Goal: Complete application form

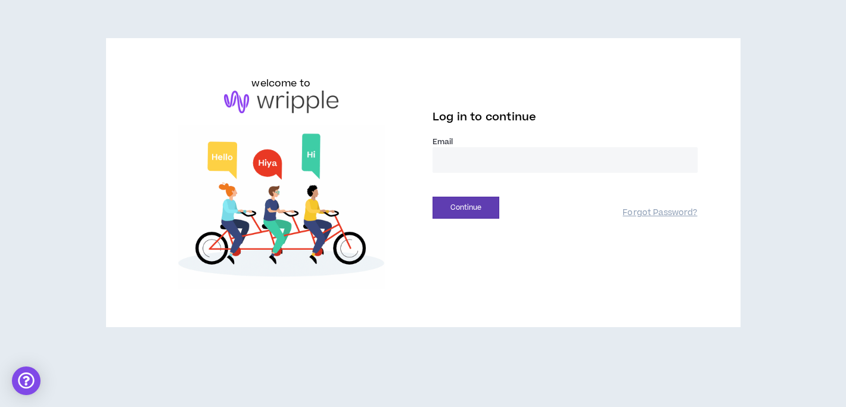
click at [445, 161] on input "email" at bounding box center [564, 160] width 265 height 26
type input "**********"
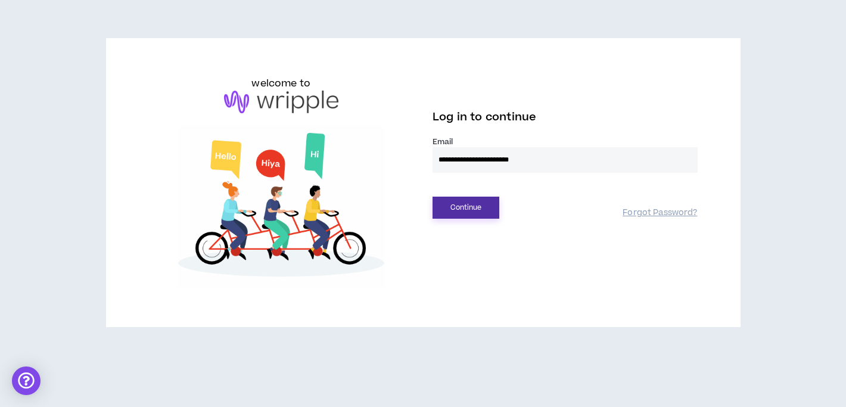
click at [467, 205] on button "Continue" at bounding box center [465, 207] width 67 height 22
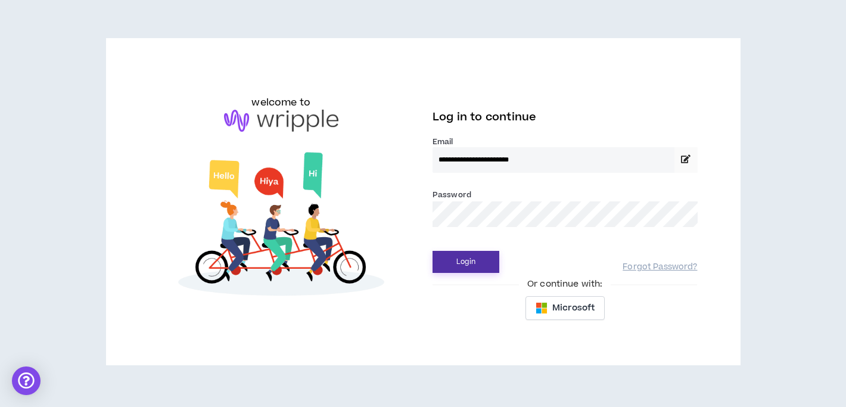
click at [475, 266] on button "Login" at bounding box center [465, 262] width 67 height 22
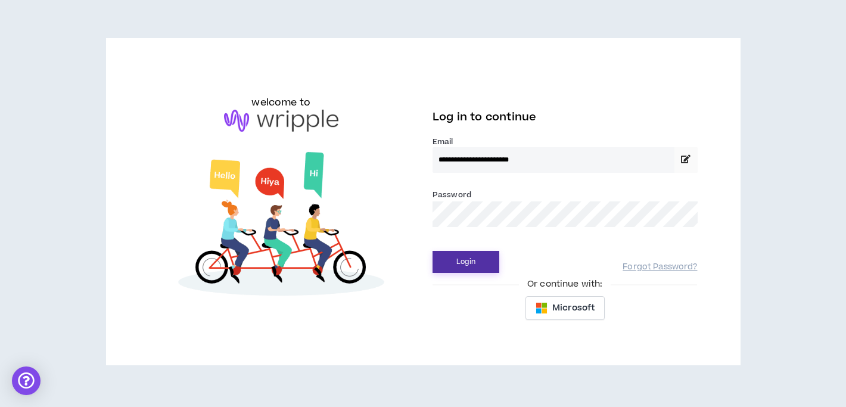
click at [478, 267] on button "Login" at bounding box center [465, 262] width 67 height 22
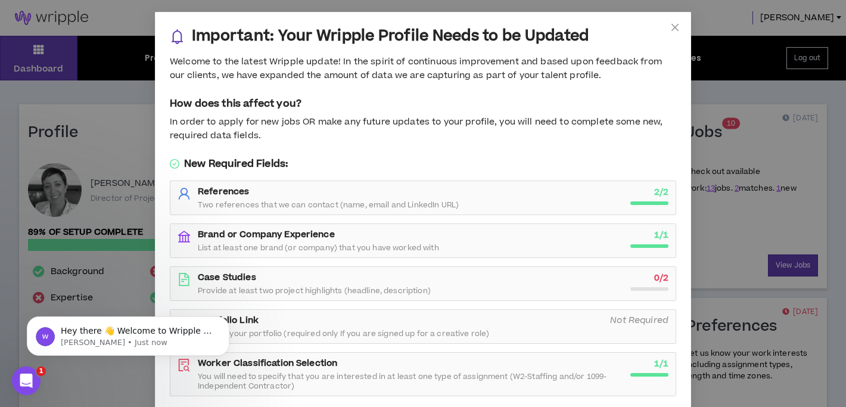
click at [466, 285] on div "Case Studies Provide at least two project highlights (headline, description)" at bounding box center [410, 284] width 425 height 24
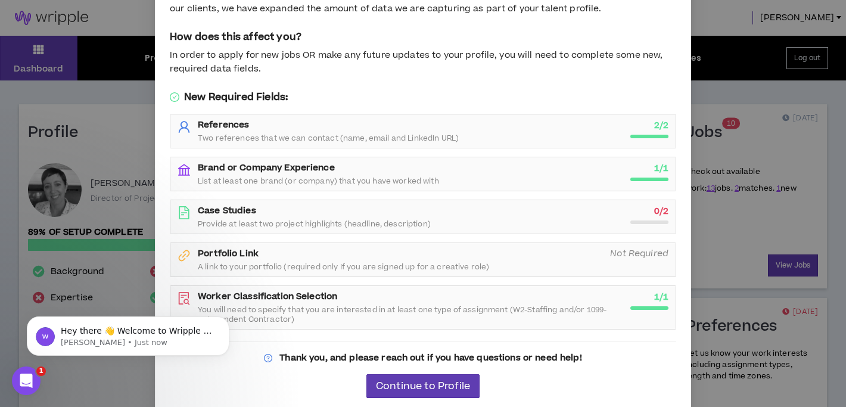
scroll to position [73, 0]
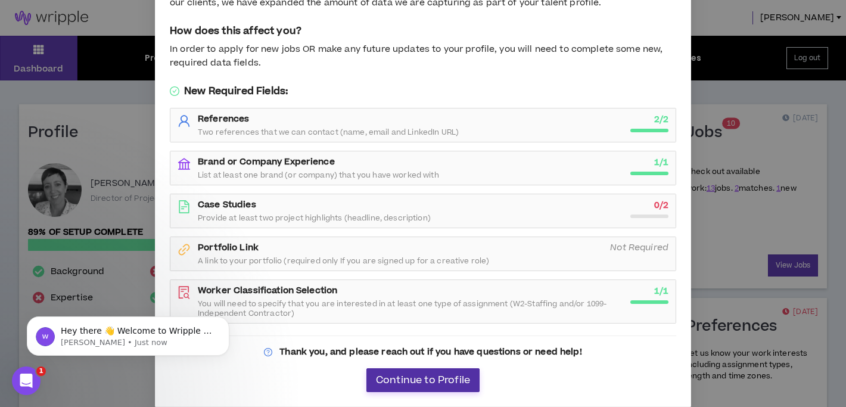
click at [417, 380] on span "Continue to Profile" at bounding box center [423, 380] width 94 height 11
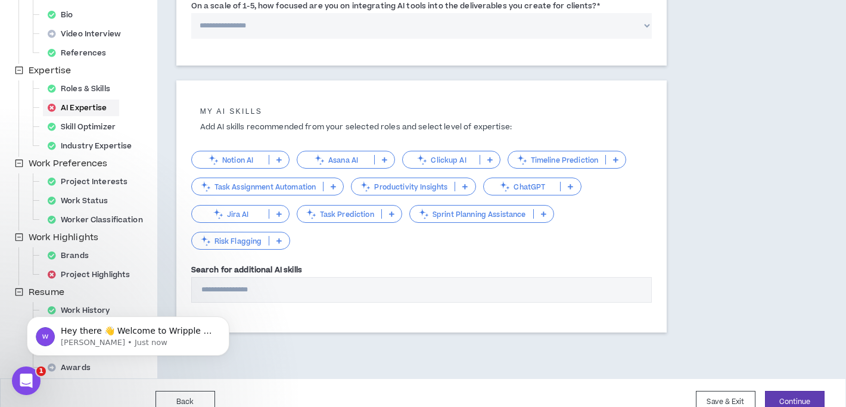
scroll to position [206, 0]
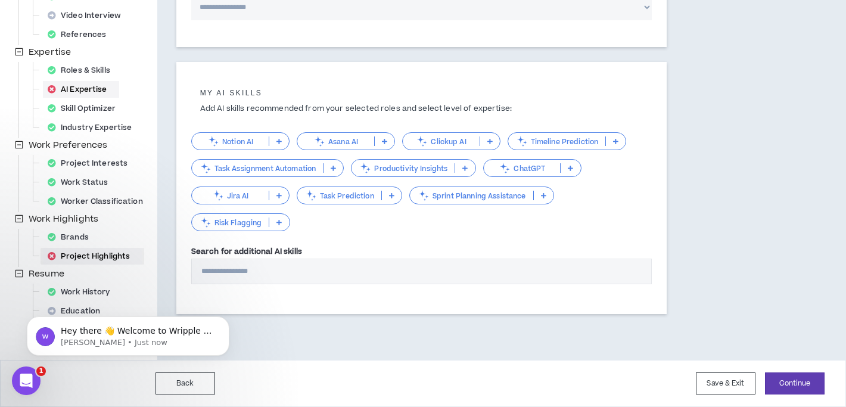
click at [83, 254] on div "Project Highlights" at bounding box center [92, 256] width 99 height 17
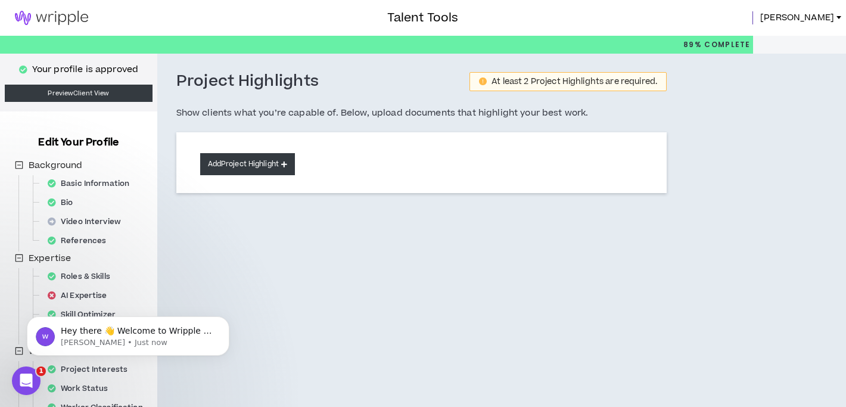
click at [261, 164] on button "Add Project Highlight" at bounding box center [247, 164] width 95 height 22
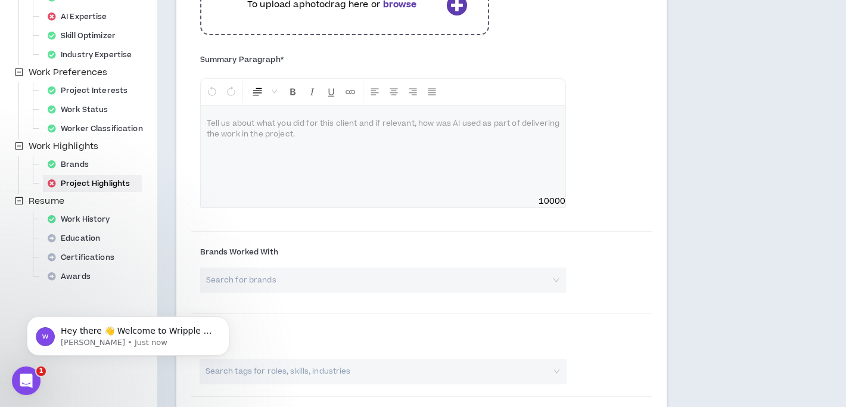
scroll to position [278, 0]
click at [303, 282] on input "search" at bounding box center [379, 281] width 345 height 26
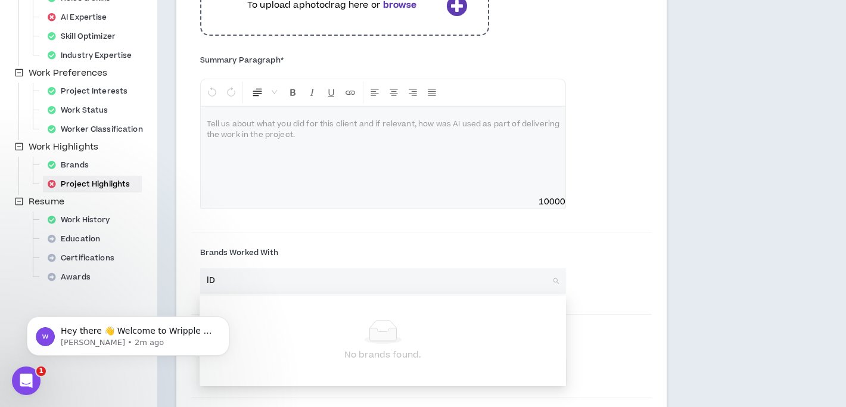
type input "l"
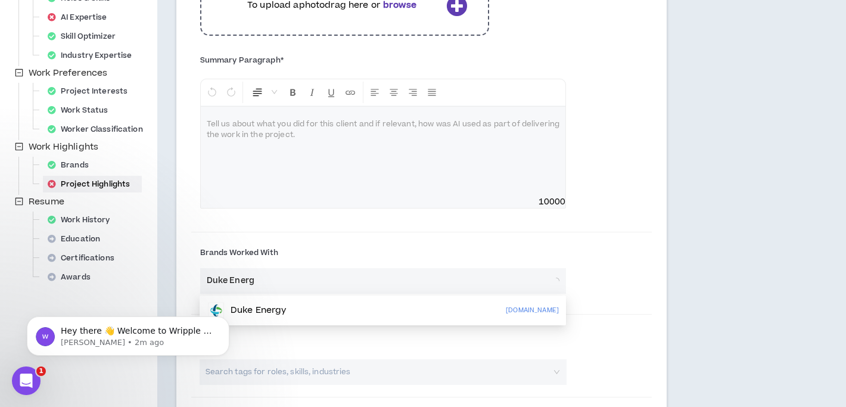
type input "Duke Energy"
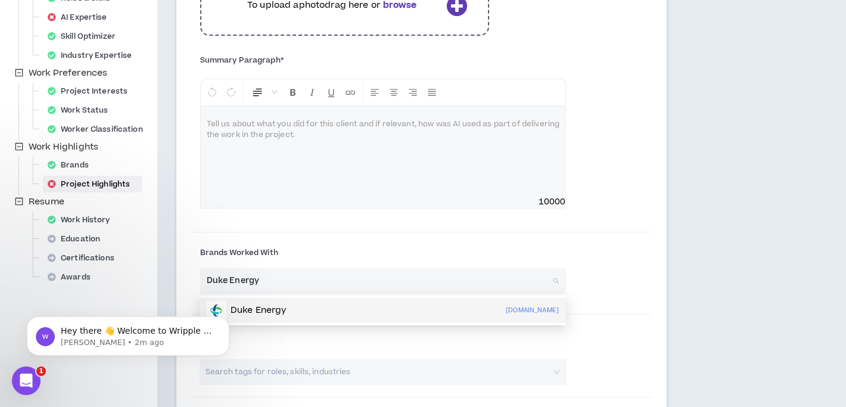
click at [288, 309] on div "Duke Energy [DOMAIN_NAME]" at bounding box center [383, 310] width 352 height 19
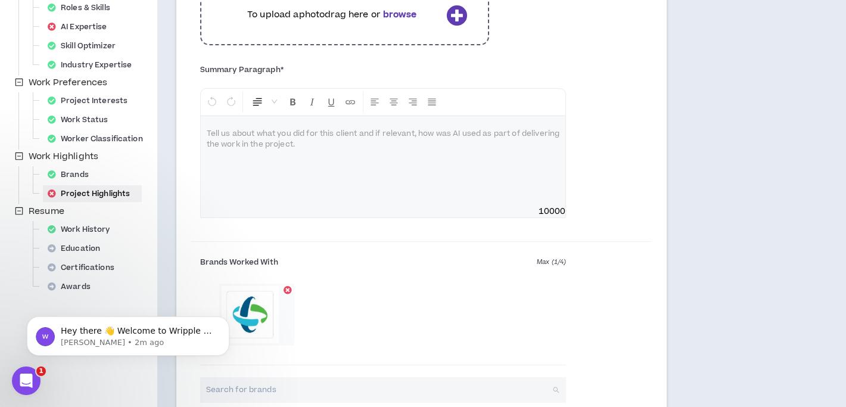
click at [279, 392] on input "search" at bounding box center [379, 390] width 345 height 26
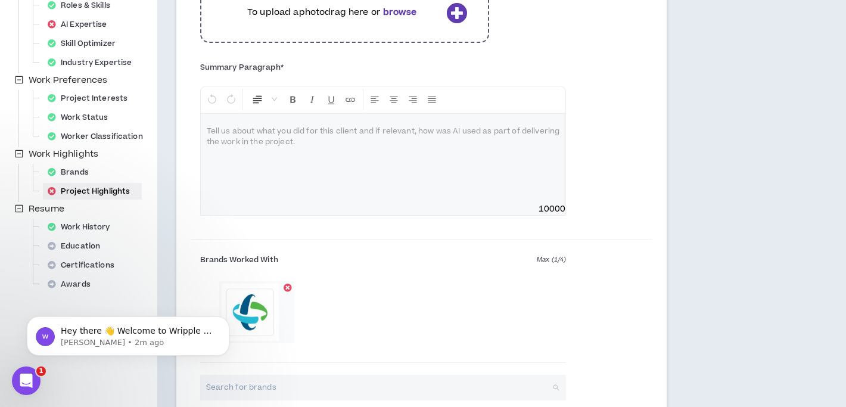
scroll to position [269, 0]
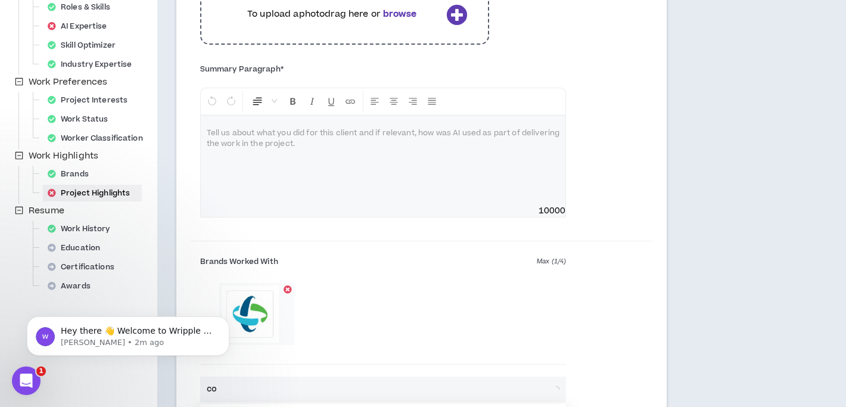
type input "c"
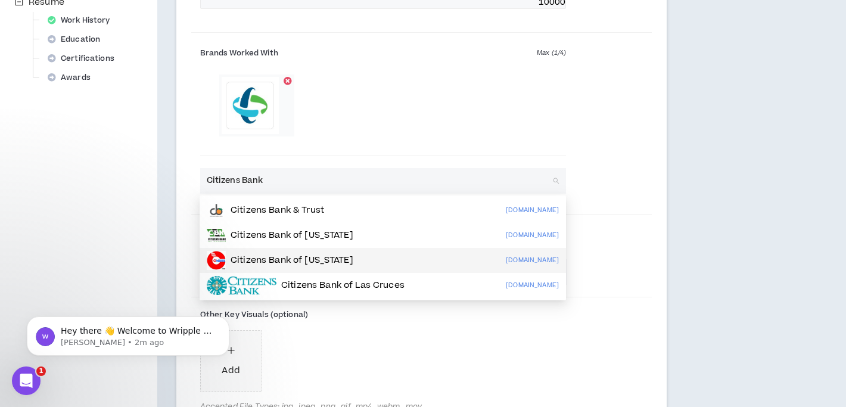
scroll to position [481, 0]
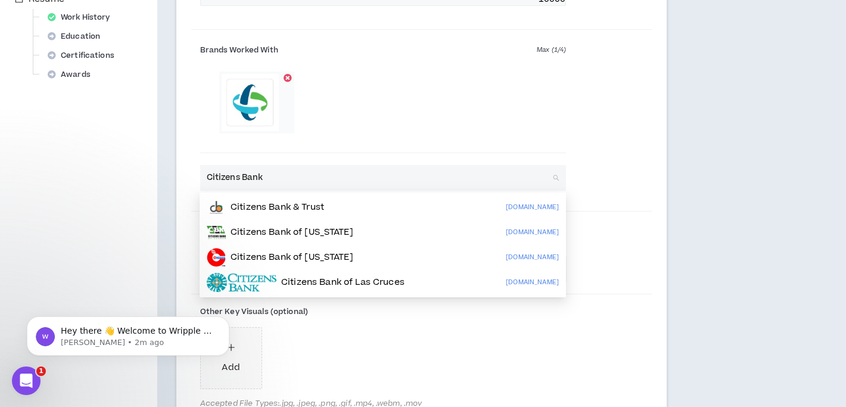
type input "Citizens Bank"
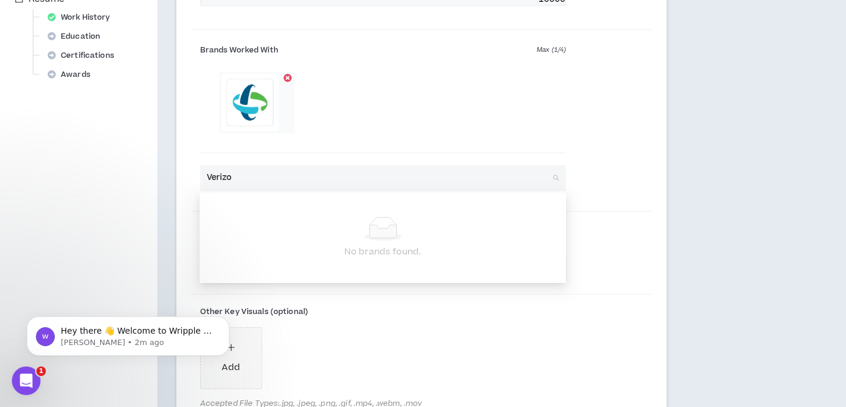
type input "Verizon"
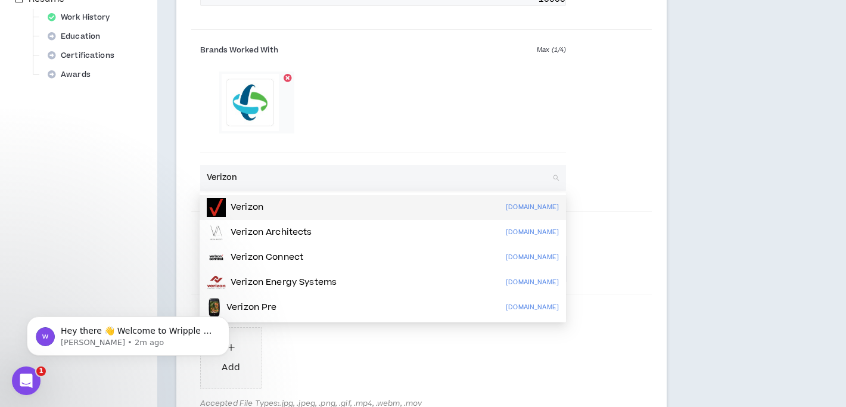
click at [261, 201] on p "Verizon" at bounding box center [246, 207] width 33 height 12
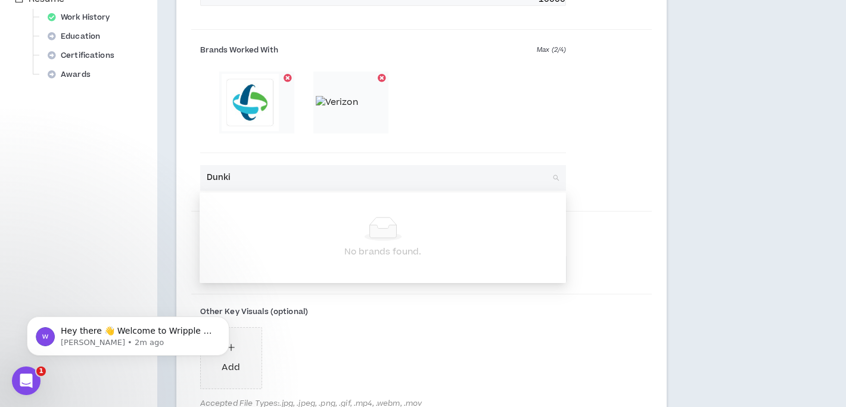
type input "Dunkin"
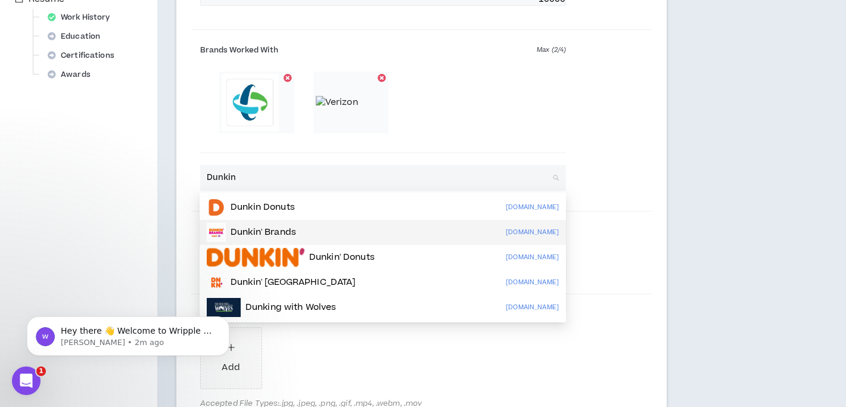
click at [246, 227] on p "Dunkin' Brands" at bounding box center [262, 232] width 65 height 12
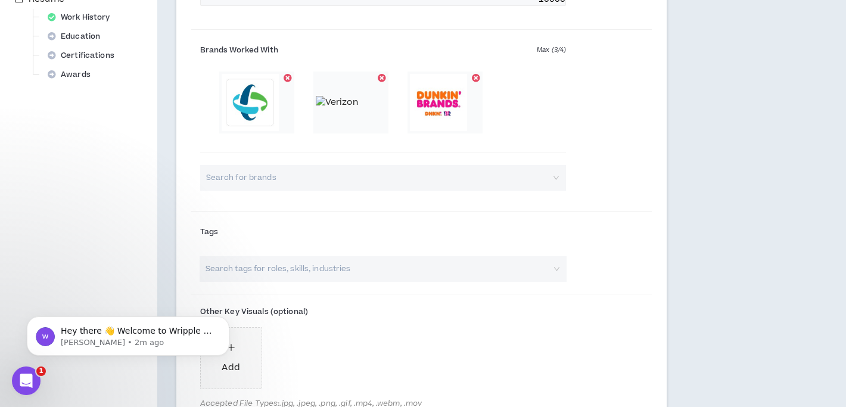
click at [233, 179] on input "search" at bounding box center [379, 178] width 345 height 26
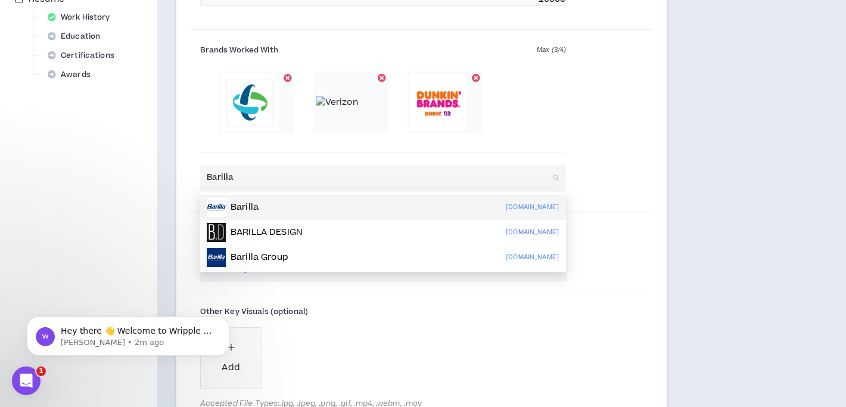
click at [242, 210] on p "Barilla" at bounding box center [244, 207] width 28 height 12
type input "Barilla"
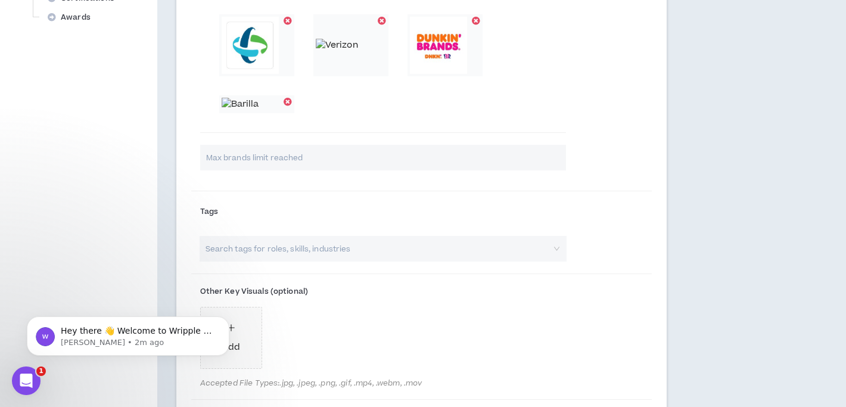
scroll to position [544, 0]
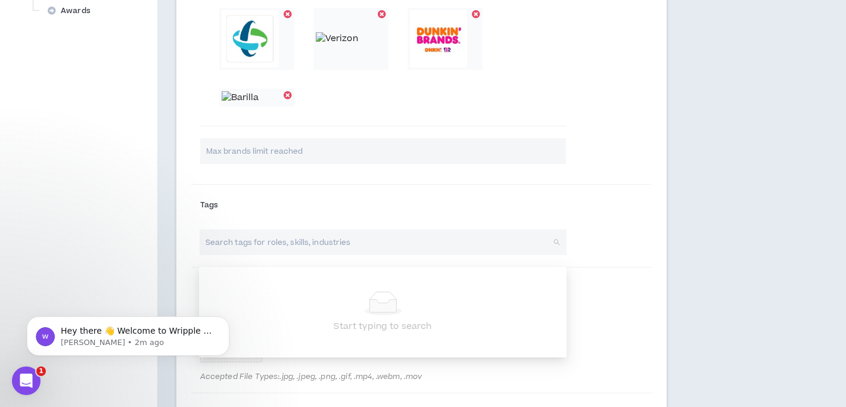
click at [367, 247] on input "search" at bounding box center [377, 242] width 347 height 26
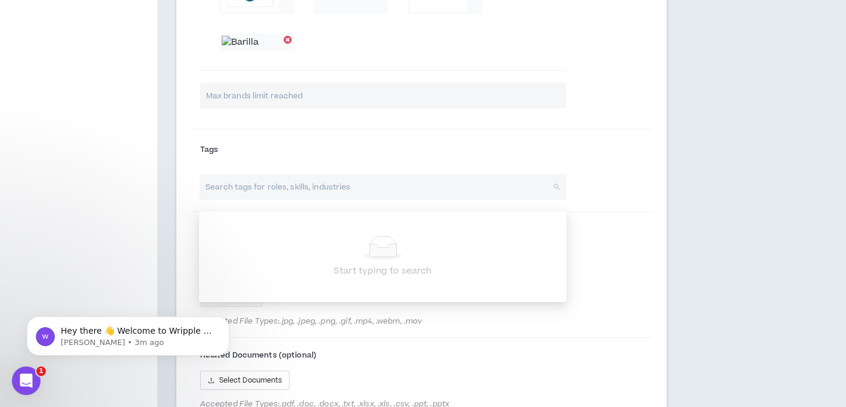
scroll to position [529, 0]
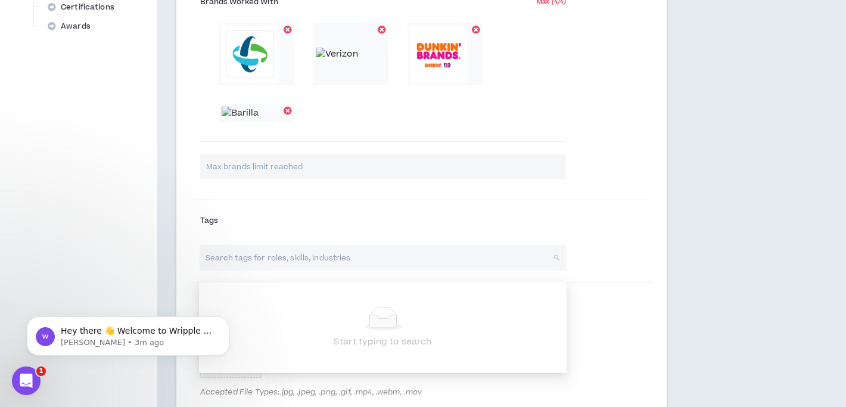
click at [286, 110] on div at bounding box center [287, 111] width 8 height 8
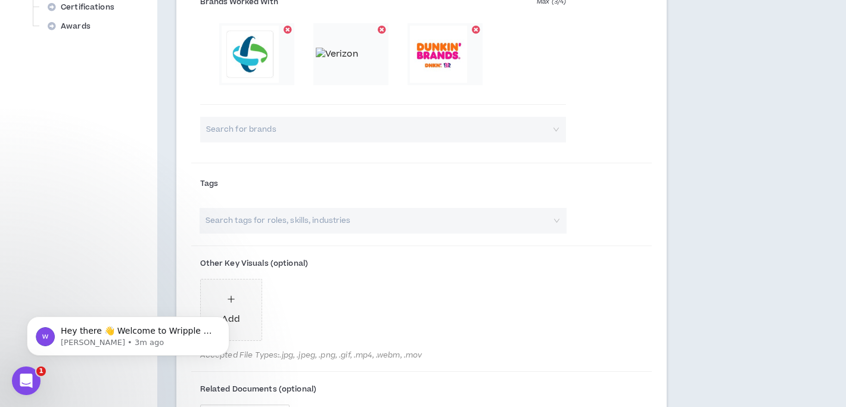
click at [248, 130] on input "search" at bounding box center [379, 130] width 345 height 26
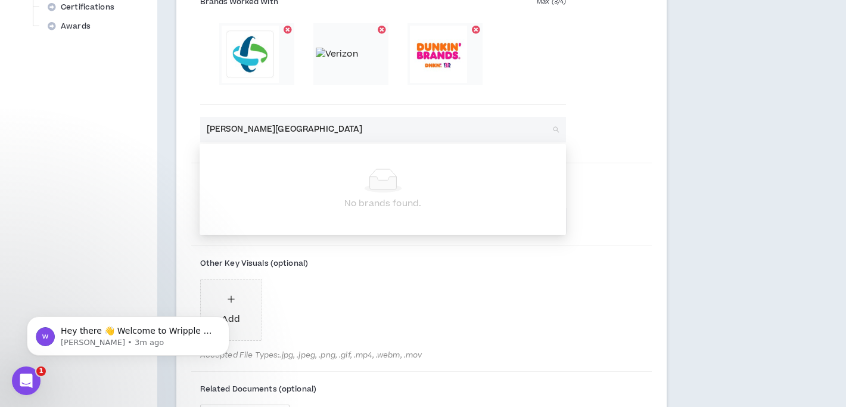
type input "[PERSON_NAME][GEOGRAPHIC_DATA]"
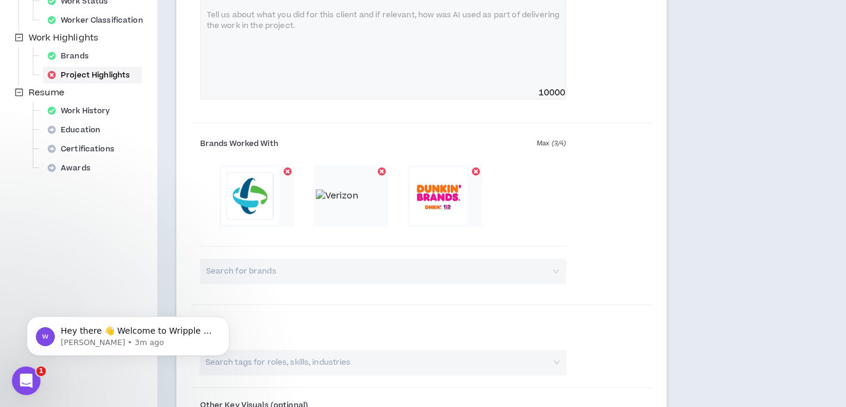
scroll to position [391, 0]
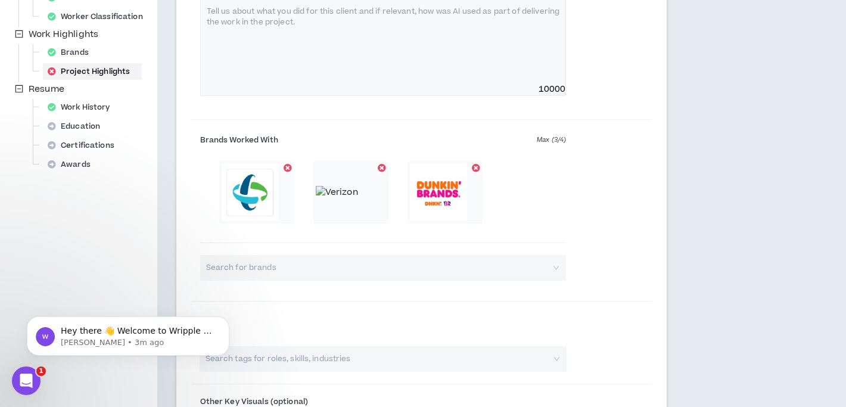
click at [224, 268] on input "search" at bounding box center [379, 268] width 345 height 26
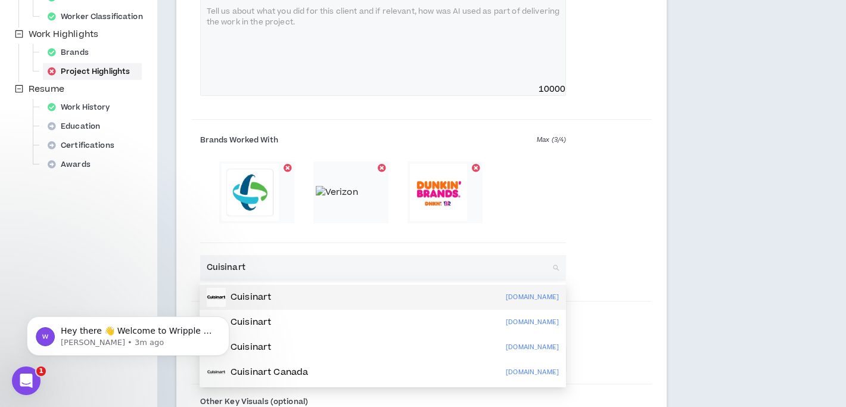
click at [255, 301] on p "Cuisinart" at bounding box center [250, 297] width 40 height 12
type input "Cuisinart"
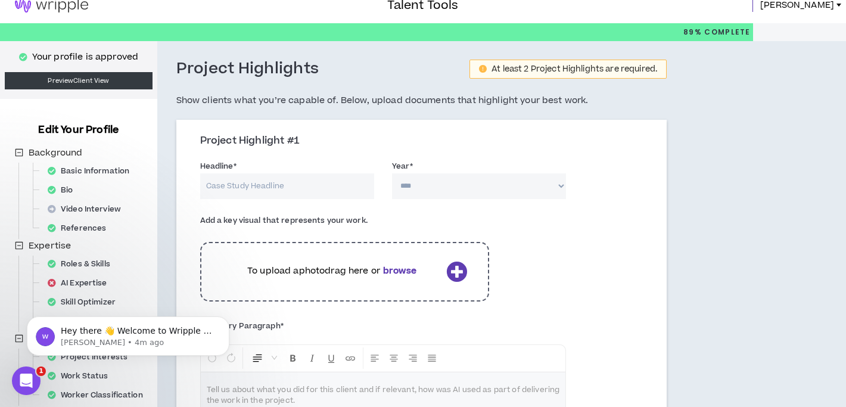
scroll to position [11, 0]
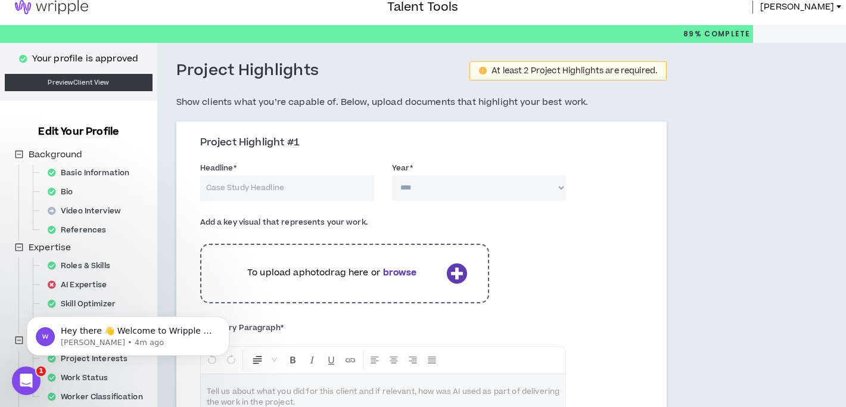
click at [227, 191] on input "Headline *" at bounding box center [287, 188] width 174 height 26
type input "t"
type input "Technical Project Manager"
click at [413, 193] on select "**** **** **** **** **** **** **** **** **** **** **** **** **** **** **** ****…" at bounding box center [479, 188] width 174 height 26
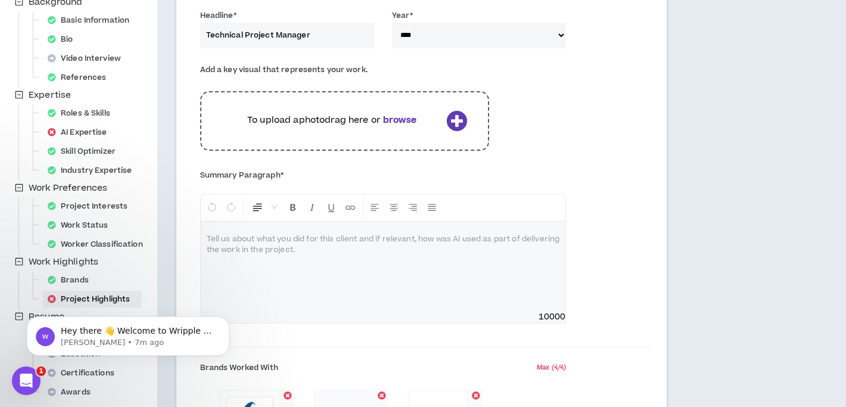
scroll to position [164, 0]
click at [301, 249] on div at bounding box center [383, 265] width 365 height 89
drag, startPoint x: 301, startPoint y: 249, endPoint x: 232, endPoint y: 248, distance: 68.5
click at [232, 248] on div at bounding box center [383, 265] width 365 height 89
click at [316, 37] on input "Technical Project Manager" at bounding box center [287, 35] width 174 height 26
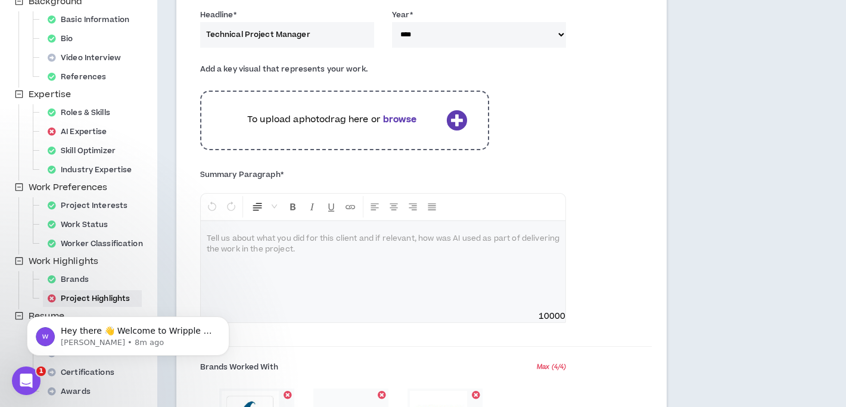
click at [425, 36] on select "**** **** **** **** **** **** **** **** **** **** **** **** **** **** **** ****…" at bounding box center [479, 35] width 174 height 26
click at [419, 34] on select "**** **** **** **** **** **** **** **** **** **** **** **** **** **** **** ****…" at bounding box center [479, 35] width 174 height 26
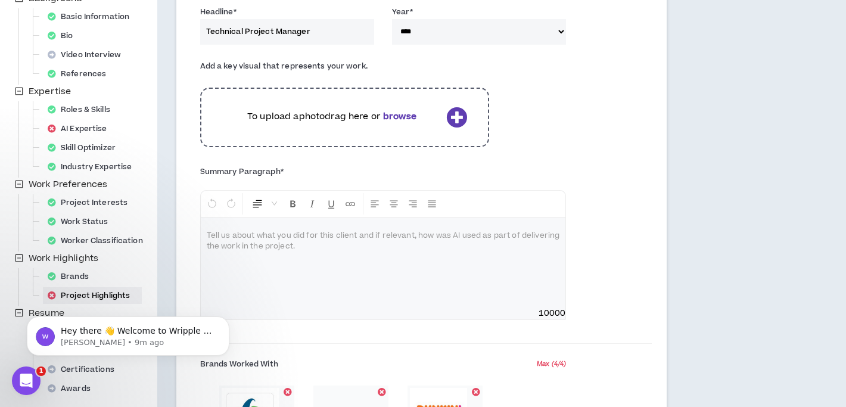
scroll to position [165, 0]
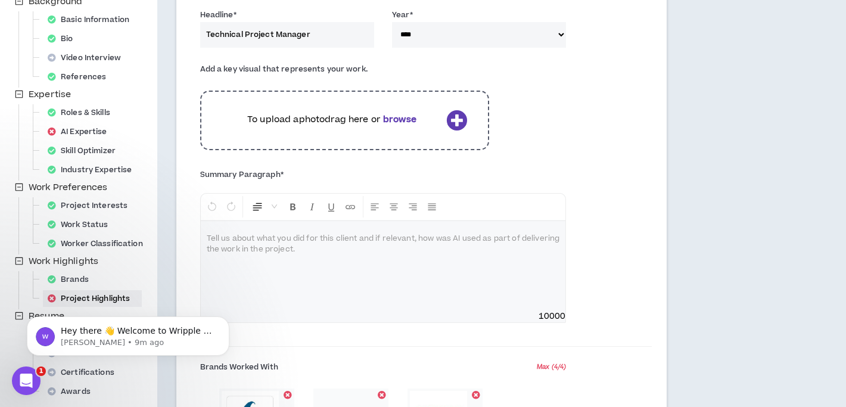
select select "****"
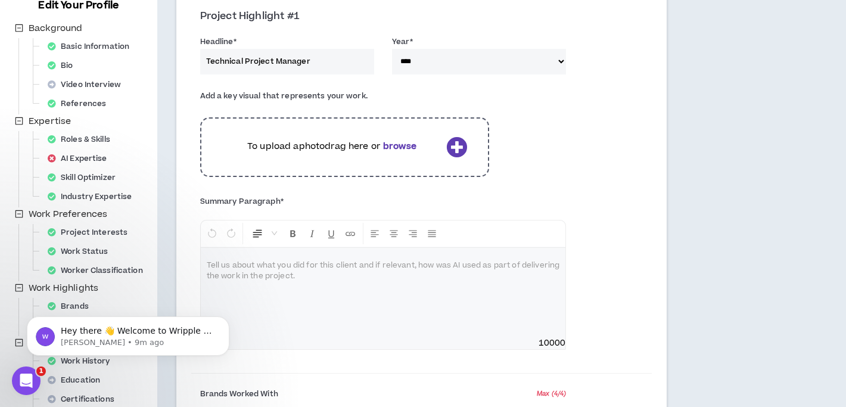
scroll to position [130, 0]
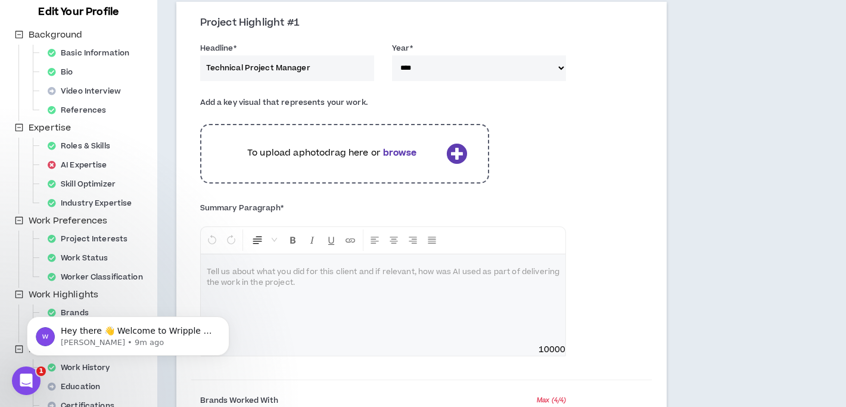
click at [209, 273] on p at bounding box center [383, 272] width 353 height 12
click at [207, 274] on span "**********" at bounding box center [298, 272] width 183 height 7
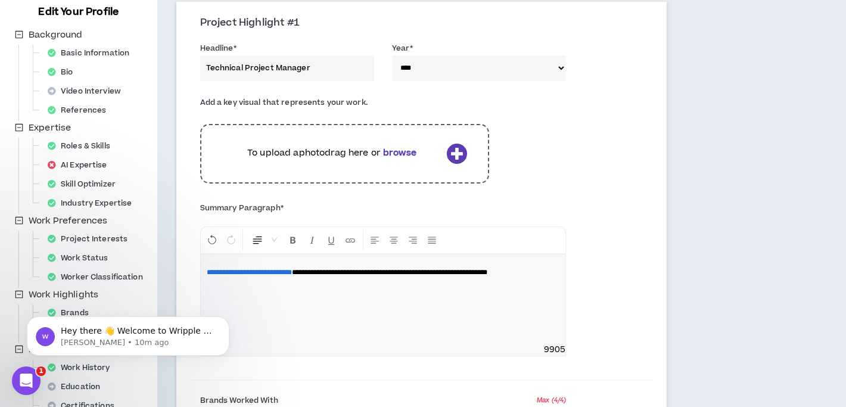
click at [280, 278] on p "**********" at bounding box center [383, 272] width 353 height 12
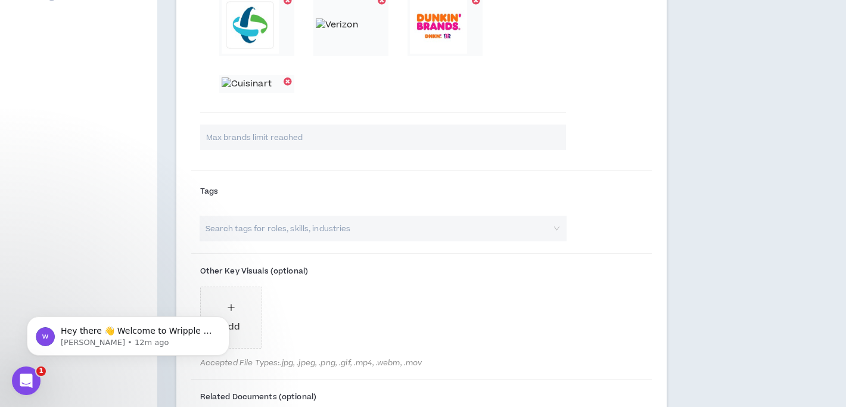
scroll to position [560, 0]
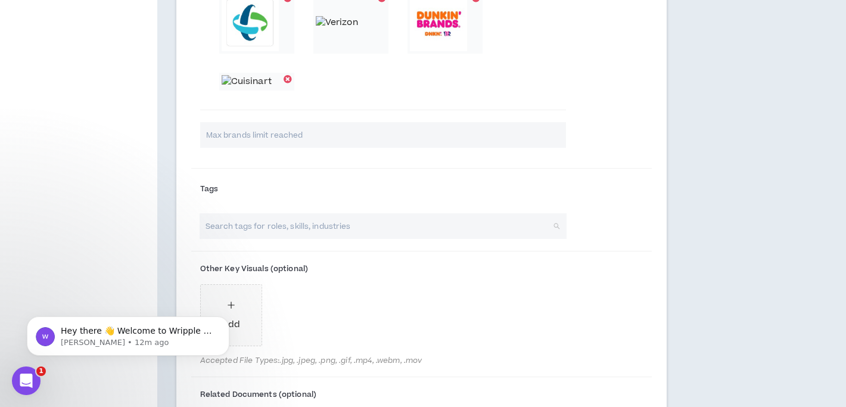
click at [254, 227] on input "search" at bounding box center [377, 226] width 347 height 26
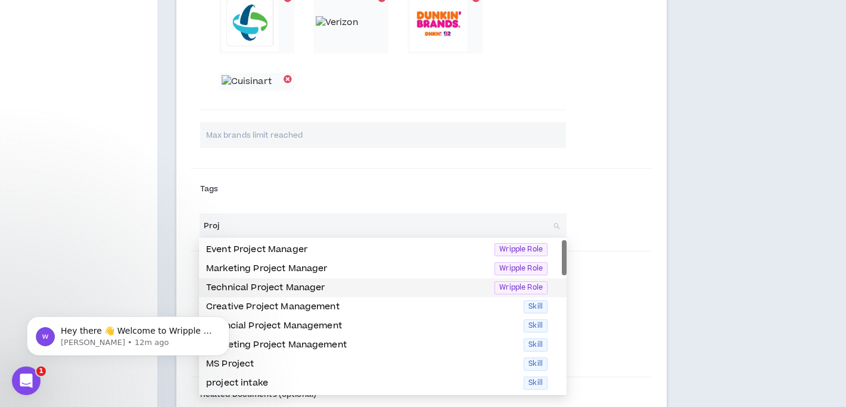
click at [238, 284] on p "Technical Project Manager" at bounding box center [346, 287] width 281 height 13
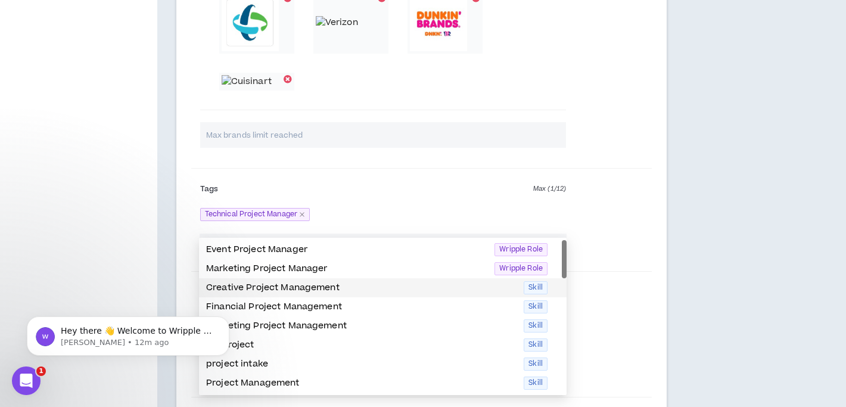
click at [239, 289] on p "Creative Project Management" at bounding box center [361, 287] width 310 height 13
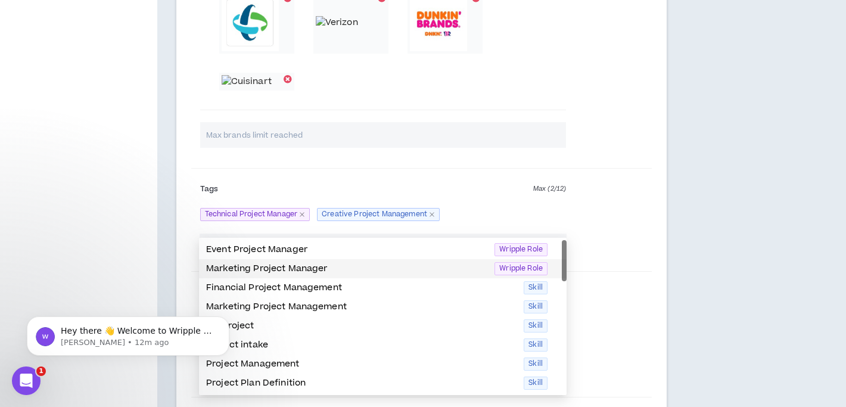
click at [245, 269] on p "Marketing Project Manager" at bounding box center [346, 268] width 281 height 13
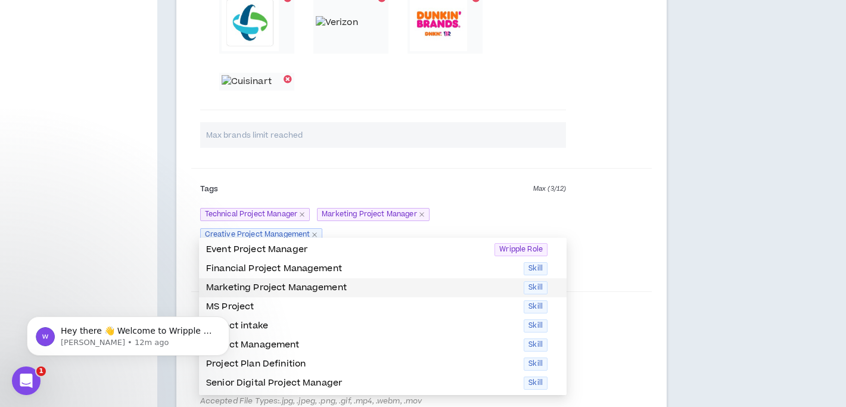
click at [247, 286] on p "Marketing Project Management" at bounding box center [361, 287] width 310 height 13
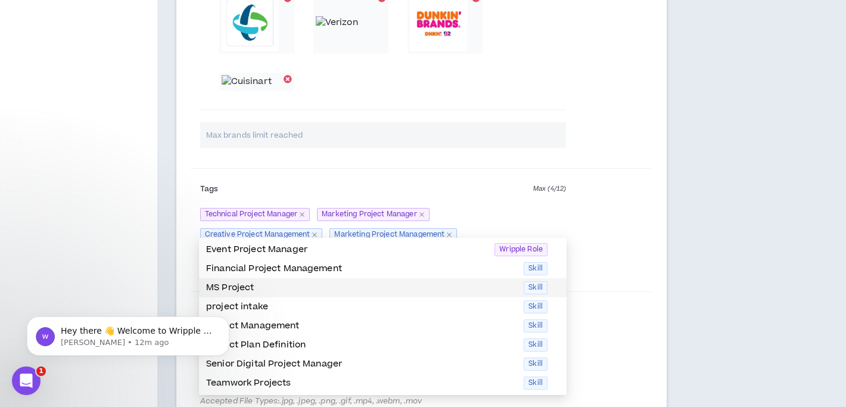
click at [282, 285] on p "MS Project" at bounding box center [361, 287] width 310 height 13
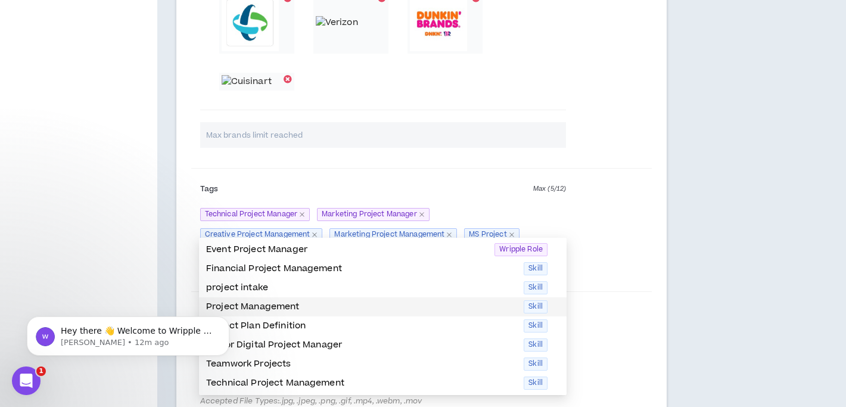
click at [279, 299] on div "Project Management Skill" at bounding box center [382, 306] width 367 height 19
click at [290, 304] on p "Project Plan Definition" at bounding box center [361, 306] width 310 height 13
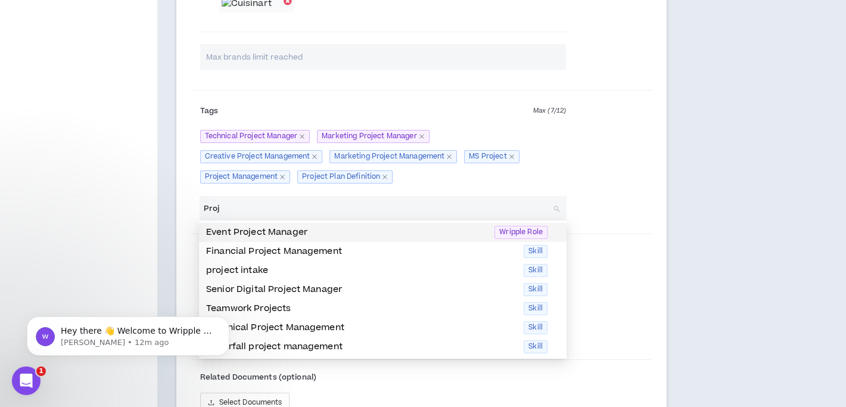
scroll to position [639, 0]
click at [282, 233] on p "Event Project Manager" at bounding box center [346, 231] width 281 height 13
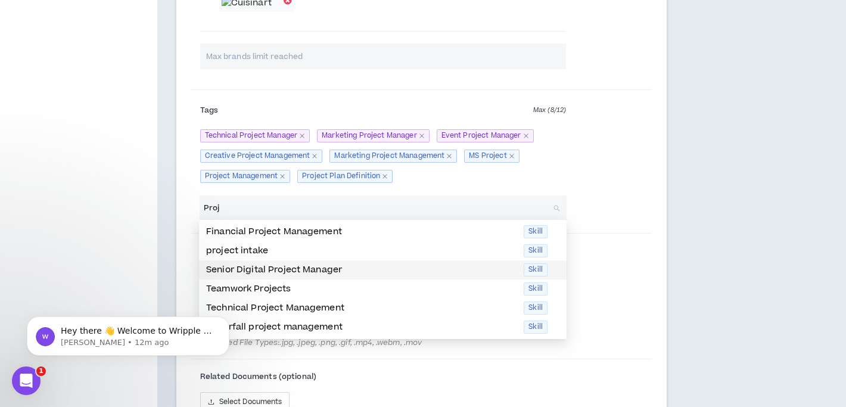
click at [271, 269] on p "Senior Digital Project Manager" at bounding box center [361, 269] width 310 height 13
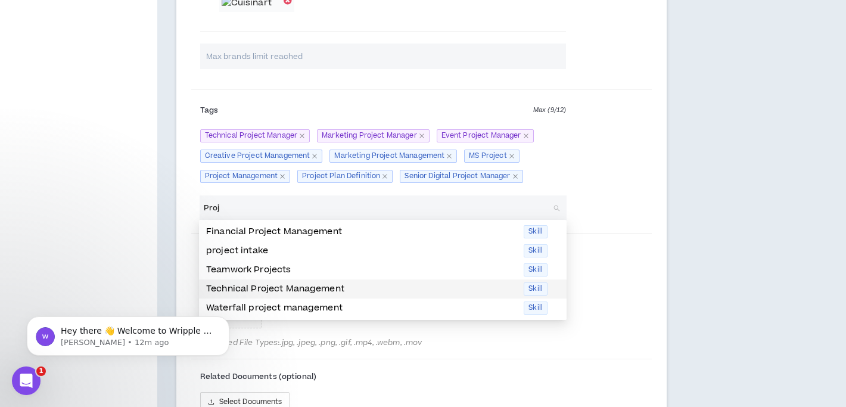
click at [287, 284] on p "Technical Project Management" at bounding box center [361, 288] width 310 height 13
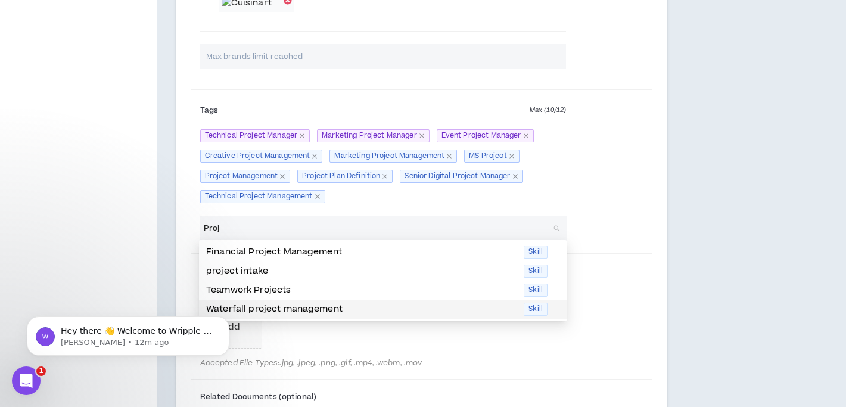
click at [279, 306] on p "Waterfall project management" at bounding box center [361, 308] width 310 height 13
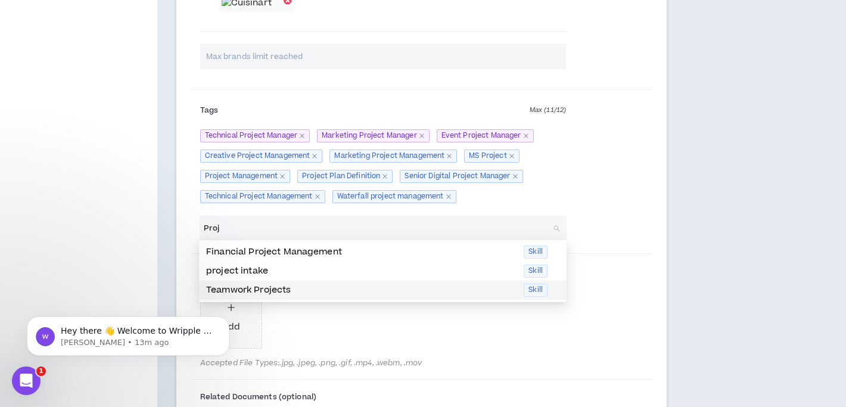
type input "Proj"
click at [425, 347] on div "Add" at bounding box center [383, 319] width 366 height 67
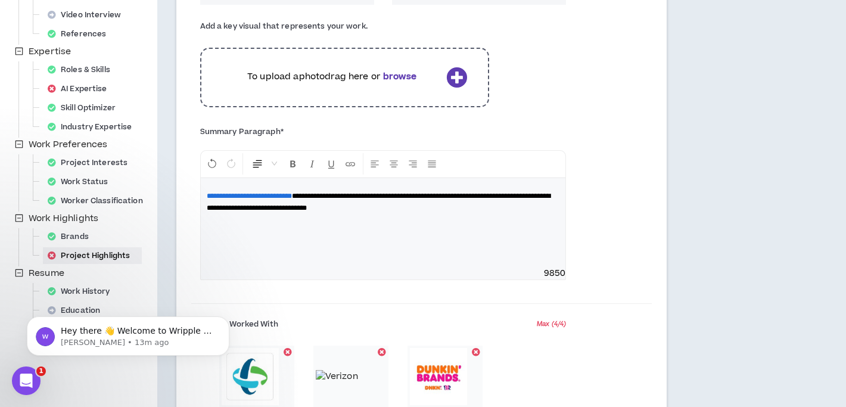
scroll to position [206, 0]
drag, startPoint x: 494, startPoint y: 208, endPoint x: 486, endPoint y: 208, distance: 8.4
click at [486, 208] on p "**********" at bounding box center [383, 203] width 353 height 24
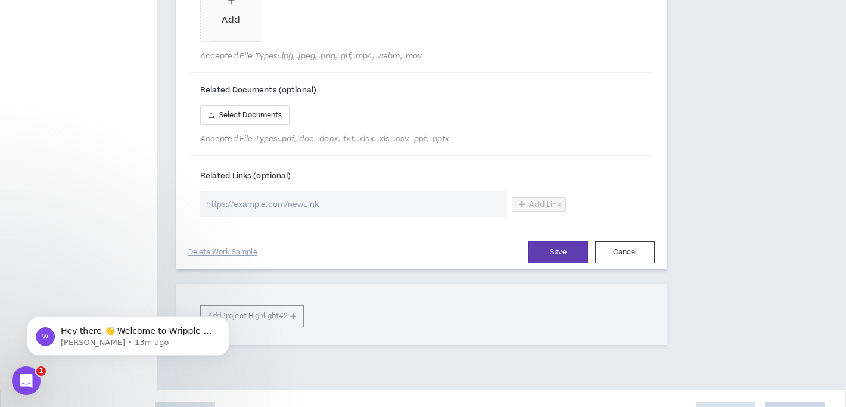
scroll to position [971, 0]
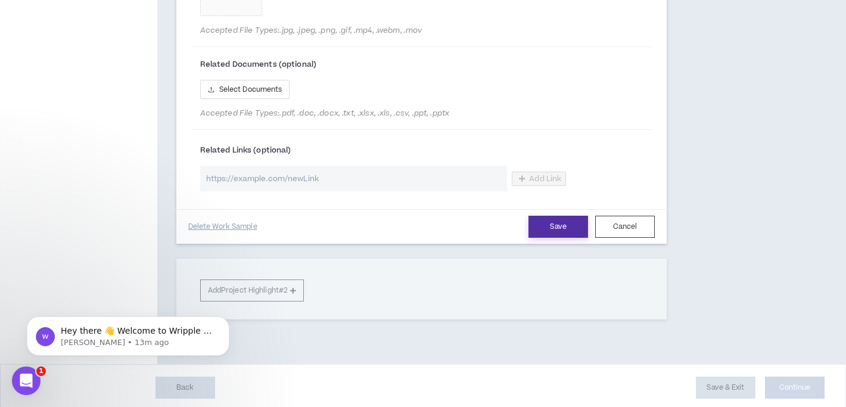
click at [546, 226] on button "Save" at bounding box center [558, 227] width 60 height 22
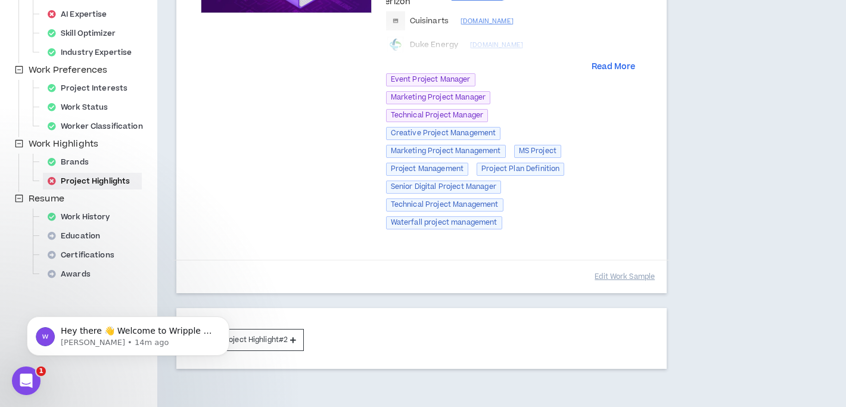
scroll to position [285, 0]
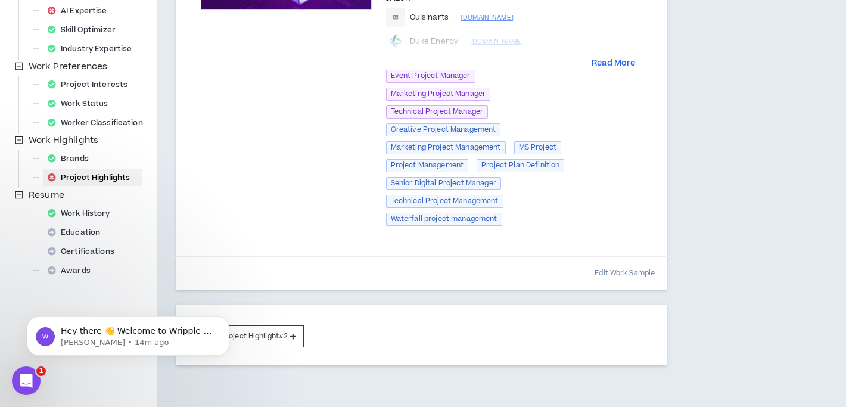
click at [612, 274] on button "Edit Work Sample" at bounding box center [624, 273] width 60 height 21
select select "****"
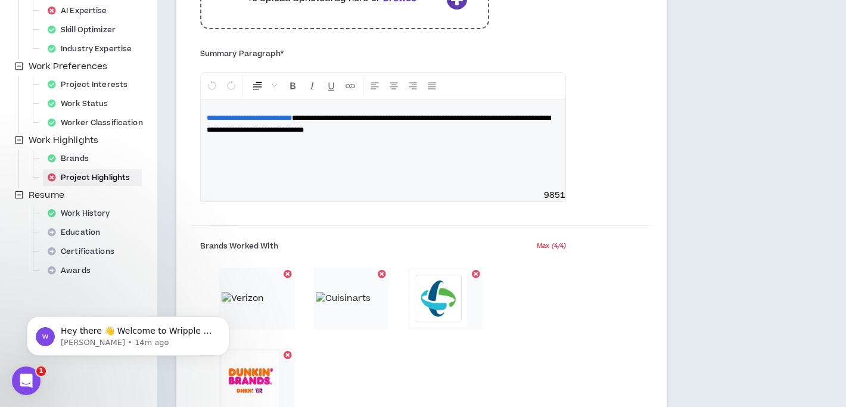
click at [288, 273] on div at bounding box center [287, 274] width 8 height 8
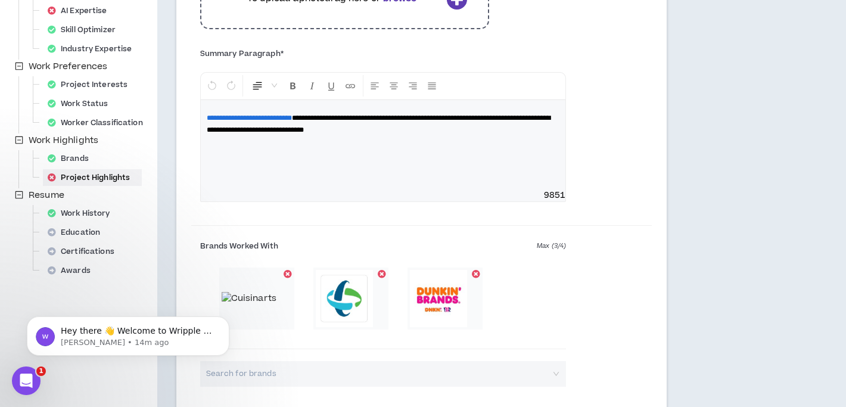
click at [286, 275] on div at bounding box center [287, 274] width 8 height 8
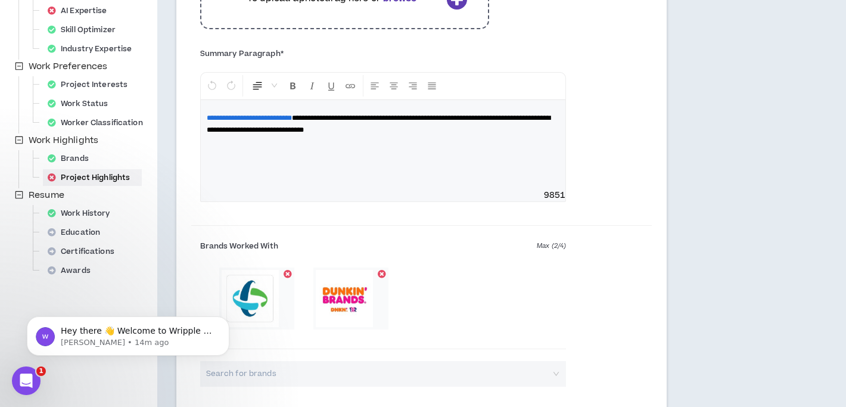
click at [289, 274] on div at bounding box center [287, 274] width 8 height 8
click at [291, 273] on div at bounding box center [287, 274] width 8 height 8
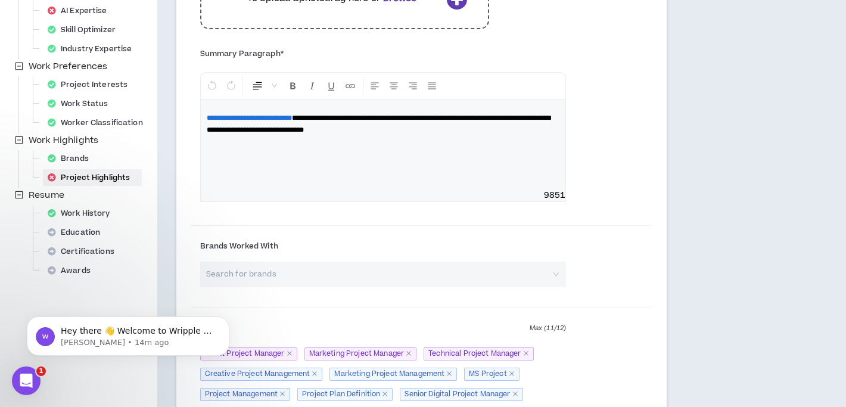
click at [328, 116] on span "**********" at bounding box center [379, 123] width 344 height 19
click at [334, 118] on span "**********" at bounding box center [379, 123] width 344 height 19
click at [330, 120] on span "**********" at bounding box center [379, 123] width 344 height 19
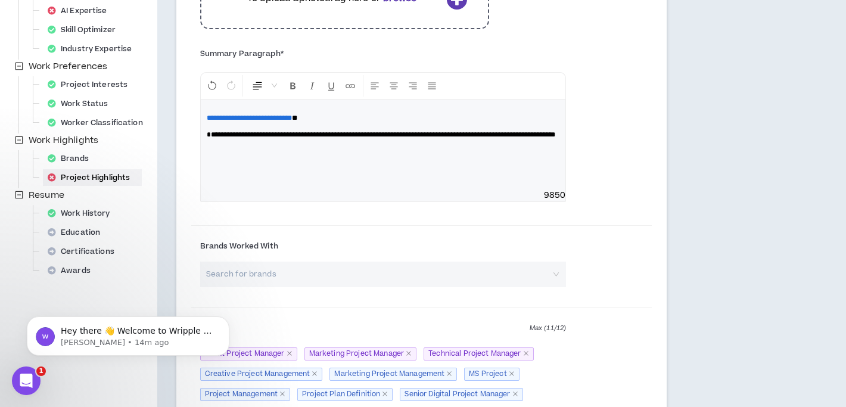
click at [373, 116] on p "**********" at bounding box center [383, 118] width 353 height 12
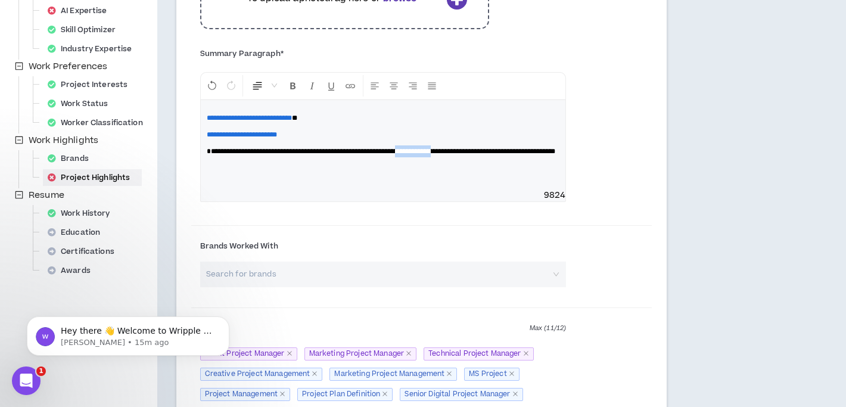
drag, startPoint x: 450, startPoint y: 151, endPoint x: 494, endPoint y: 153, distance: 43.5
click at [494, 154] on span "**********" at bounding box center [381, 151] width 348 height 7
drag, startPoint x: 325, startPoint y: 164, endPoint x: 198, endPoint y: 160, distance: 126.9
click at [198, 160] on div "**********" at bounding box center [383, 130] width 384 height 167
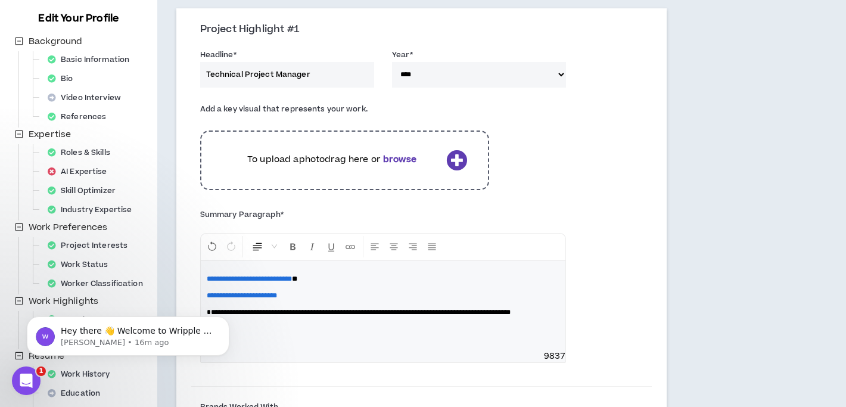
scroll to position [123, 0]
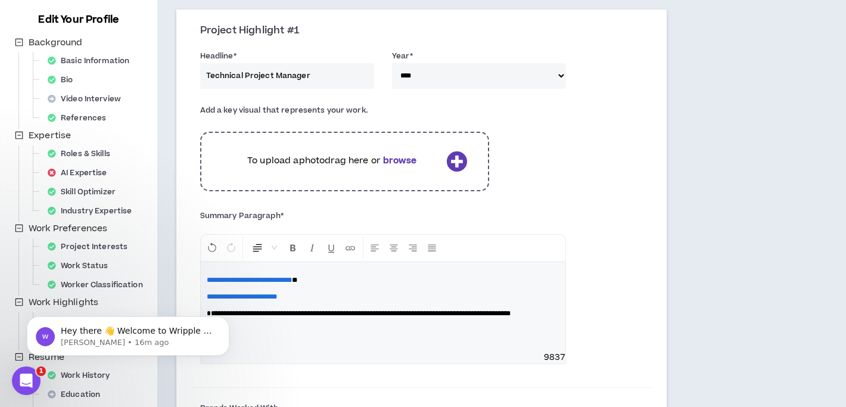
click at [551, 79] on select "**** **** **** **** **** **** **** **** **** **** **** **** **** **** **** ****…" at bounding box center [479, 76] width 174 height 26
select select "****"
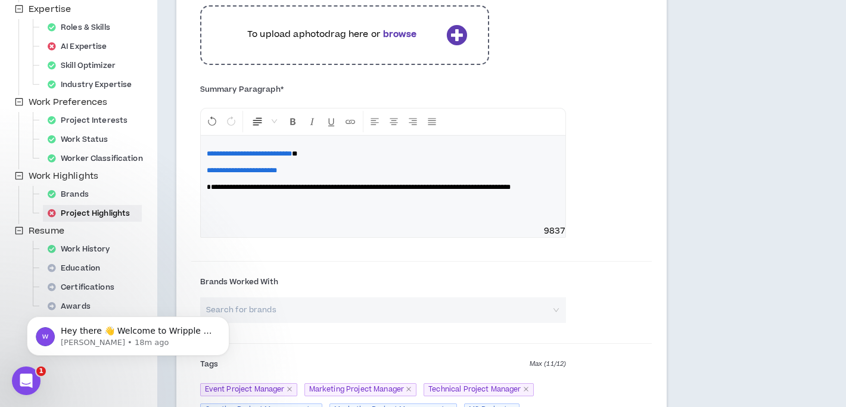
scroll to position [255, 0]
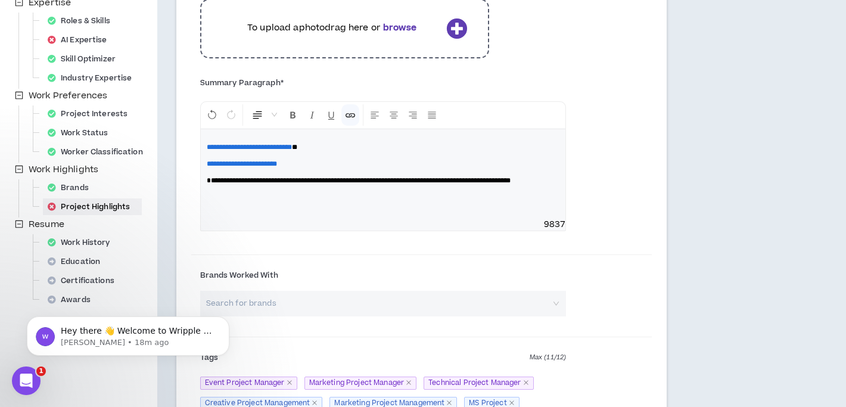
click at [301, 166] on p "**********" at bounding box center [383, 164] width 353 height 12
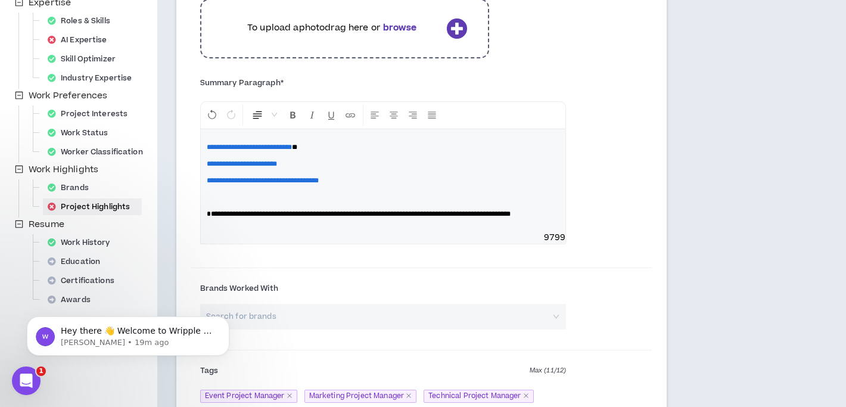
click at [268, 220] on p "**********" at bounding box center [383, 214] width 353 height 12
click at [221, 205] on div "**********" at bounding box center [383, 180] width 365 height 102
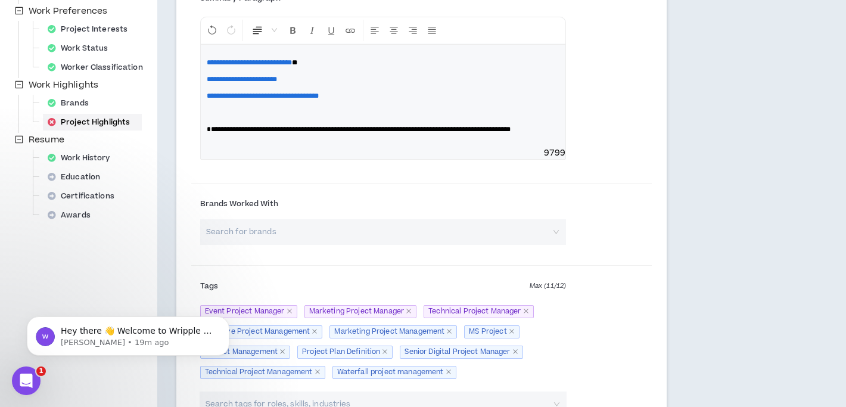
scroll to position [341, 0]
click at [270, 244] on input "search" at bounding box center [379, 232] width 345 height 26
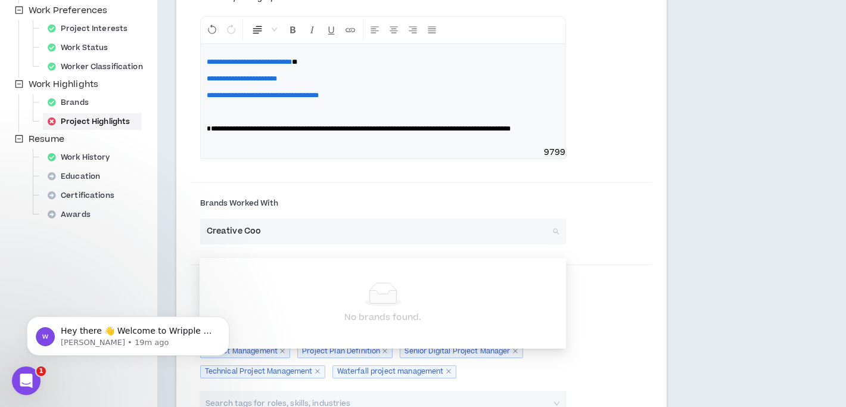
type input "Creative Coop"
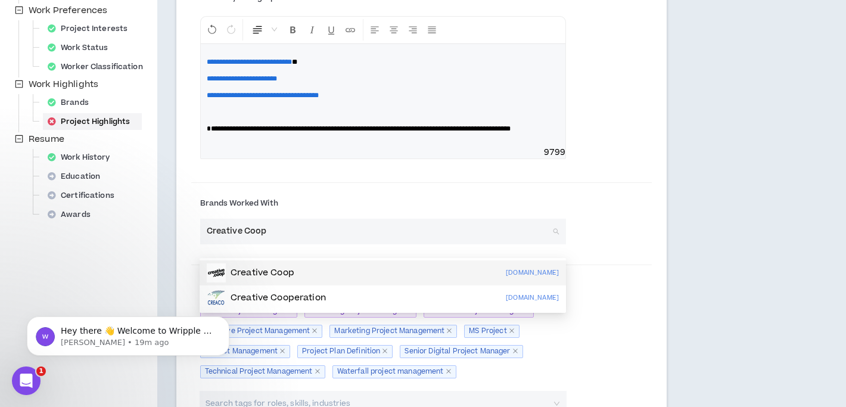
click at [252, 277] on p "Creative Coop" at bounding box center [262, 273] width 64 height 12
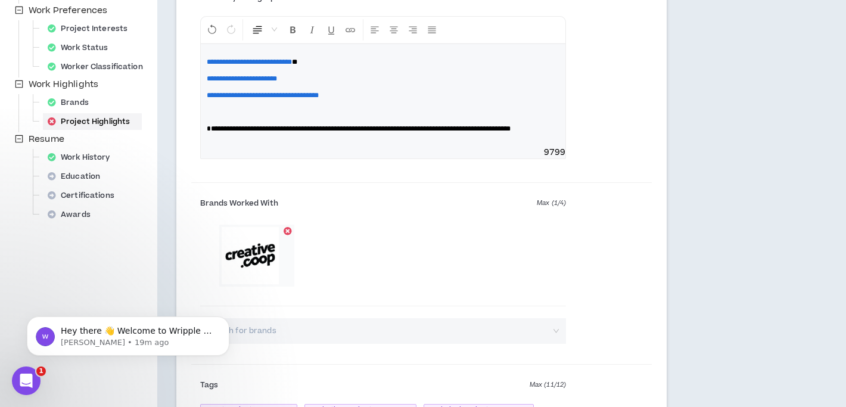
click at [273, 344] on input "search" at bounding box center [379, 331] width 345 height 26
type input "Cuis"
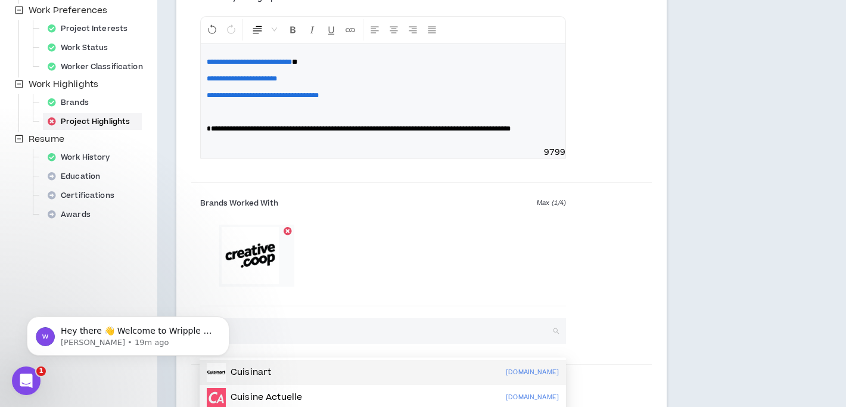
click at [248, 370] on p "Cuisinart" at bounding box center [250, 372] width 40 height 12
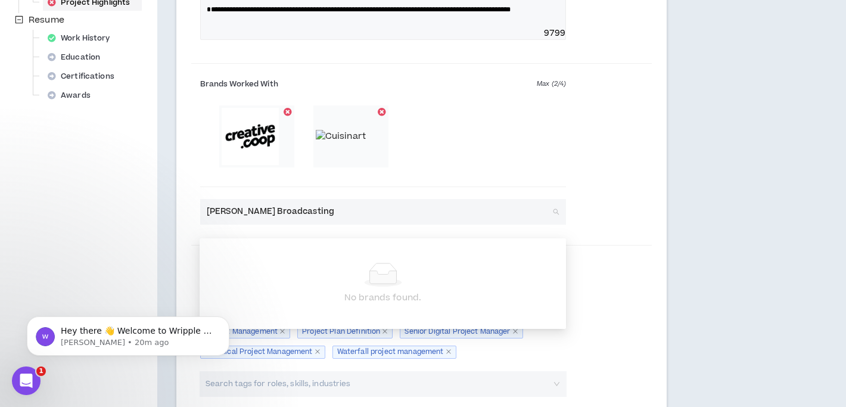
scroll to position [464, 0]
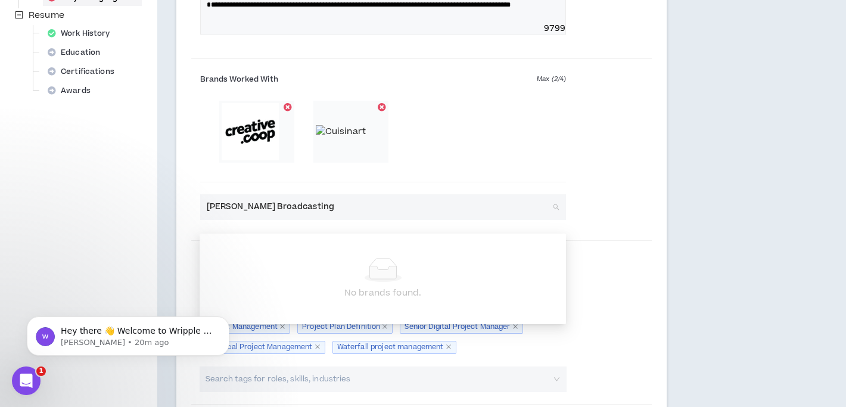
drag, startPoint x: 275, startPoint y: 220, endPoint x: 236, endPoint y: 220, distance: 39.3
click at [236, 220] on input "[PERSON_NAME] Broadcasting" at bounding box center [379, 207] width 345 height 26
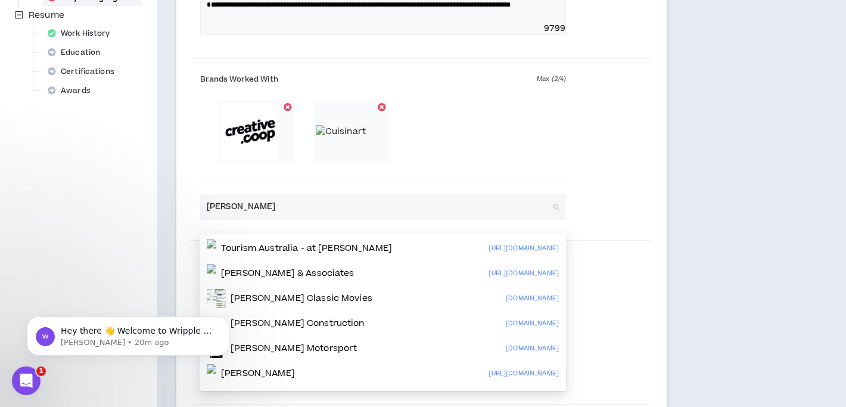
type input "[PERSON_NAME]"
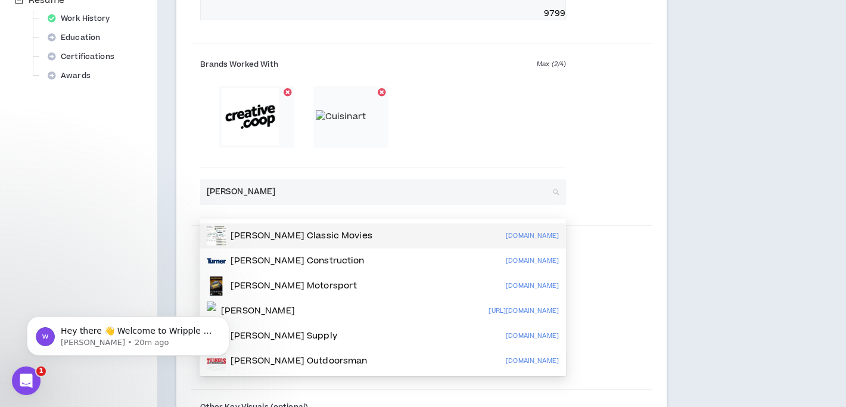
scroll to position [480, 0]
drag, startPoint x: 235, startPoint y: 207, endPoint x: 194, endPoint y: 204, distance: 41.2
click at [194, 204] on div "Brands Worked With Max ( 2 / 4 ) [PERSON_NAME] Search for brands" at bounding box center [383, 129] width 384 height 150
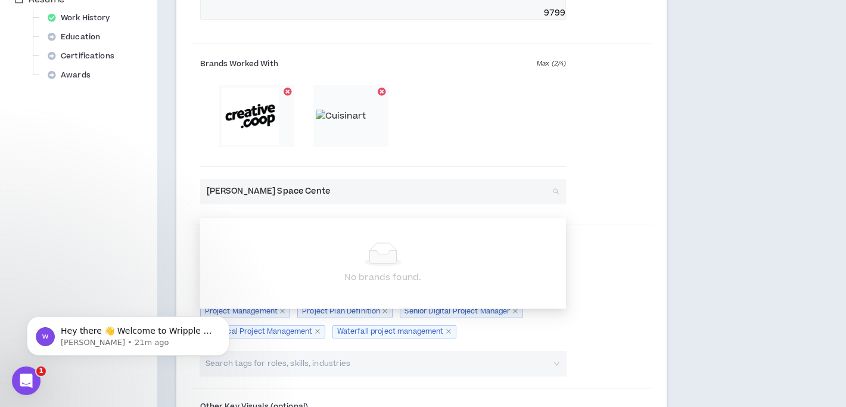
type input "[PERSON_NAME][GEOGRAPHIC_DATA]"
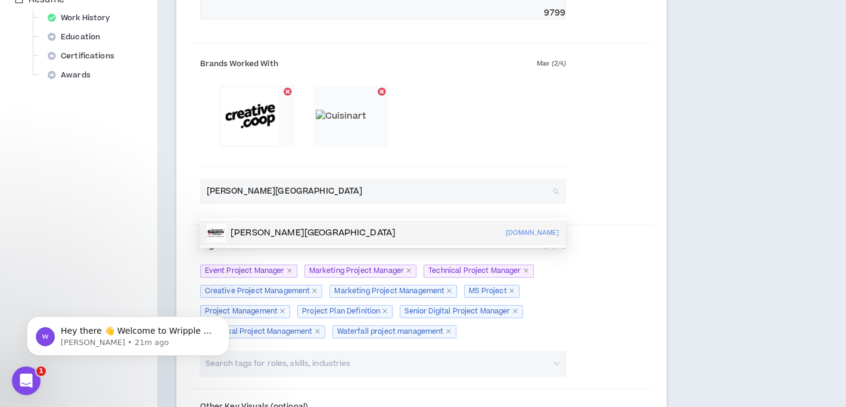
click at [286, 232] on p "[PERSON_NAME][GEOGRAPHIC_DATA]" at bounding box center [312, 233] width 165 height 12
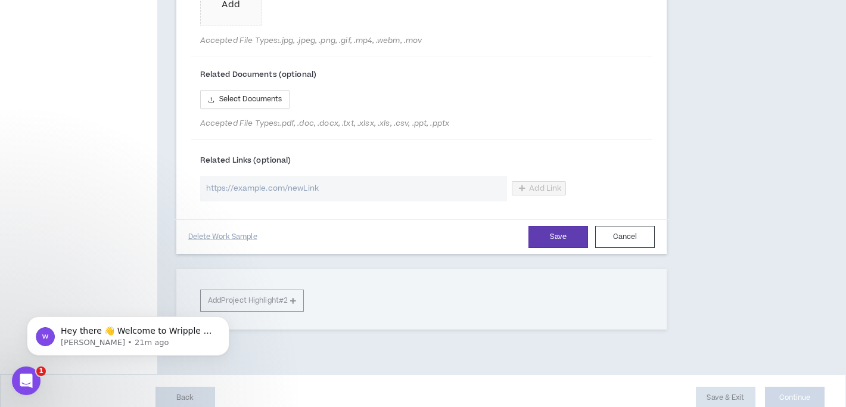
scroll to position [963, 0]
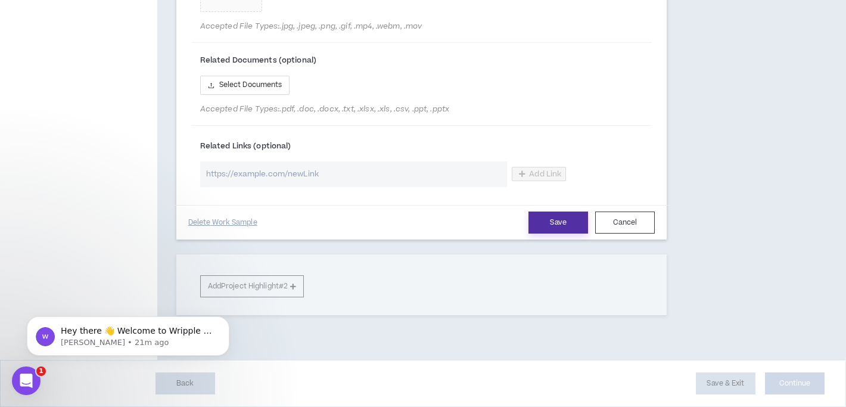
click at [554, 226] on button "Save" at bounding box center [558, 222] width 60 height 22
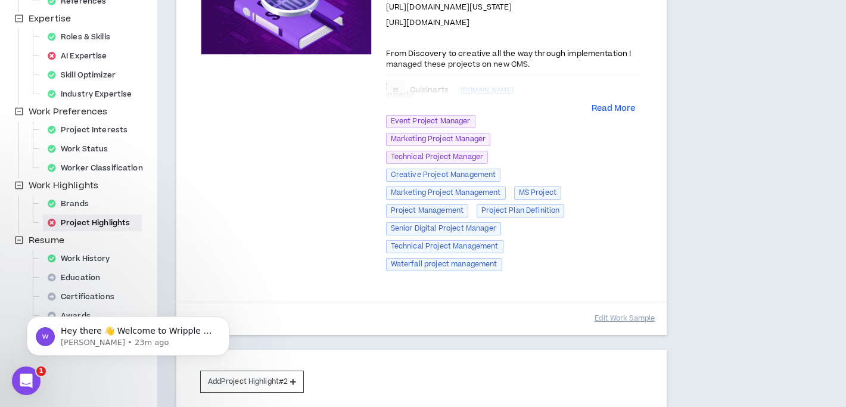
scroll to position [335, 0]
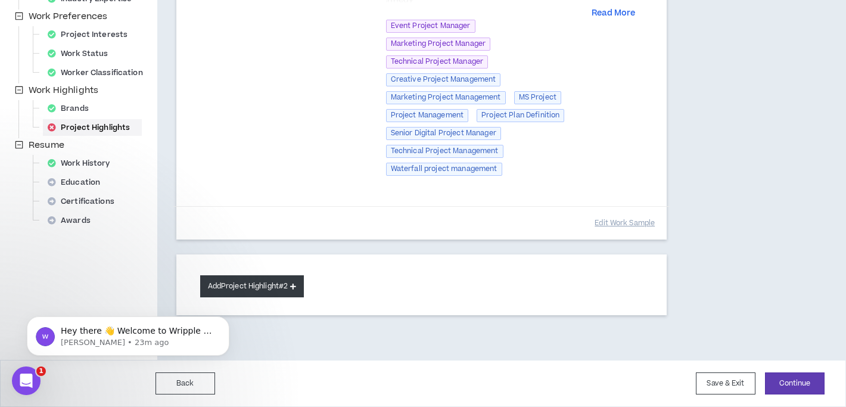
click at [262, 281] on button "Add Project Highlight #2" at bounding box center [252, 286] width 104 height 22
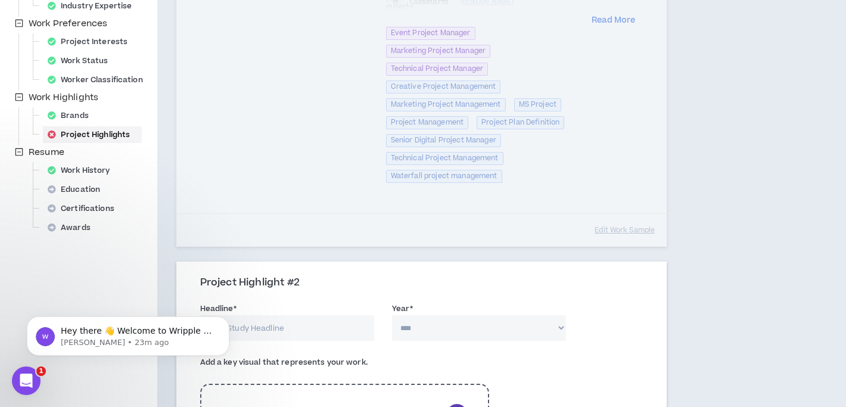
scroll to position [336, 0]
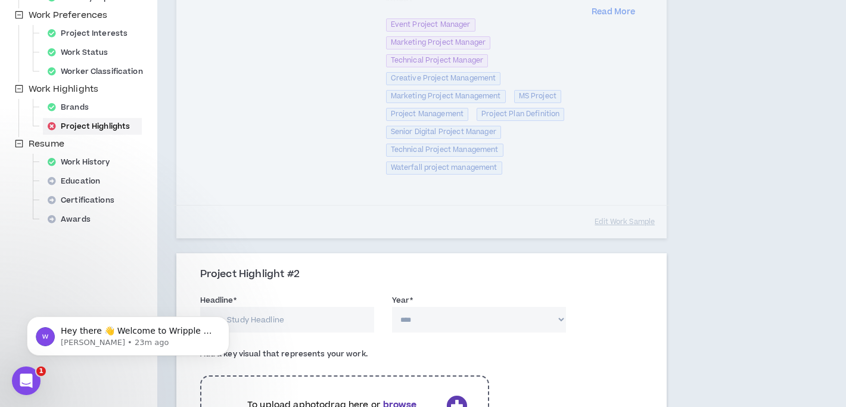
drag, startPoint x: 631, startPoint y: 222, endPoint x: 617, endPoint y: 222, distance: 13.1
click at [630, 222] on div "Project Highlight #1 Technical Project Manager Preview Project Overview - Year:…" at bounding box center [421, 17] width 491 height 442
click at [616, 222] on div "Project Highlight #1 Technical Project Manager Preview Project Overview - Year:…" at bounding box center [421, 17] width 491 height 442
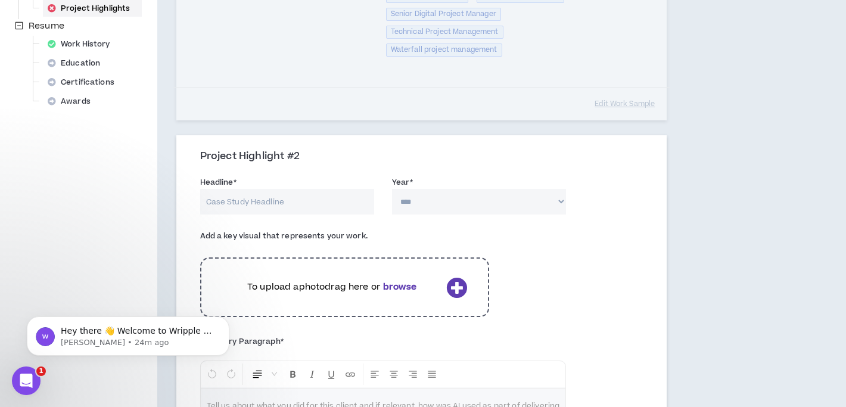
scroll to position [457, 0]
click at [442, 213] on div "Headline * Year * **** **** **** **** **** **** **** **** **** **** **** **** *…" at bounding box center [421, 199] width 461 height 51
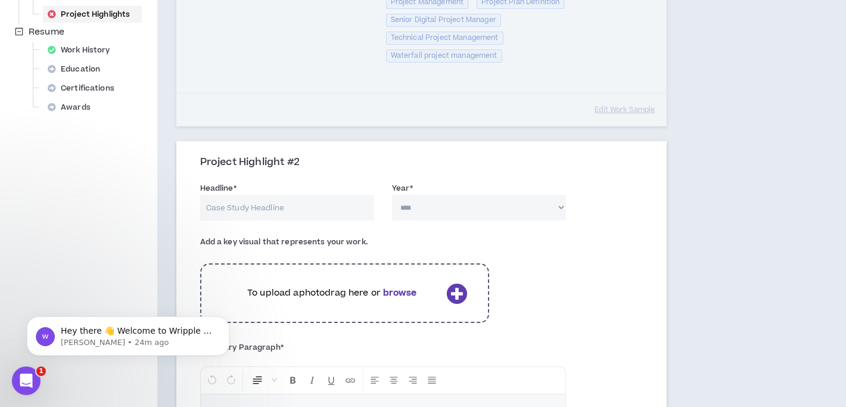
click at [340, 204] on input "Headline *" at bounding box center [287, 208] width 174 height 26
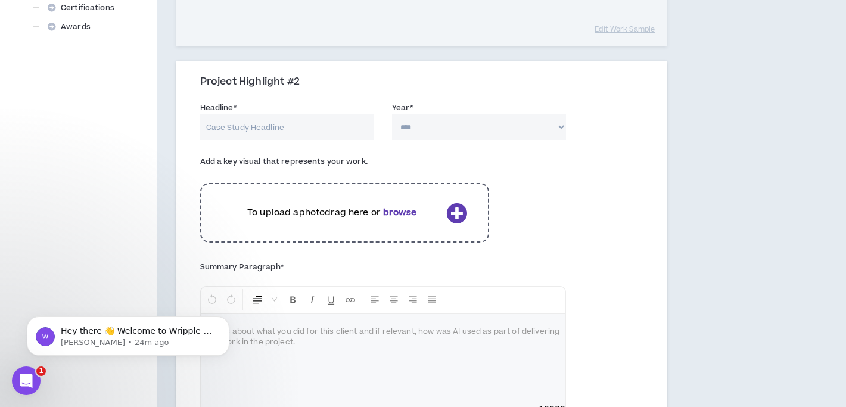
scroll to position [538, 0]
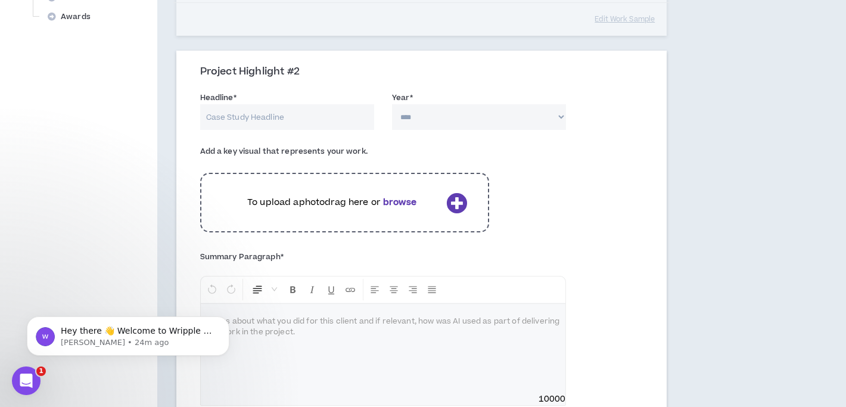
click at [270, 121] on input "Headline *" at bounding box center [287, 117] width 174 height 26
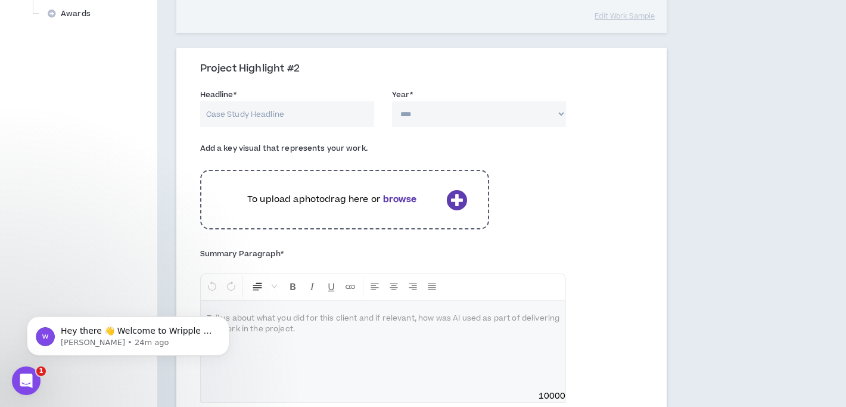
scroll to position [544, 0]
click at [277, 115] on input "Headline *" at bounding box center [287, 112] width 174 height 26
type input "Various Marketing"
click at [559, 208] on div "Add a key visual that represents your work. To upload a photo drag here or brow…" at bounding box center [421, 188] width 461 height 108
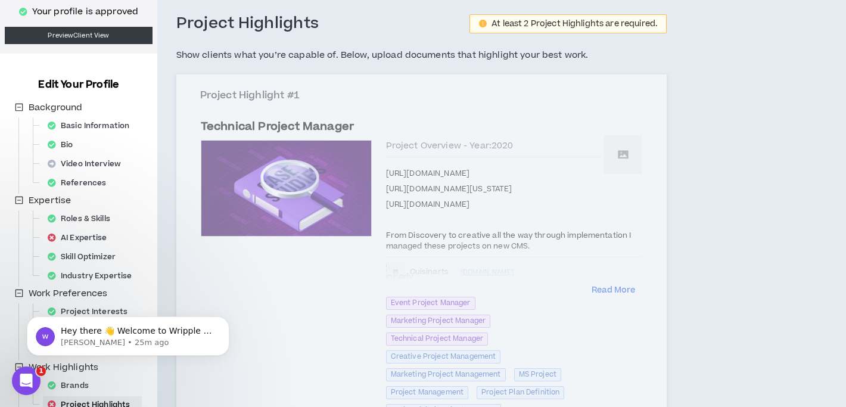
scroll to position [0, 0]
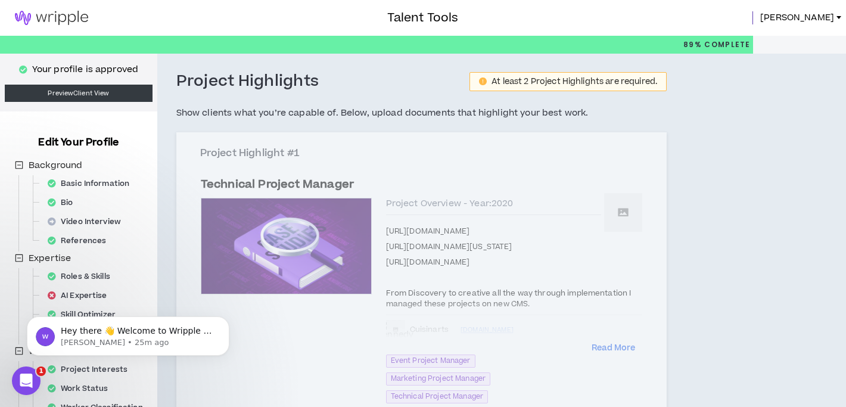
click at [49, 20] on img at bounding box center [51, 18] width 103 height 14
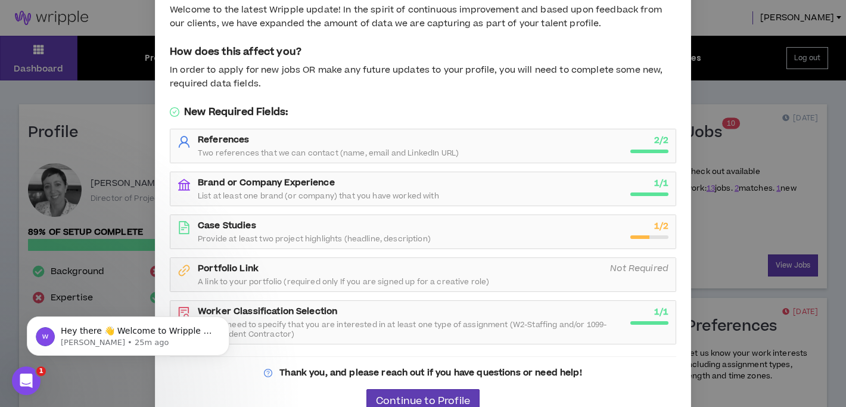
scroll to position [73, 0]
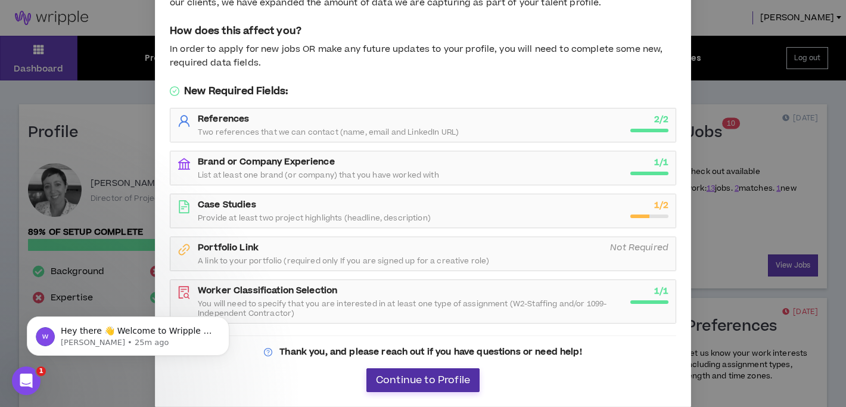
click at [417, 388] on button "Continue to Profile" at bounding box center [422, 380] width 113 height 24
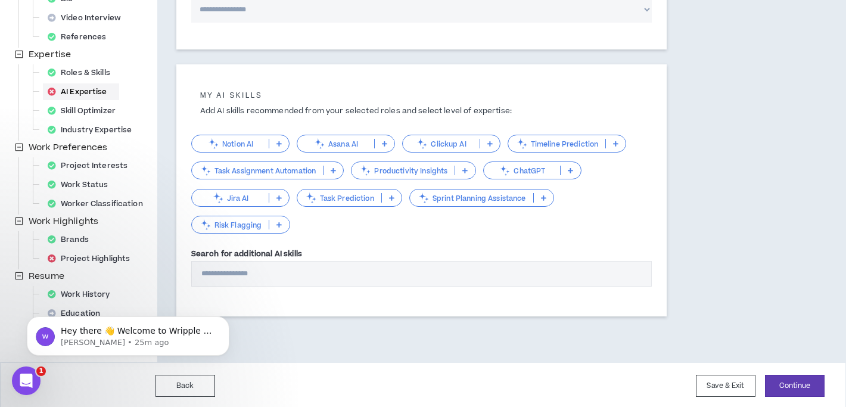
scroll to position [206, 0]
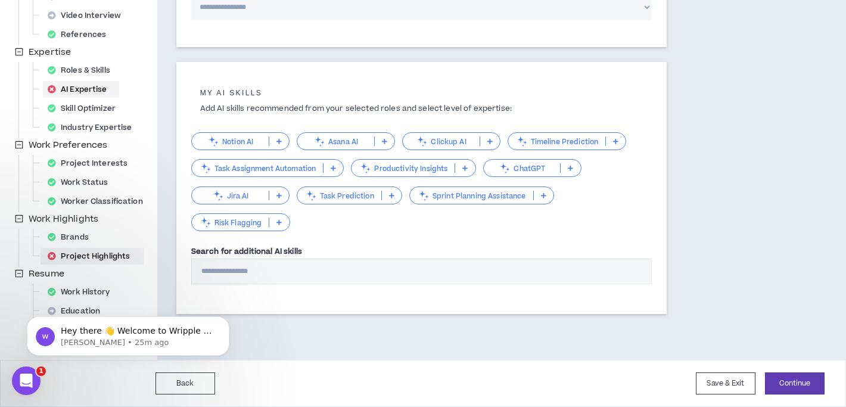
click at [101, 258] on div "Project Highlights" at bounding box center [92, 256] width 99 height 17
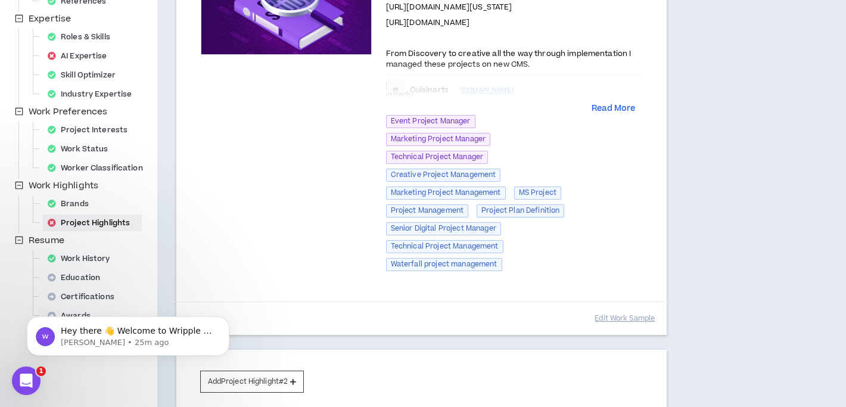
scroll to position [252, 0]
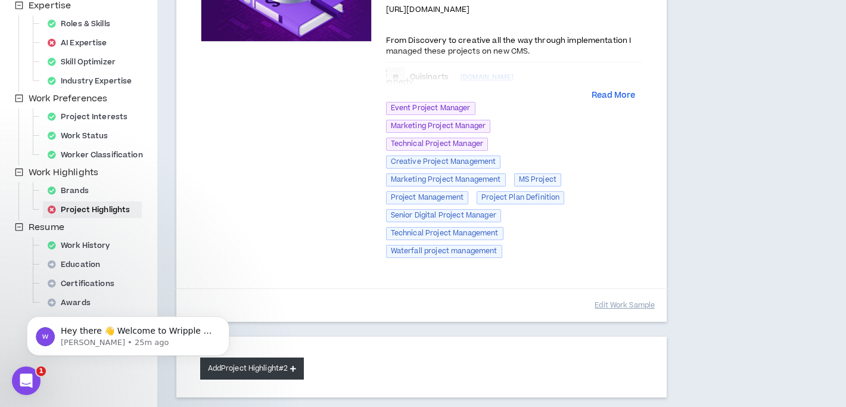
click at [254, 371] on button "Add Project Highlight #2" at bounding box center [252, 368] width 104 height 22
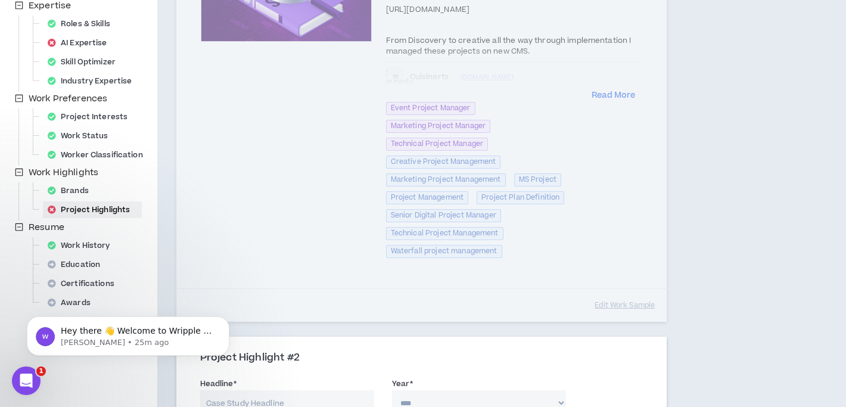
click at [282, 401] on input "Headline *" at bounding box center [287, 403] width 174 height 26
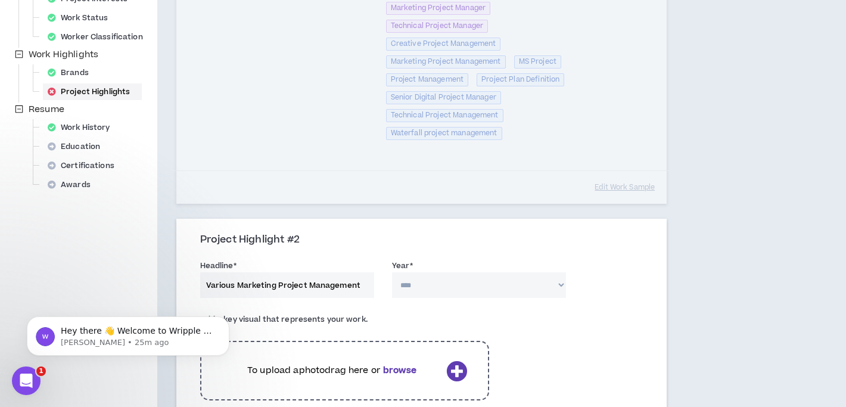
scroll to position [375, 0]
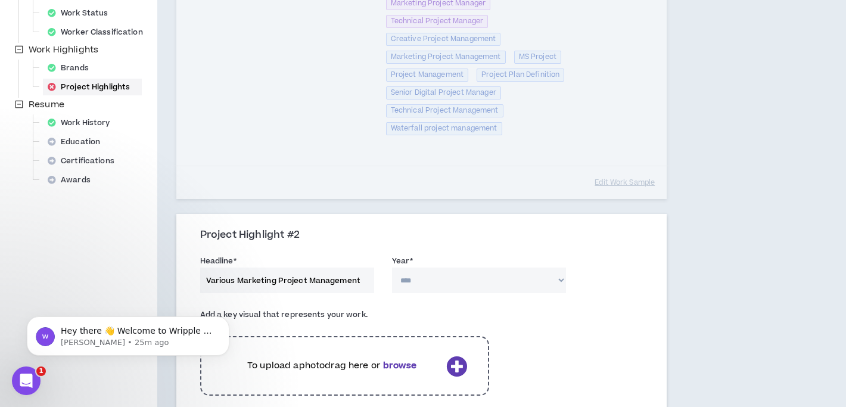
type input "Various Marketing Project Management"
click at [465, 277] on select "**** **** **** **** **** **** **** **** **** **** **** **** **** **** **** ****…" at bounding box center [479, 280] width 174 height 26
select select "****"
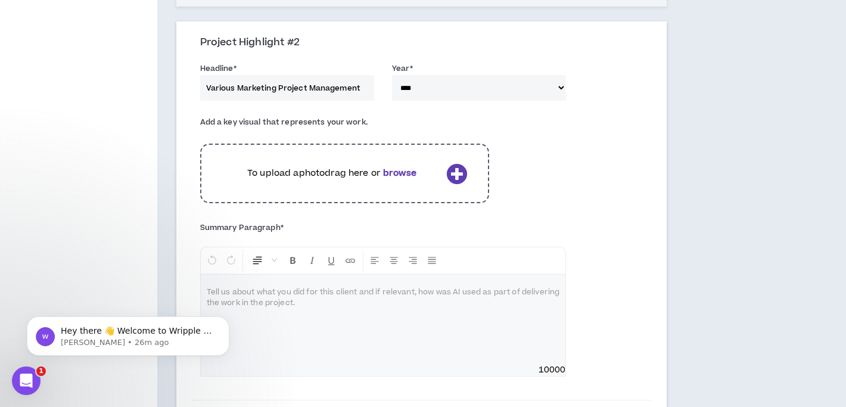
scroll to position [570, 0]
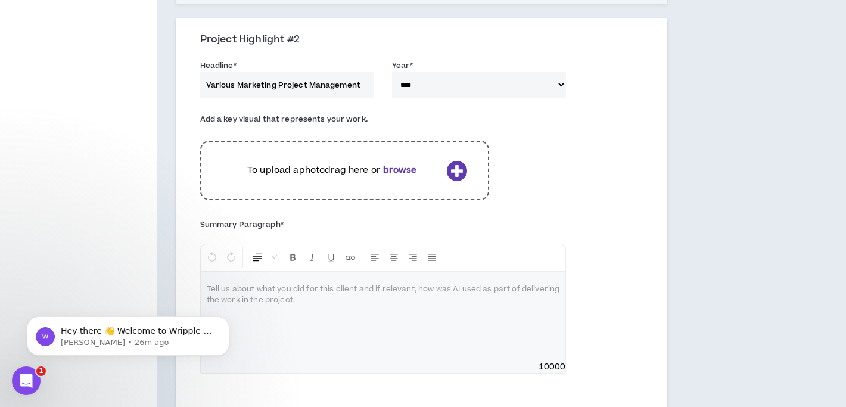
click at [254, 293] on p at bounding box center [383, 289] width 353 height 12
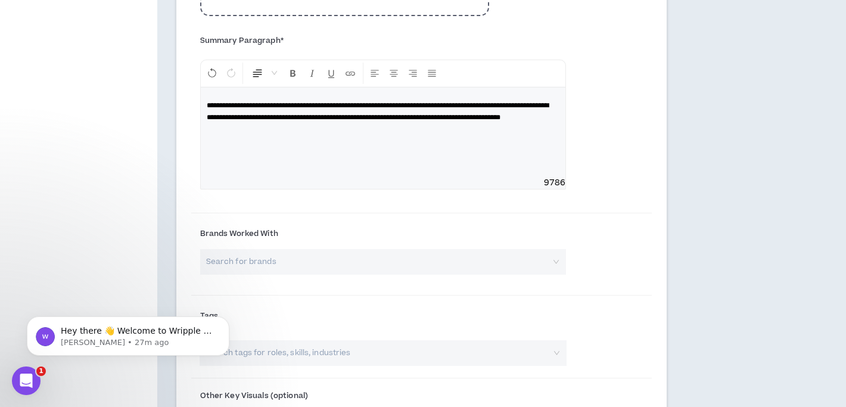
scroll to position [756, 0]
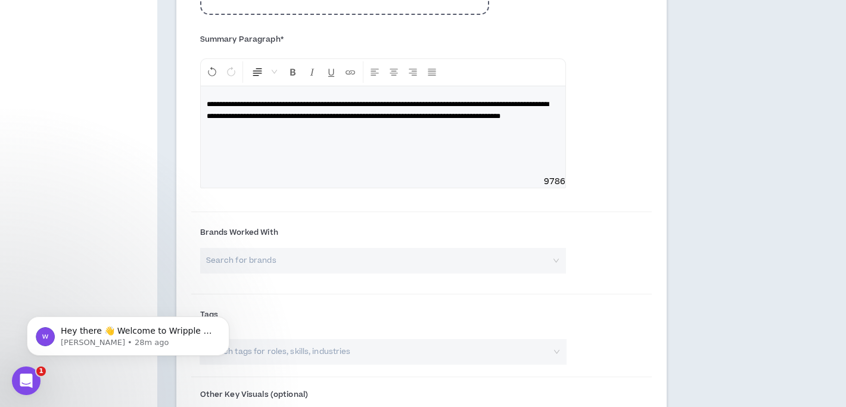
click at [297, 265] on input "search" at bounding box center [379, 261] width 345 height 26
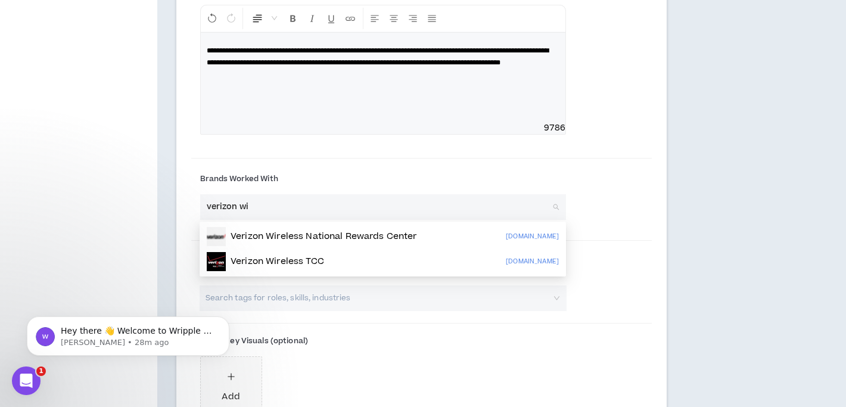
scroll to position [818, 0]
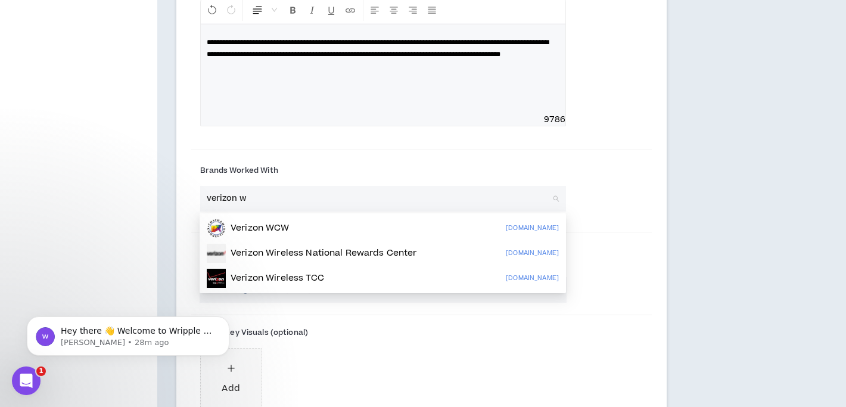
type input "verizon"
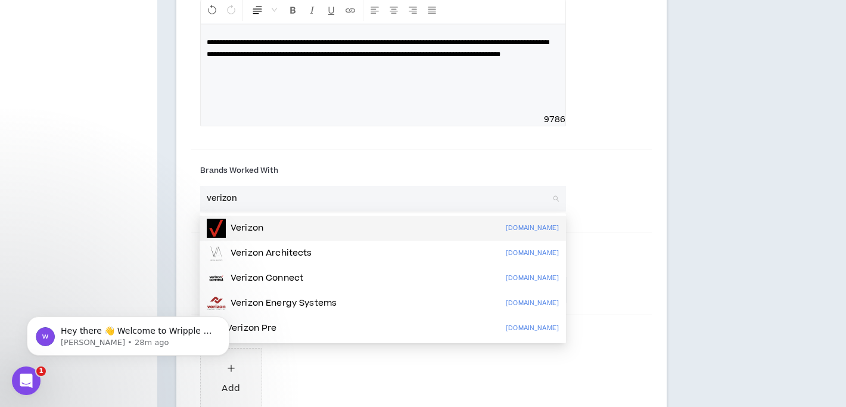
click at [239, 224] on p "Verizon" at bounding box center [246, 228] width 33 height 12
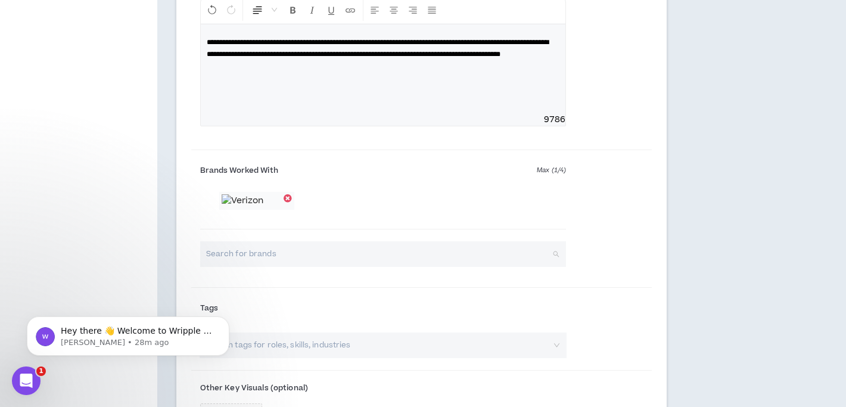
click at [276, 267] on input "search" at bounding box center [379, 254] width 345 height 26
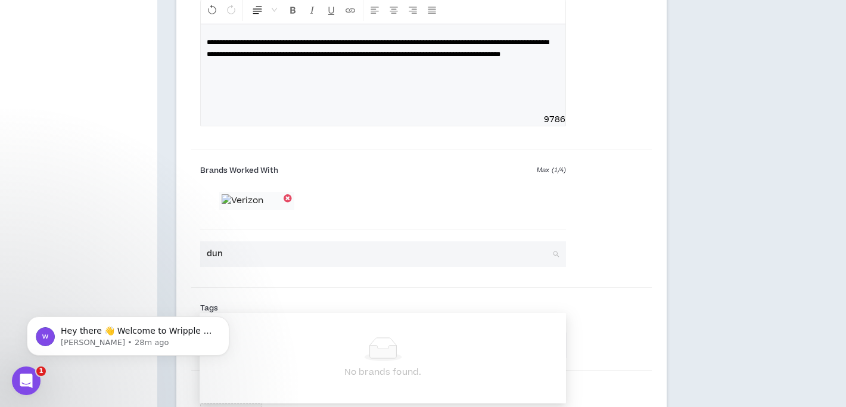
type input "dunk"
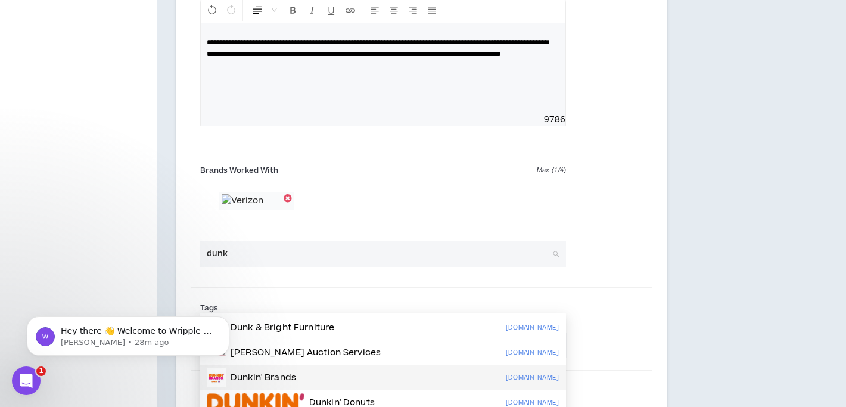
click at [291, 375] on p "Dunkin' Brands" at bounding box center [262, 378] width 65 height 12
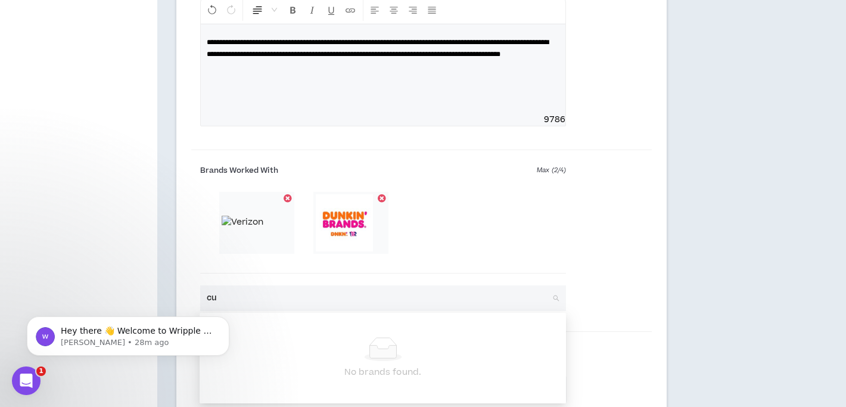
type input "c"
type input "Barilla"
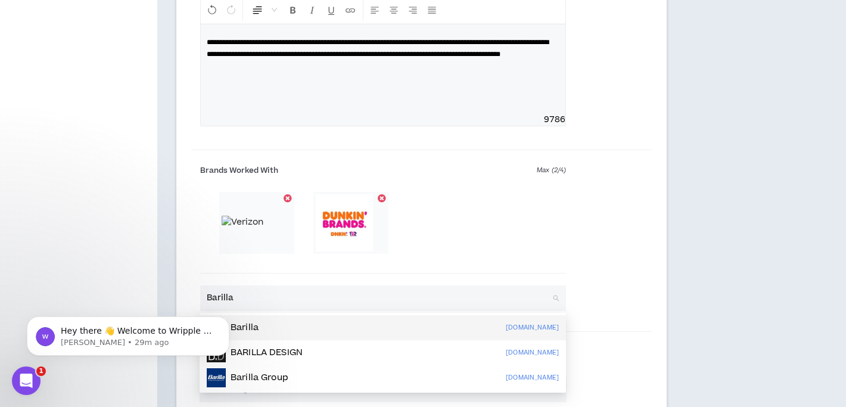
click at [295, 329] on div "Barilla [DOMAIN_NAME]" at bounding box center [383, 327] width 352 height 19
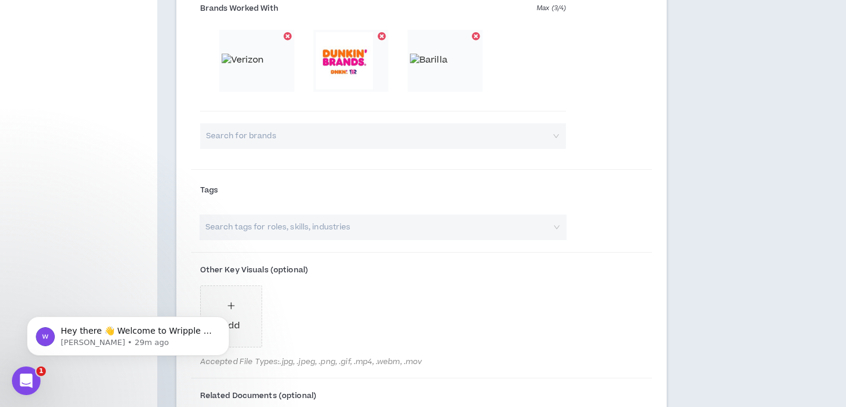
scroll to position [985, 0]
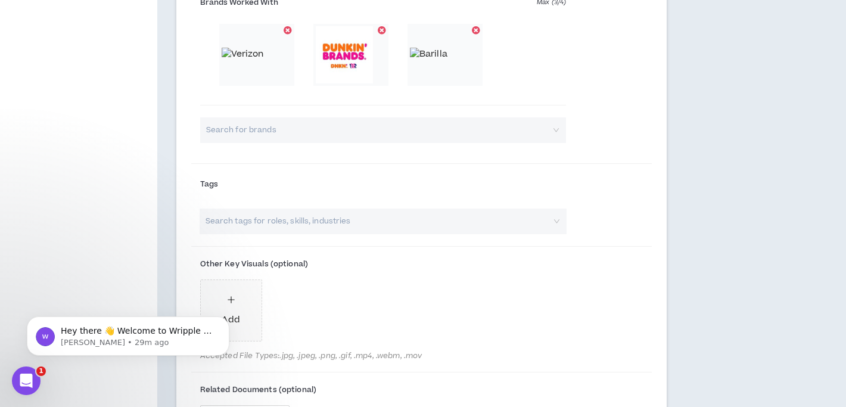
click at [463, 229] on input "search" at bounding box center [377, 221] width 347 height 26
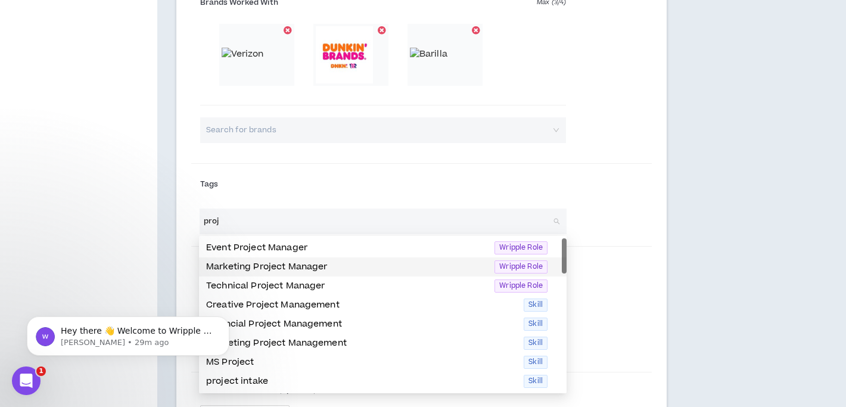
click at [408, 258] on div "Marketing Project Manager Wripple Role" at bounding box center [382, 266] width 367 height 19
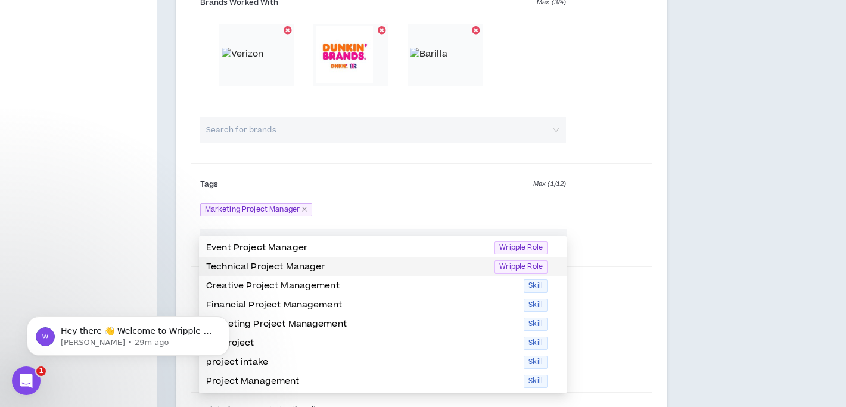
click at [403, 269] on p "Technical Project Manager" at bounding box center [346, 266] width 281 height 13
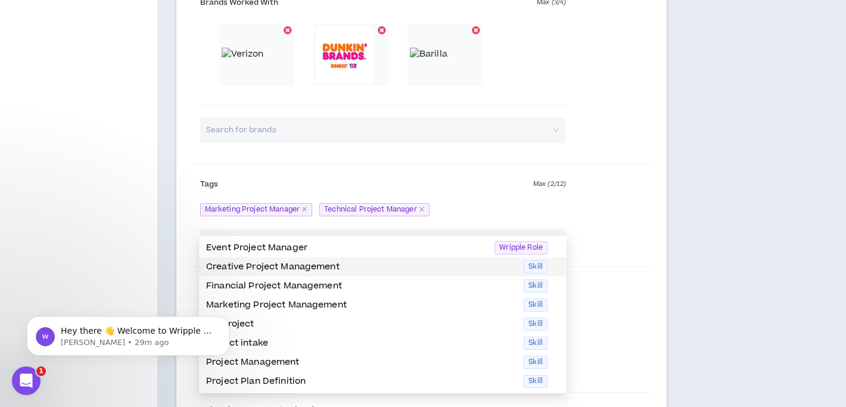
click at [402, 271] on p "Creative Project Management" at bounding box center [361, 266] width 310 height 13
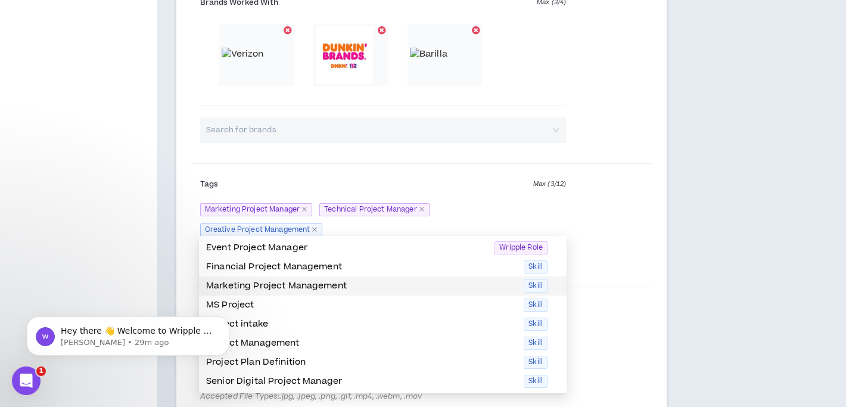
click at [401, 285] on p "Marketing Project Management" at bounding box center [361, 285] width 310 height 13
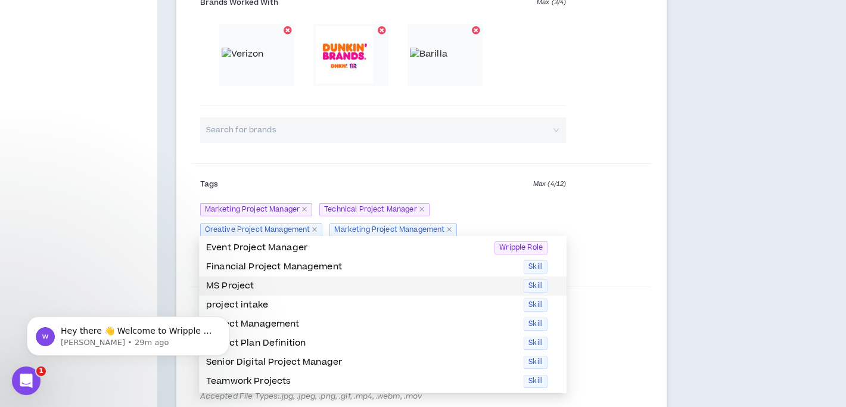
click at [400, 286] on p "MS Project" at bounding box center [361, 285] width 310 height 13
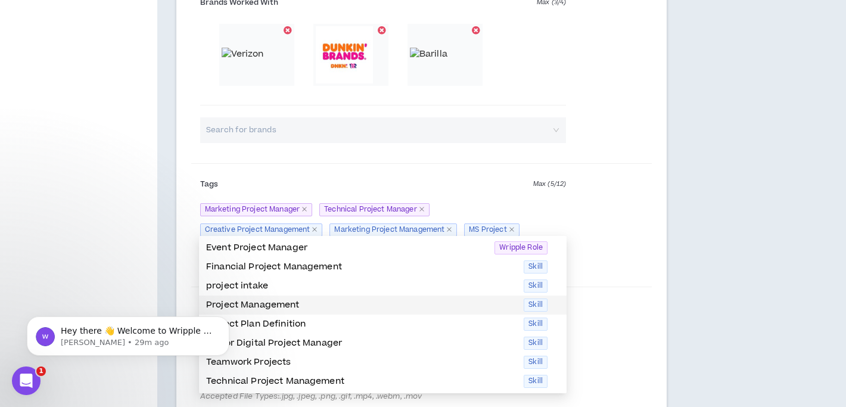
click at [396, 301] on p "Project Management" at bounding box center [361, 304] width 310 height 13
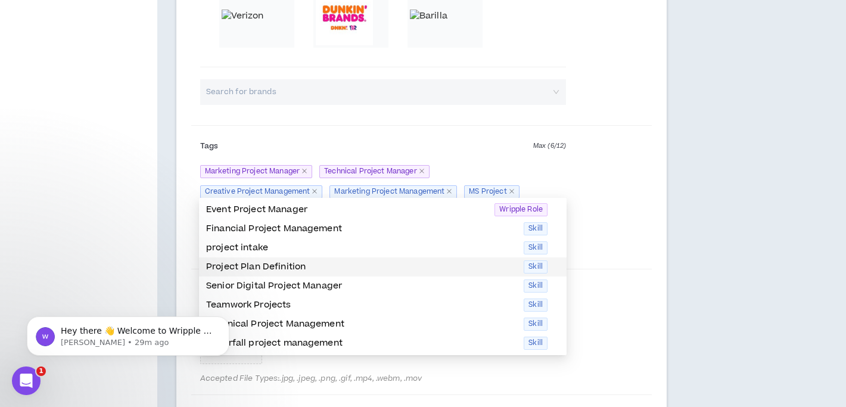
scroll to position [1028, 0]
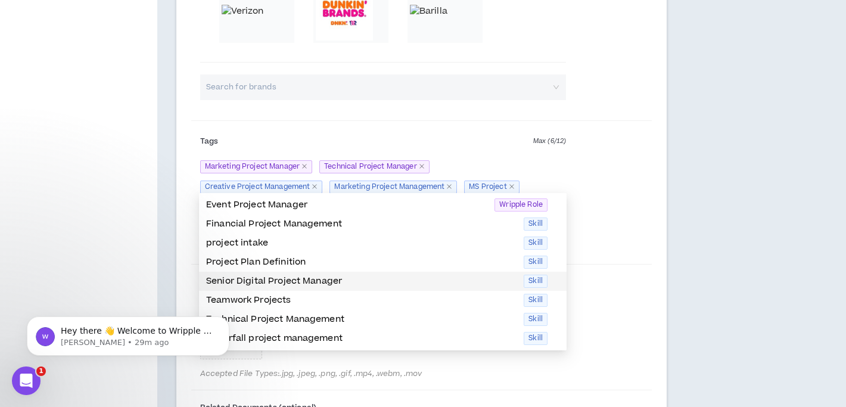
click at [388, 280] on p "Senior Digital Project Manager" at bounding box center [361, 281] width 310 height 13
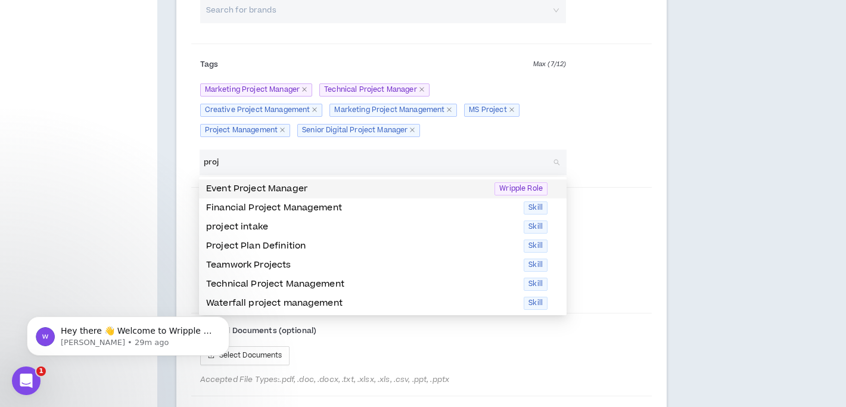
scroll to position [1108, 0]
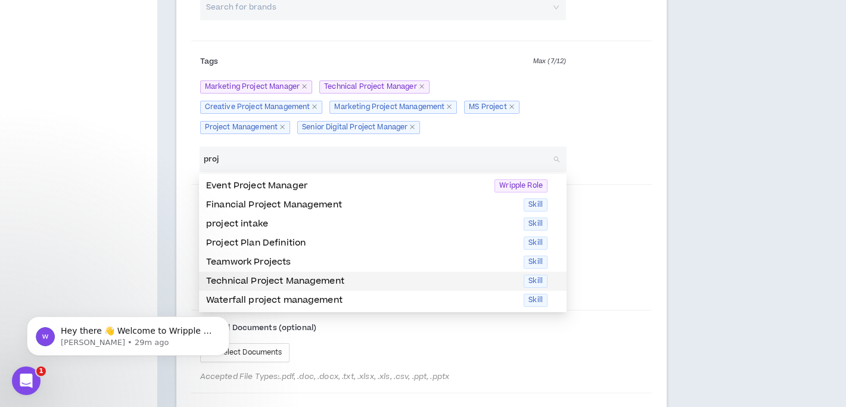
click at [320, 276] on p "Technical Project Management" at bounding box center [361, 281] width 310 height 13
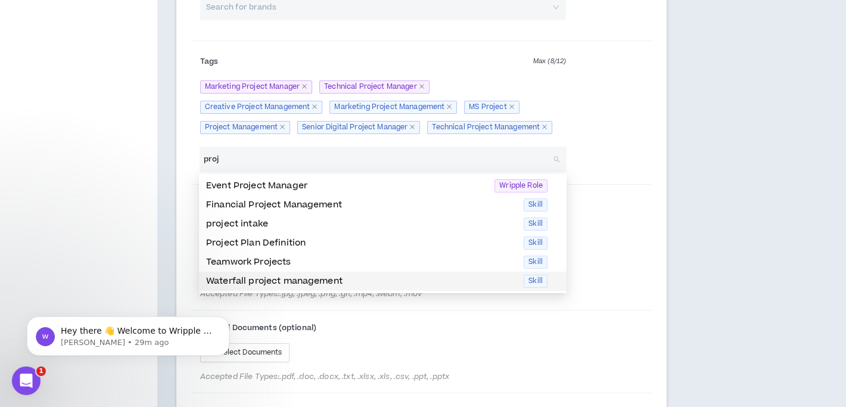
click at [321, 283] on p "Waterfall project management" at bounding box center [361, 281] width 310 height 13
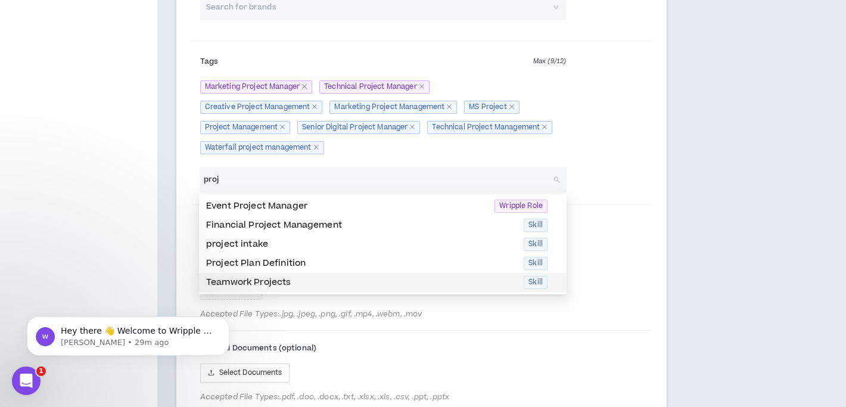
type input "proj"
click at [594, 341] on div "Related Documents (optional) Select Documents Accepted File Types: .pdf, .doc, …" at bounding box center [421, 372] width 461 height 75
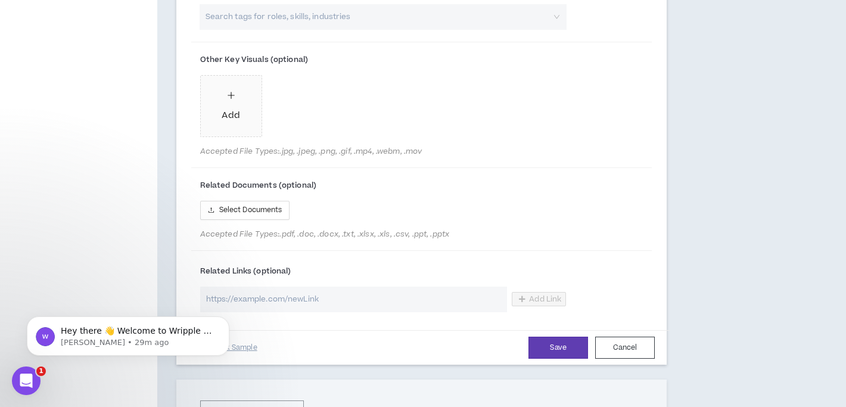
scroll to position [1273, 0]
click at [538, 344] on button "Save" at bounding box center [558, 345] width 60 height 22
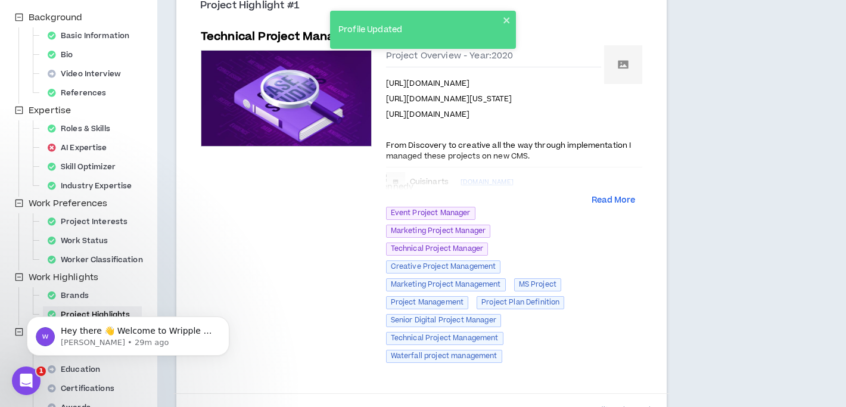
scroll to position [0, 0]
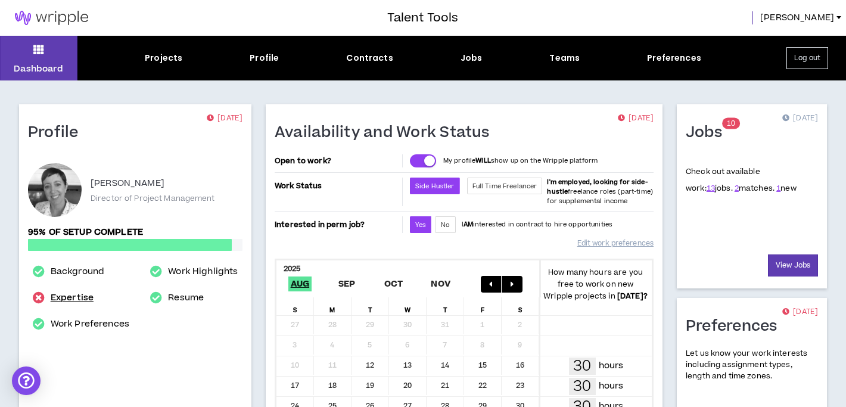
click at [88, 299] on link "Expertise" at bounding box center [72, 298] width 43 height 14
select select "***"
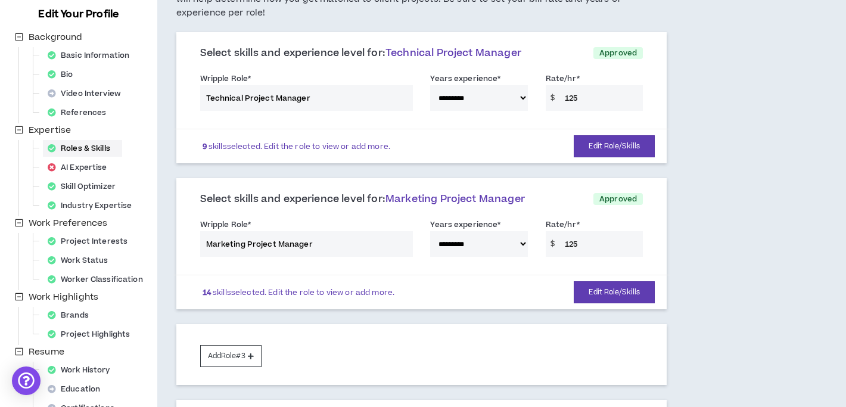
scroll to position [140, 0]
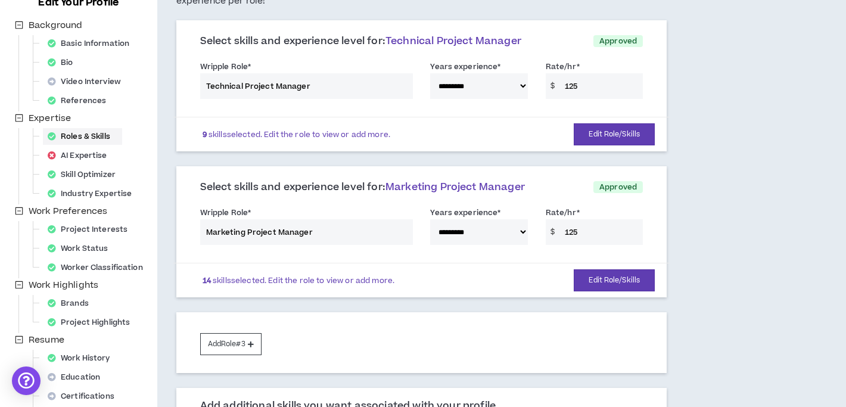
click at [522, 233] on div "**********" at bounding box center [421, 228] width 461 height 51
click at [520, 231] on div "**********" at bounding box center [421, 228] width 461 height 51
click at [610, 280] on button "Edit Role/Skills" at bounding box center [613, 280] width 81 height 22
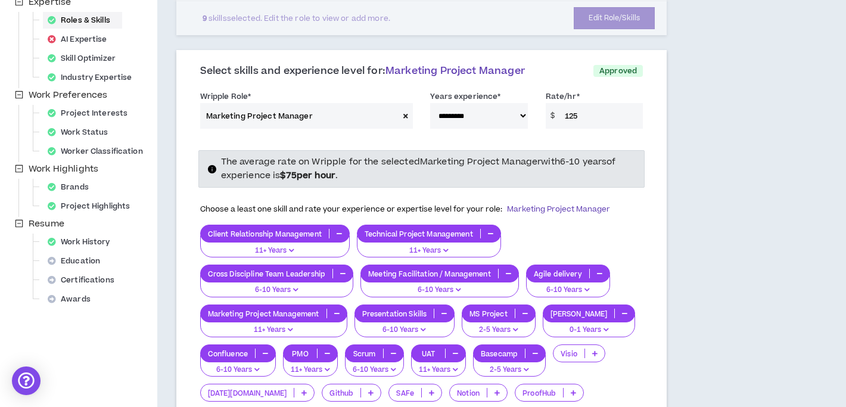
scroll to position [258, 0]
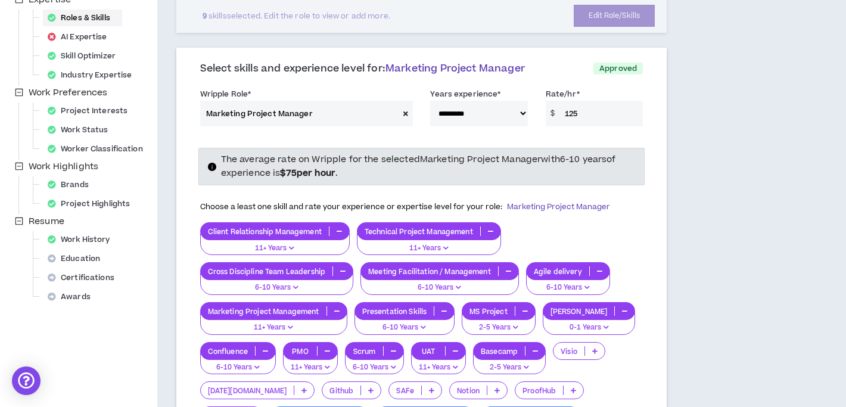
click at [294, 245] on p "11+ Years" at bounding box center [275, 248] width 134 height 11
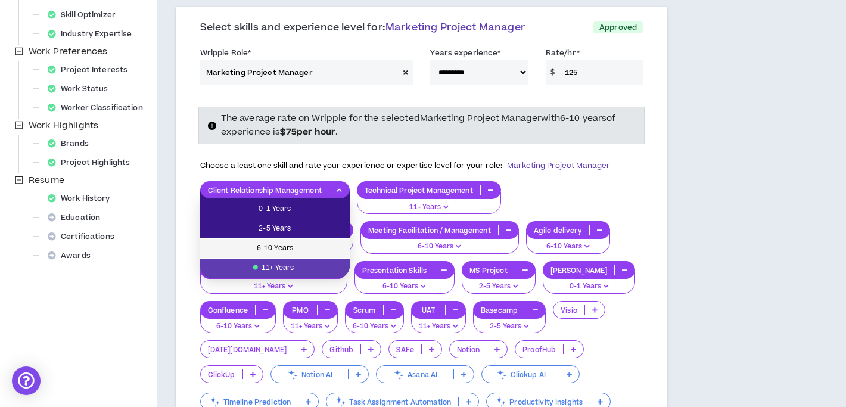
scroll to position [300, 0]
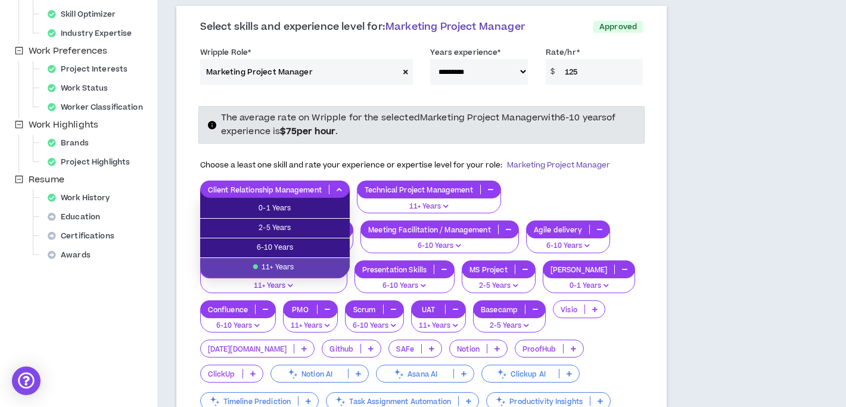
click at [292, 269] on span "11+ Years" at bounding box center [274, 267] width 135 height 13
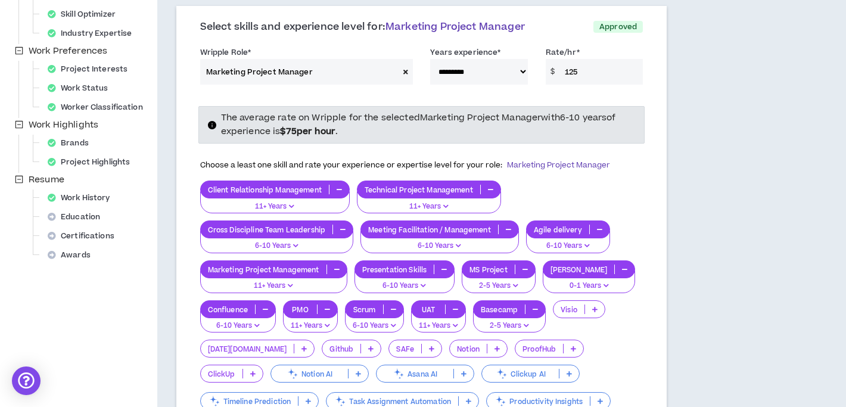
click at [544, 200] on div "Client Relationship Management 11+ Years Technical Project Management 11+ Years…" at bounding box center [421, 309] width 443 height 258
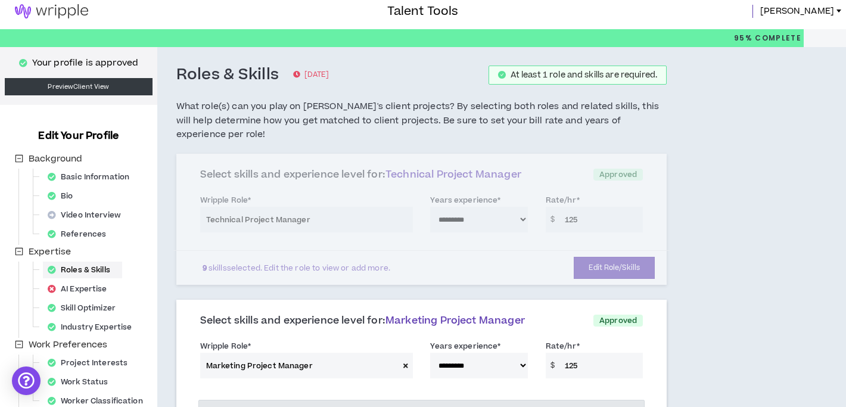
scroll to position [0, 0]
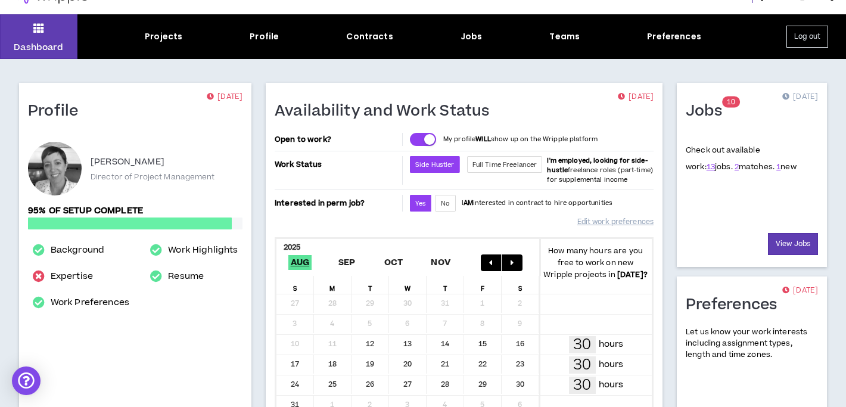
scroll to position [21, 0]
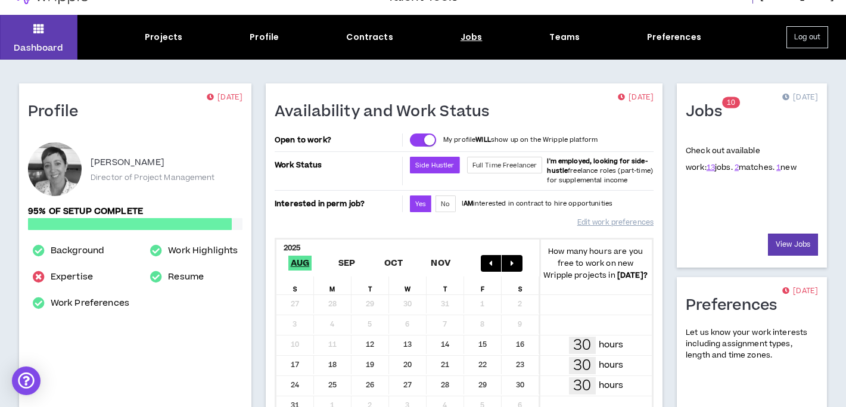
click at [465, 41] on div "Jobs" at bounding box center [471, 37] width 22 height 13
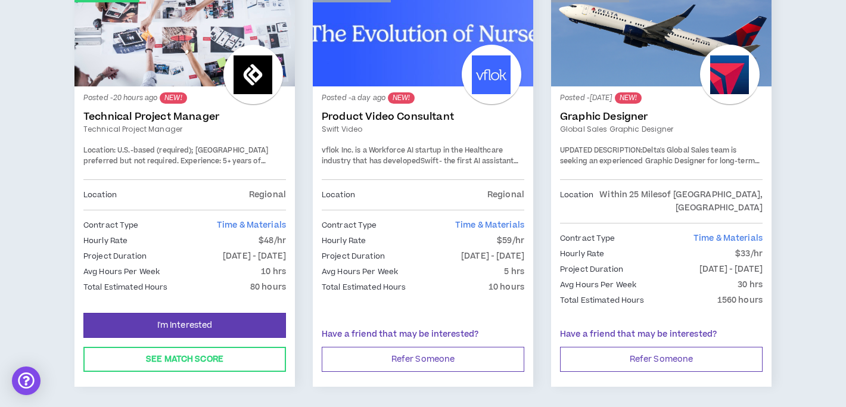
scroll to position [243, 0]
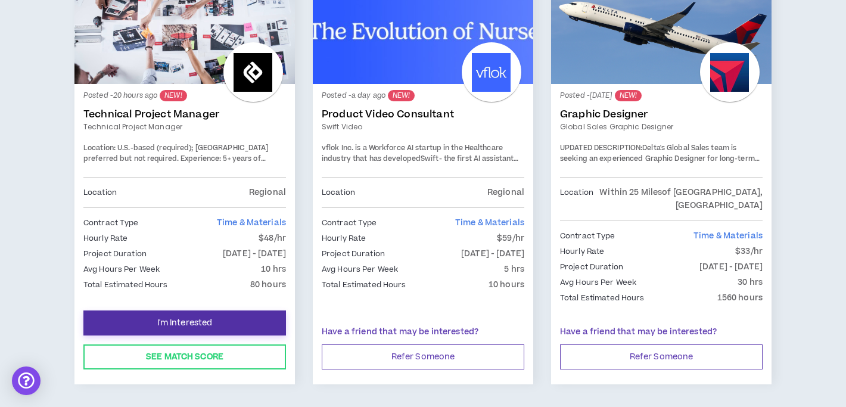
click at [209, 317] on span "I'm Interested" at bounding box center [184, 322] width 55 height 11
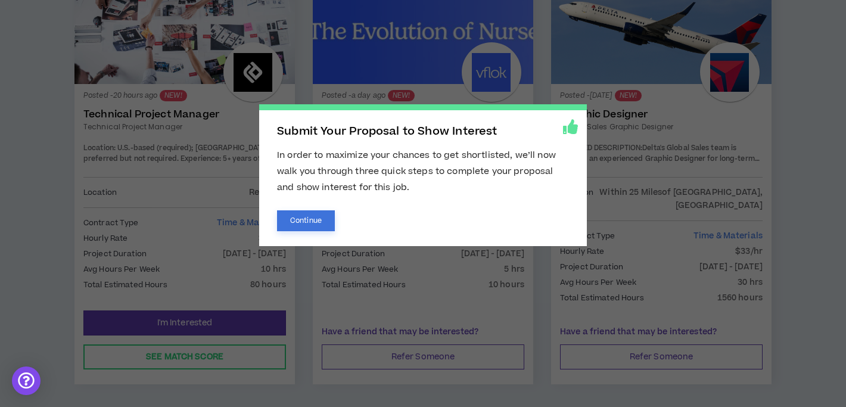
click at [316, 225] on button "Continue" at bounding box center [306, 220] width 58 height 21
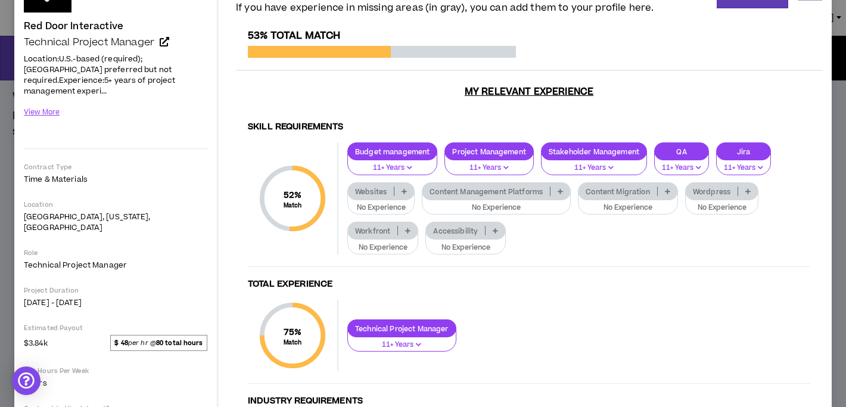
scroll to position [95, 0]
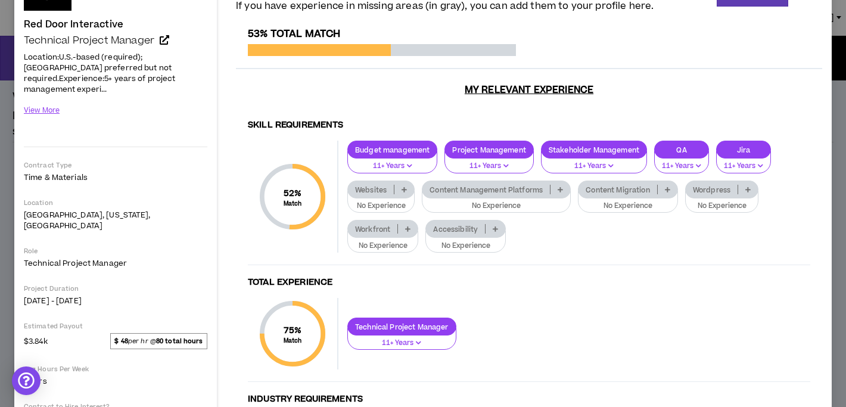
click at [372, 185] on p "Websites" at bounding box center [371, 189] width 46 height 9
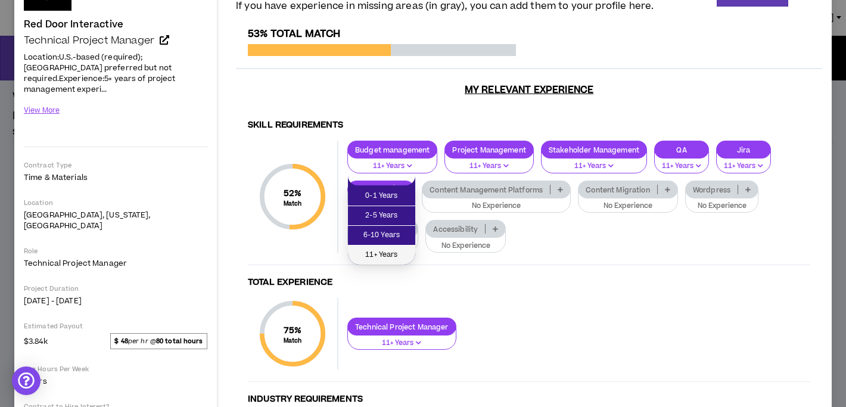
click at [376, 251] on span "11+ Years" at bounding box center [381, 254] width 53 height 13
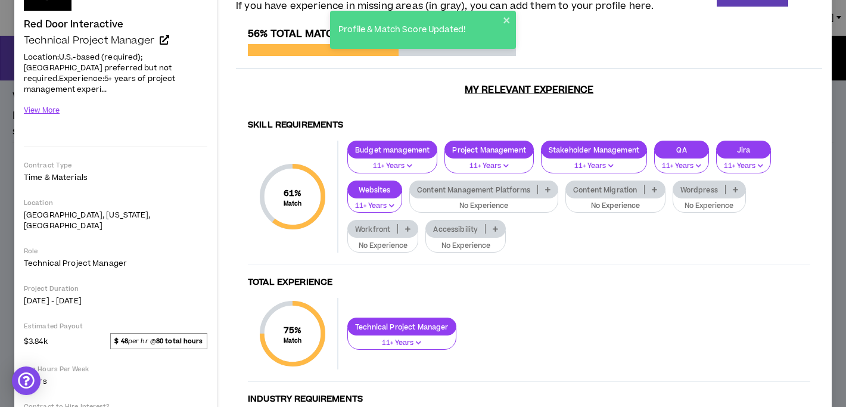
click at [515, 183] on div "Content Management Platforms" at bounding box center [483, 189] width 149 height 18
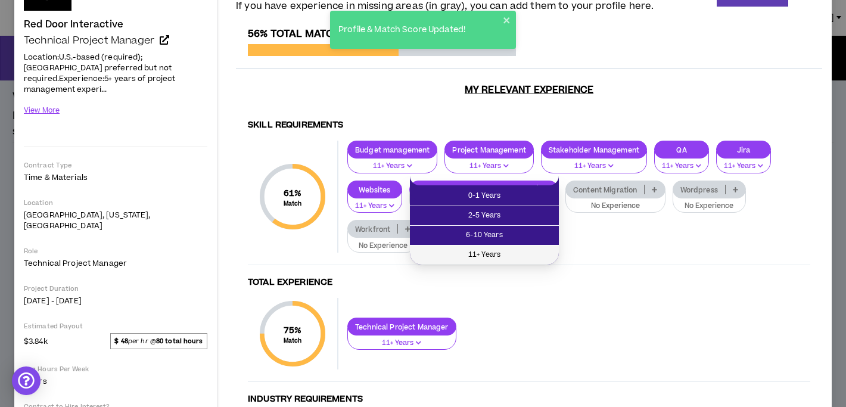
click at [501, 252] on span "11+ Years" at bounding box center [484, 254] width 135 height 13
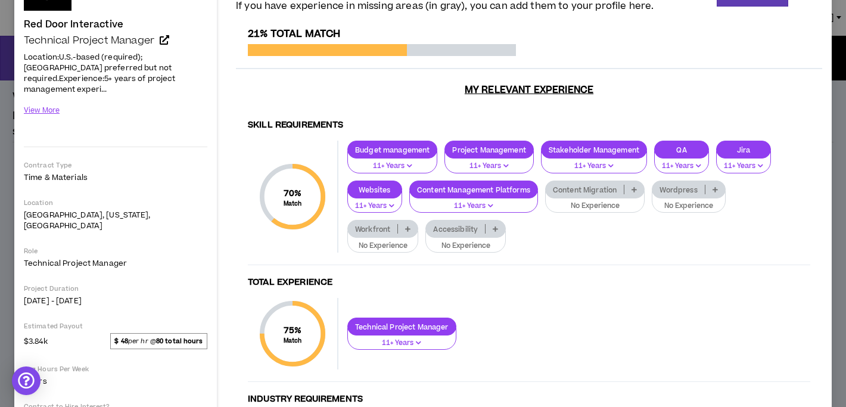
click at [587, 185] on p "Content Migration" at bounding box center [584, 189] width 78 height 9
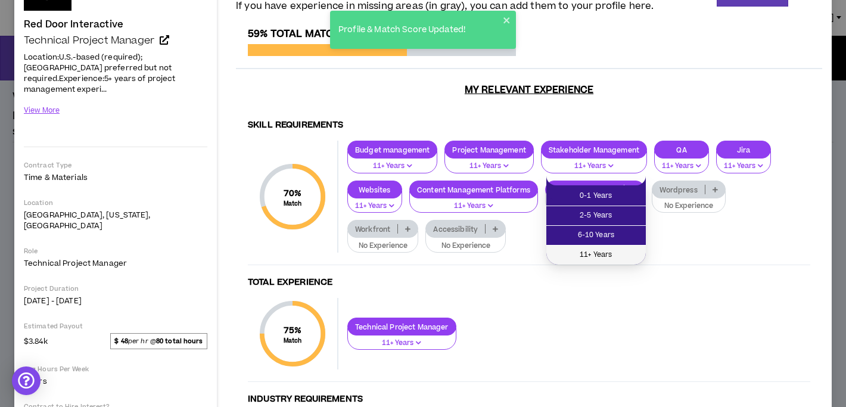
click at [583, 251] on span "11+ Years" at bounding box center [595, 254] width 85 height 13
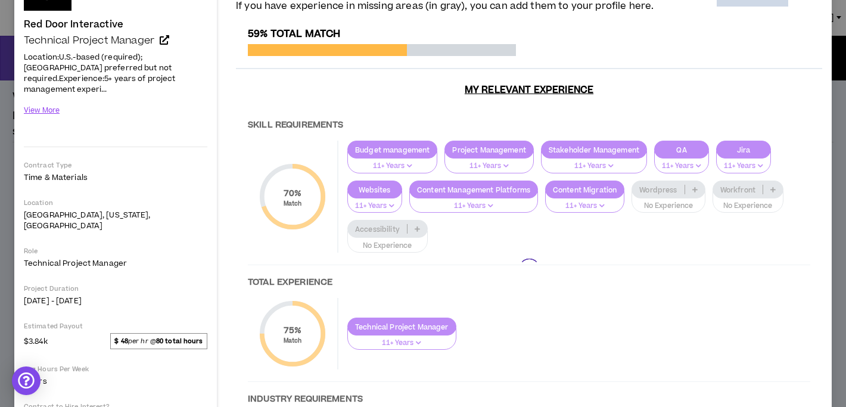
click at [657, 185] on p "Wordpress" at bounding box center [658, 189] width 52 height 9
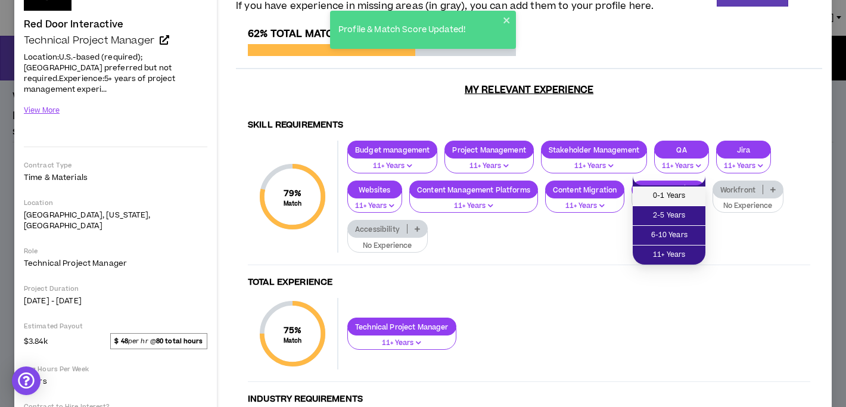
click at [657, 196] on span "0-1 Years" at bounding box center [669, 195] width 58 height 13
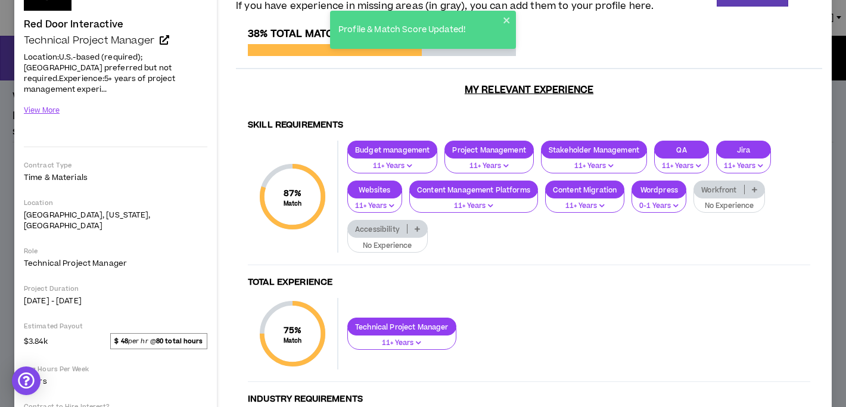
click at [383, 224] on p "Accessibility" at bounding box center [377, 228] width 59 height 9
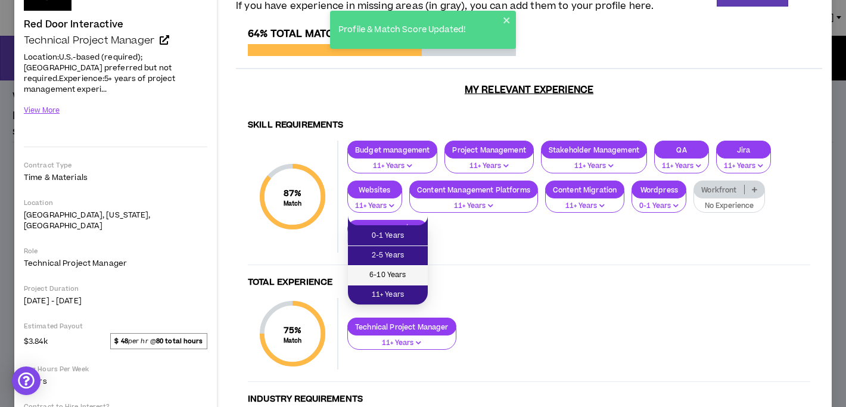
click at [382, 272] on span "6-10 Years" at bounding box center [387, 275] width 65 height 13
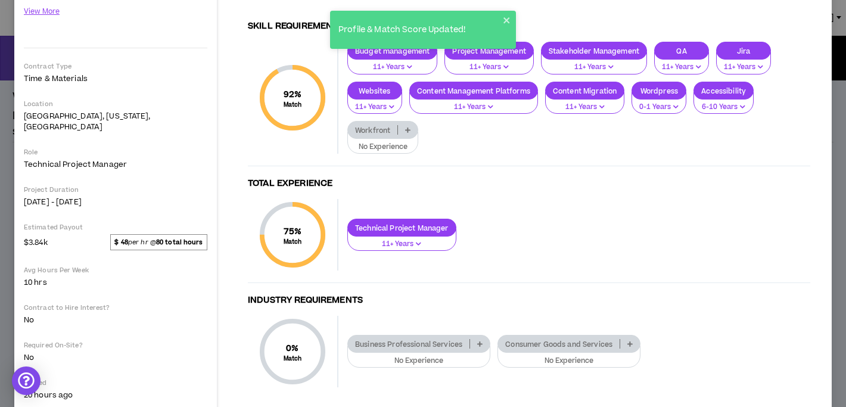
scroll to position [211, 0]
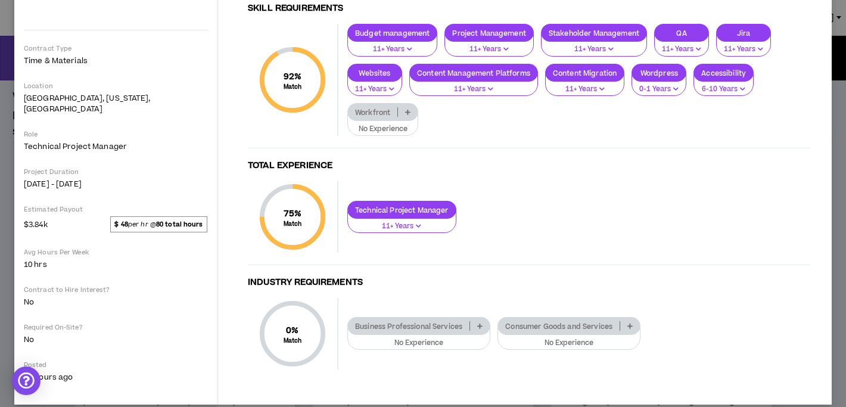
click at [420, 322] on p "Business Professional Services" at bounding box center [408, 326] width 121 height 9
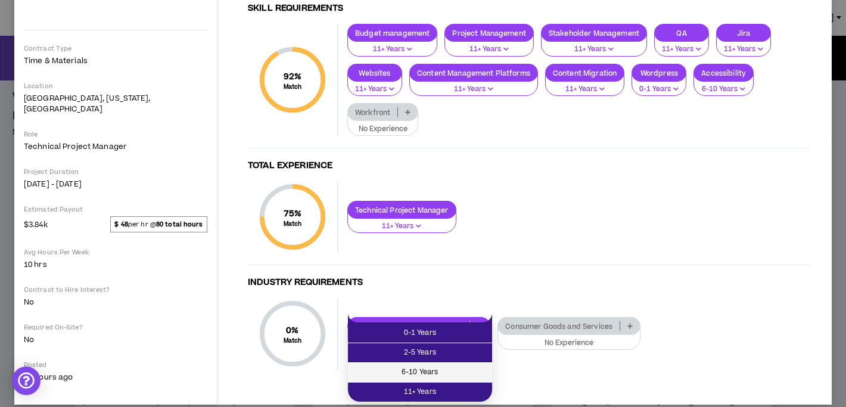
click at [419, 370] on span "6-10 Years" at bounding box center [420, 372] width 130 height 13
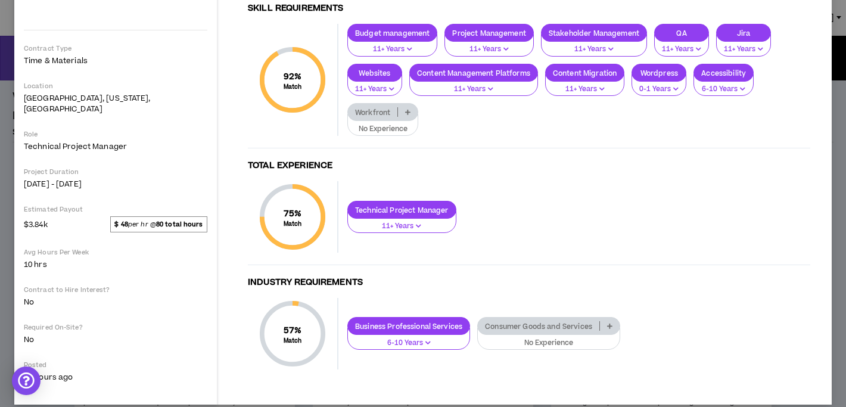
click at [528, 322] on p "Consumer Goods and Services" at bounding box center [538, 326] width 121 height 9
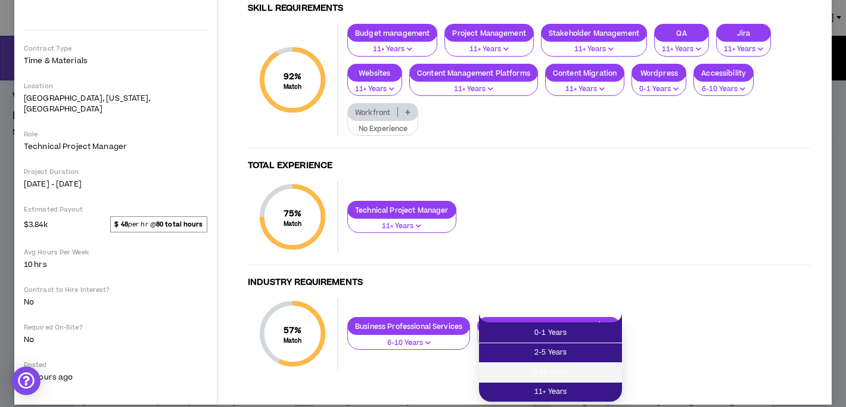
click at [525, 367] on span "6-10 Years" at bounding box center [550, 372] width 129 height 13
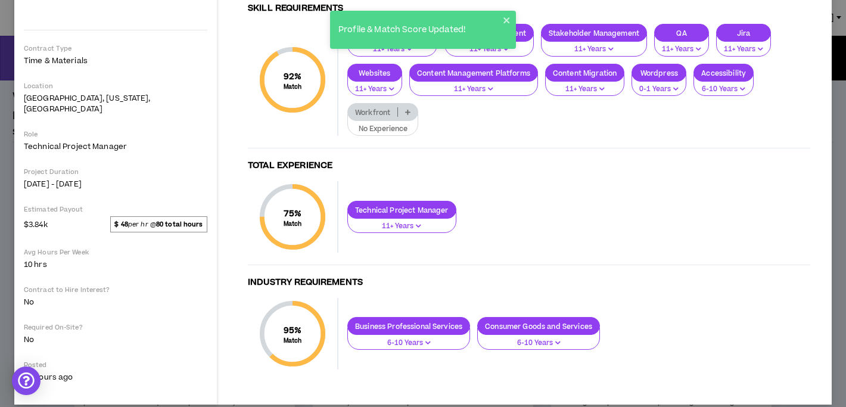
click at [555, 338] on p "6-10 Years" at bounding box center [538, 343] width 107 height 11
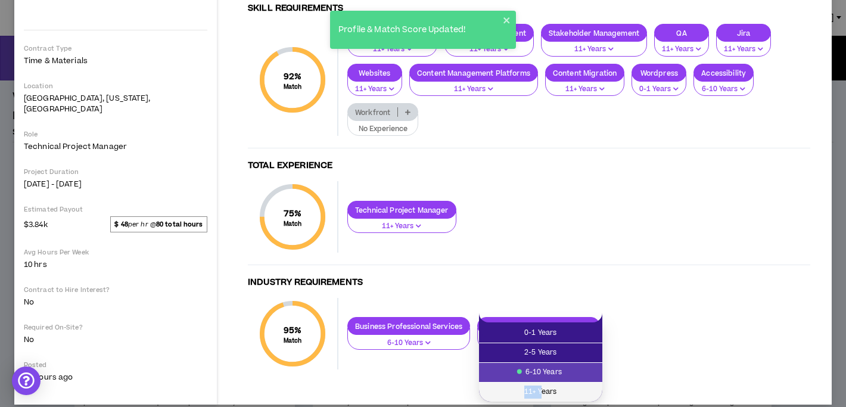
click at [540, 385] on span "11+ Years" at bounding box center [540, 391] width 109 height 13
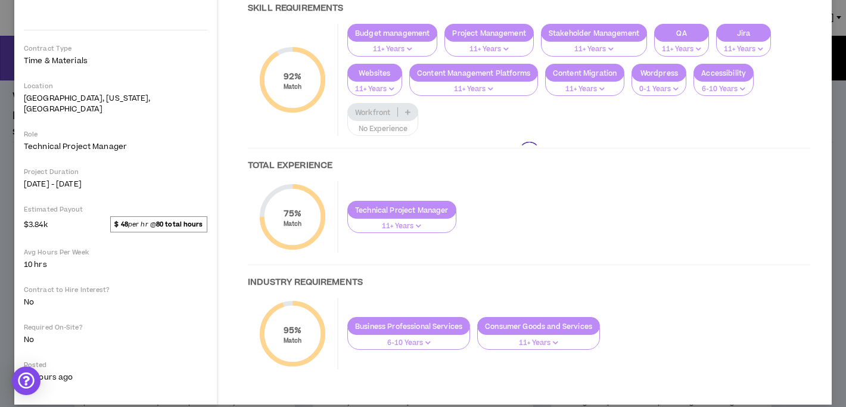
click at [628, 327] on div at bounding box center [529, 152] width 586 height 482
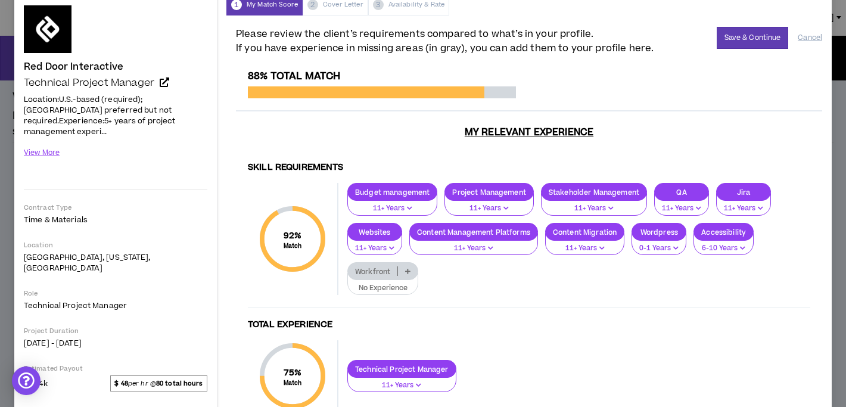
scroll to position [0, 0]
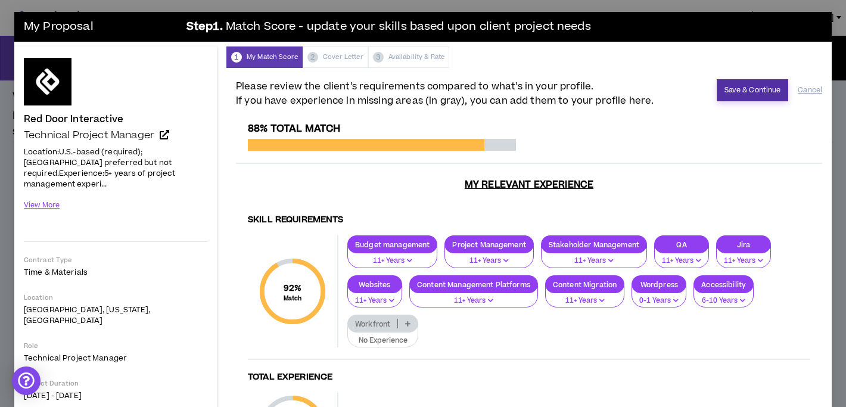
click at [742, 95] on button "Save & Continue" at bounding box center [752, 90] width 72 height 22
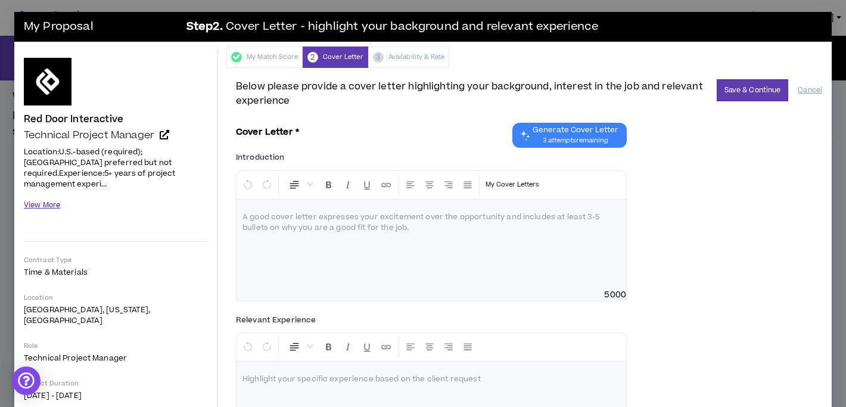
click at [54, 195] on button "View More" at bounding box center [42, 205] width 36 height 21
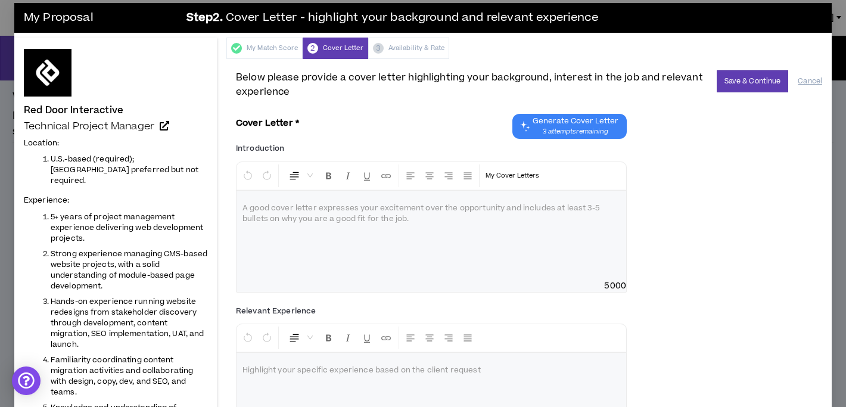
scroll to position [10, 0]
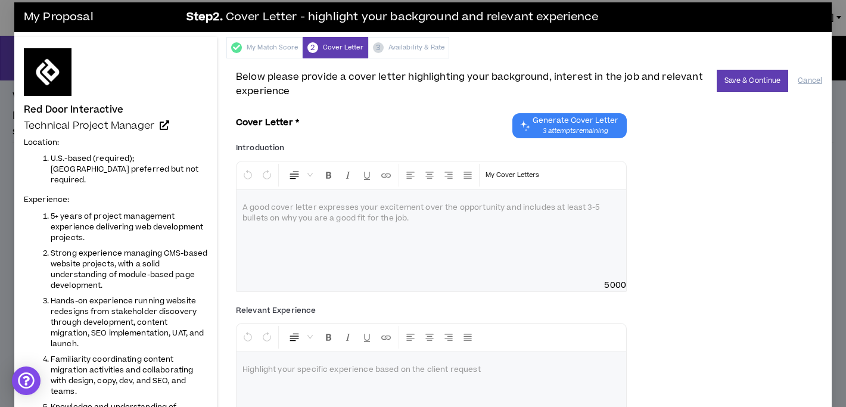
click at [573, 132] on span "3 attempts remaining" at bounding box center [575, 131] width 86 height 10
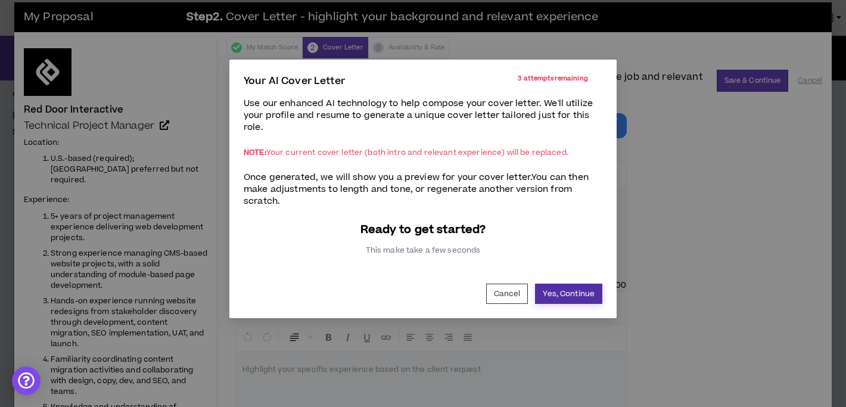
click at [541, 292] on button "Yes, Continue" at bounding box center [568, 293] width 67 height 20
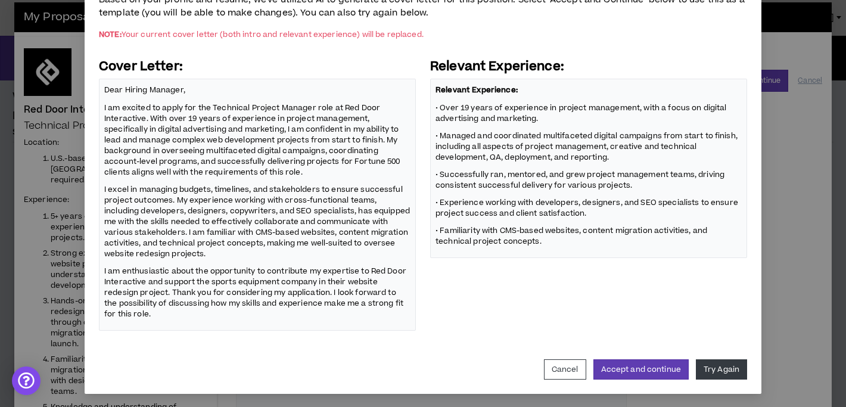
scroll to position [110, 0]
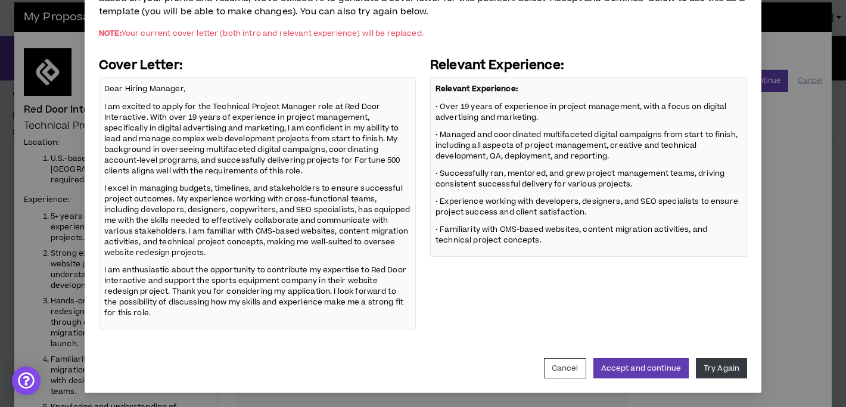
click at [622, 183] on p "• Successfully ran, mentored, and grew project management teams, driving consis…" at bounding box center [588, 178] width 306 height 23
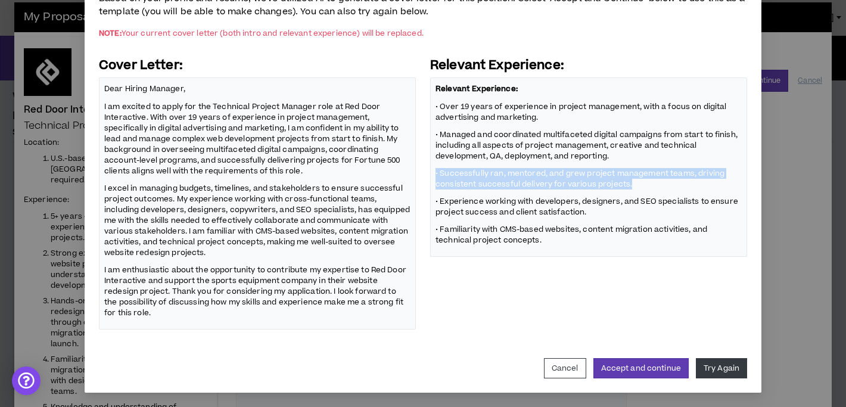
drag, startPoint x: 632, startPoint y: 183, endPoint x: 430, endPoint y: 175, distance: 202.0
click at [430, 175] on div "Relevant Experience: • Over 19 years of experience in project management, with …" at bounding box center [588, 166] width 317 height 179
click at [632, 362] on button "Accept and continue" at bounding box center [640, 368] width 95 height 20
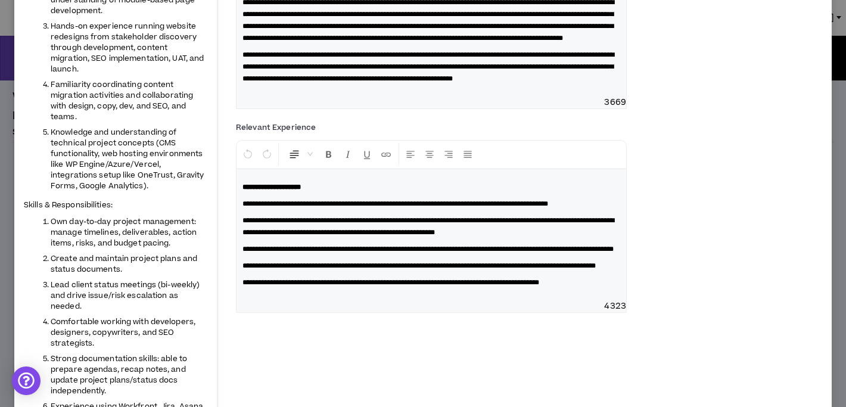
scroll to position [0, 0]
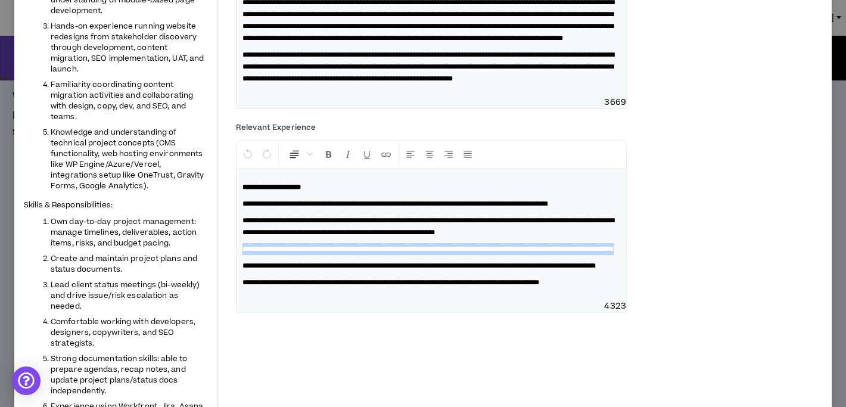
drag, startPoint x: 338, startPoint y: 344, endPoint x: 238, endPoint y: 331, distance: 100.8
click at [238, 300] on div "**********" at bounding box center [430, 234] width 389 height 131
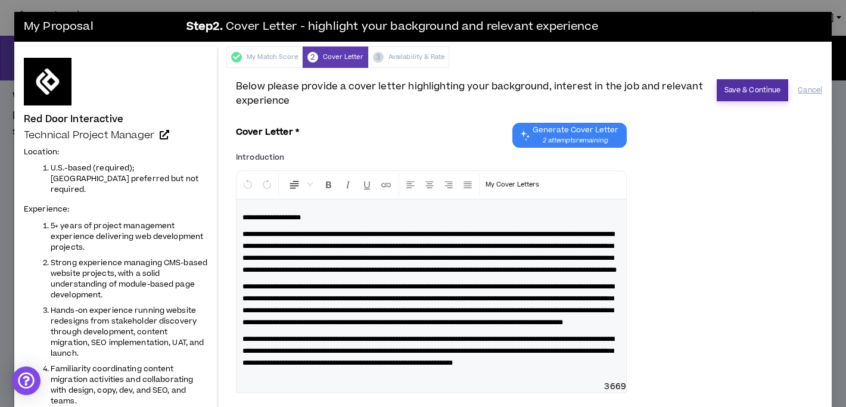
click at [740, 98] on button "Save & Continue" at bounding box center [752, 90] width 72 height 22
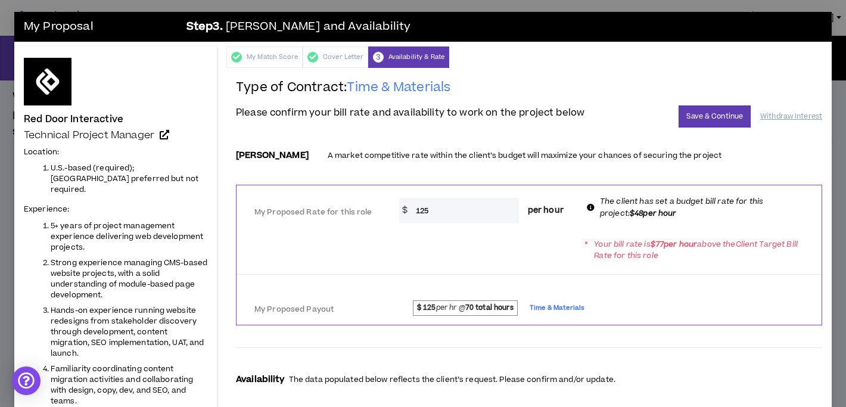
drag, startPoint x: 444, startPoint y: 214, endPoint x: 401, endPoint y: 213, distance: 42.3
click at [401, 213] on div "$ 125 per hour" at bounding box center [486, 211] width 174 height 26
click at [499, 250] on div "* Your bill rate is $ 77 per hour above the Client Target Bill Rate for this ro…" at bounding box center [528, 249] width 585 height 33
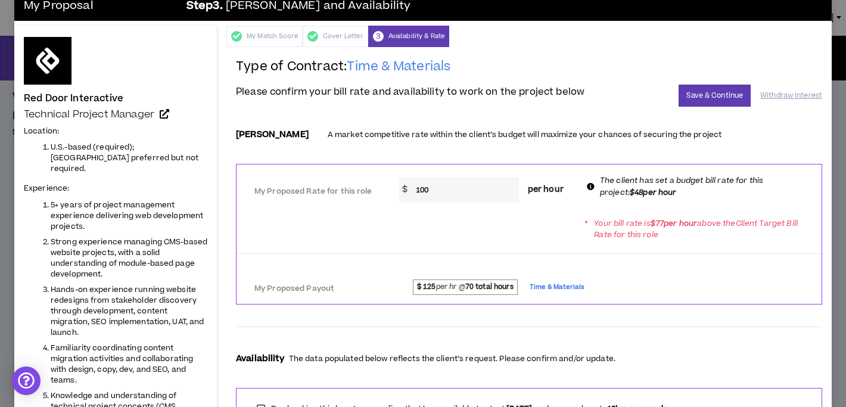
scroll to position [21, 0]
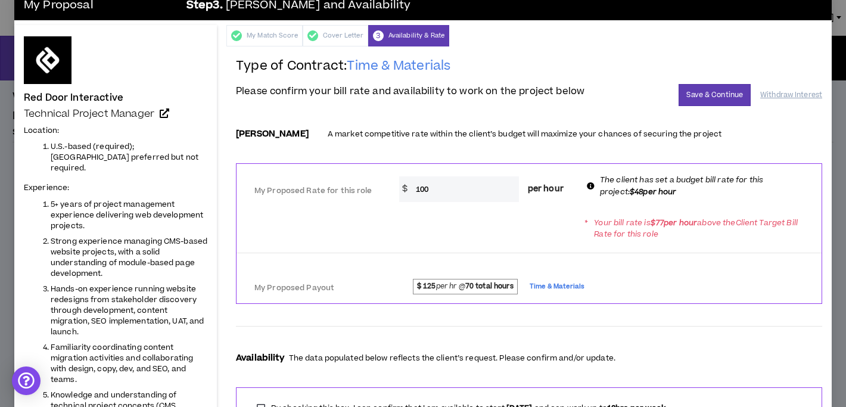
click at [551, 241] on div "* Your bill rate is $ 77 per hour above the Client Target Bill Rate for this ro…" at bounding box center [528, 227] width 585 height 33
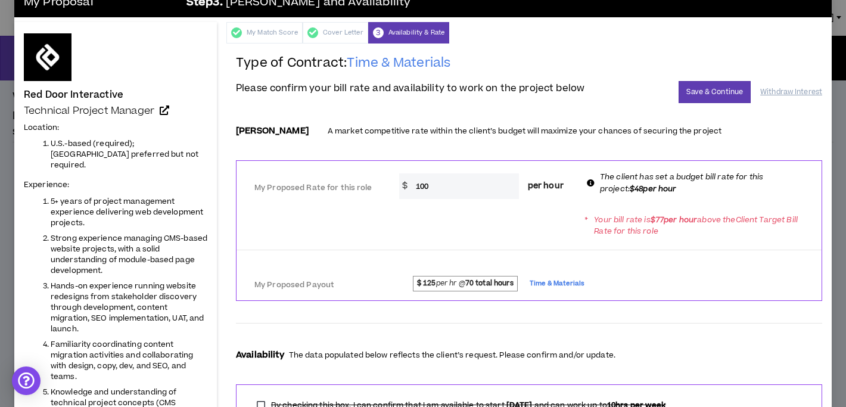
scroll to position [24, 0]
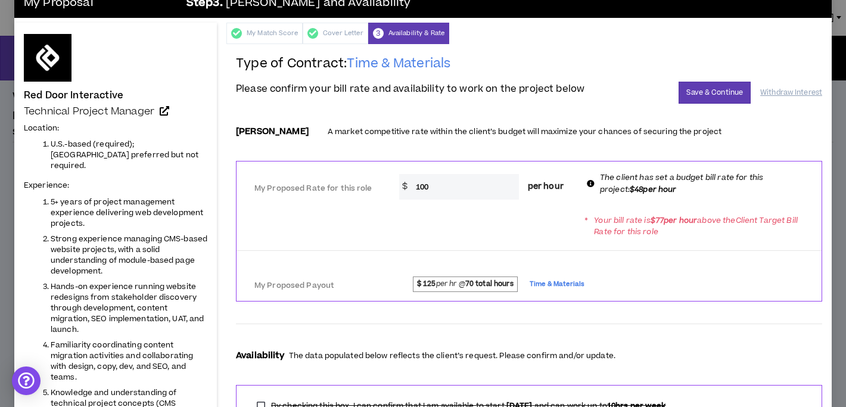
drag, startPoint x: 425, startPoint y: 188, endPoint x: 410, endPoint y: 186, distance: 14.9
click at [410, 186] on input "100" at bounding box center [464, 187] width 109 height 26
type input "9"
type input "85"
click at [435, 210] on div "* Your bill rate is $ 77 per hour above the Client Target Bill Rate for this ro…" at bounding box center [528, 225] width 585 height 33
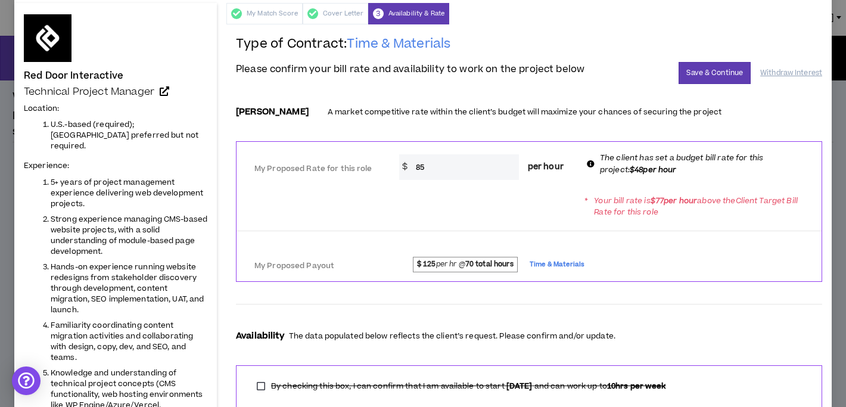
scroll to position [33, 0]
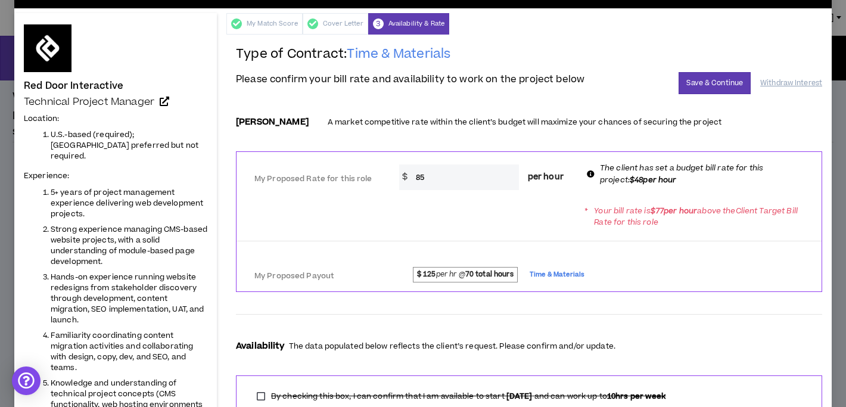
drag, startPoint x: 429, startPoint y: 180, endPoint x: 410, endPoint y: 179, distance: 18.5
click at [410, 179] on input "85" at bounding box center [464, 177] width 109 height 26
click at [413, 196] on div "My Proposed Rate for this role * $ 85 per hour The client has set a budget bill…" at bounding box center [528, 175] width 585 height 47
click at [713, 87] on button "Save & Continue" at bounding box center [714, 83] width 72 height 22
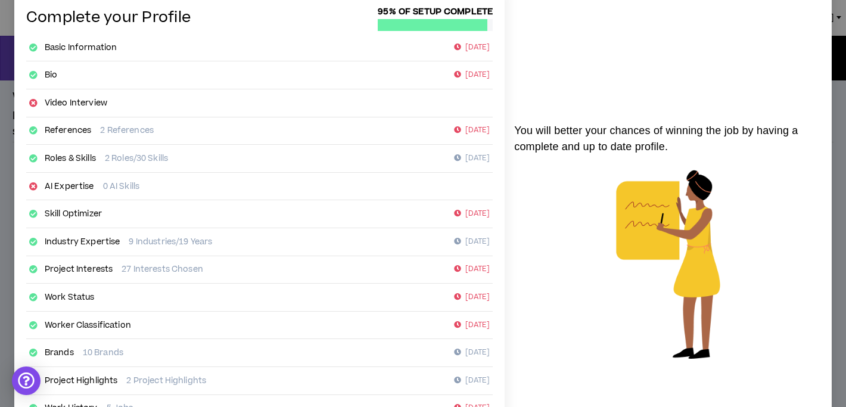
scroll to position [60, 0]
click at [54, 155] on link "Roles & Skills" at bounding box center [70, 158] width 51 height 12
select select "***"
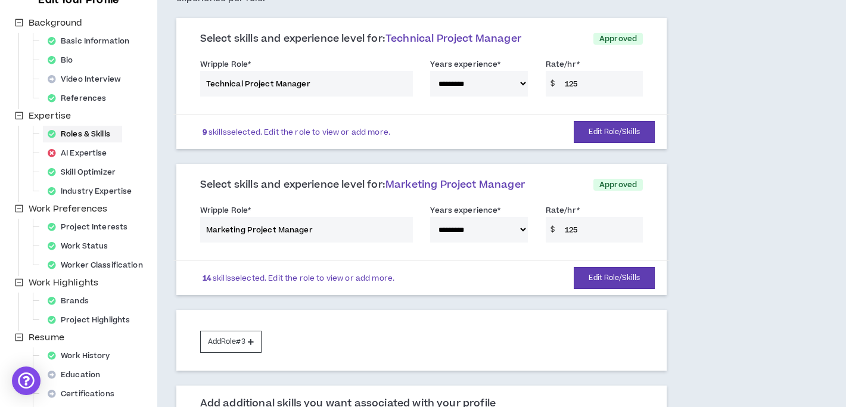
scroll to position [141, 0]
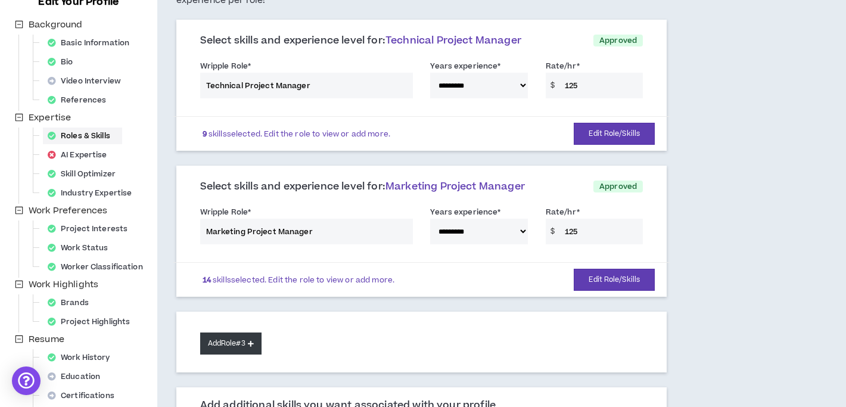
click at [244, 345] on button "Add Role #3" at bounding box center [230, 343] width 61 height 22
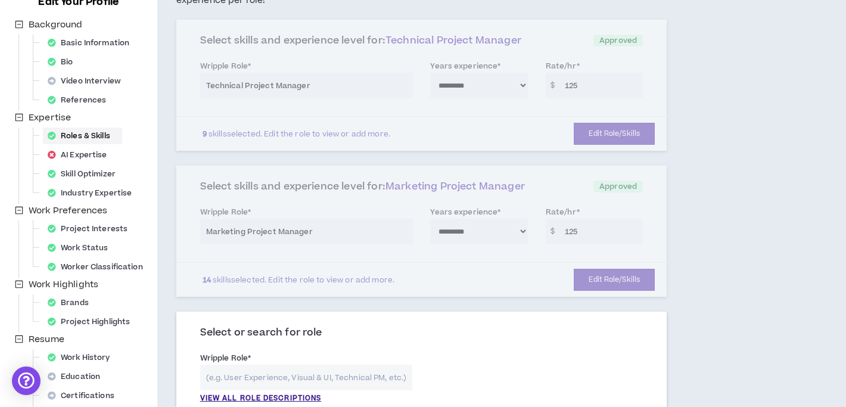
click at [263, 378] on input "text" at bounding box center [306, 377] width 213 height 26
type input "P"
type input "S"
type input "D"
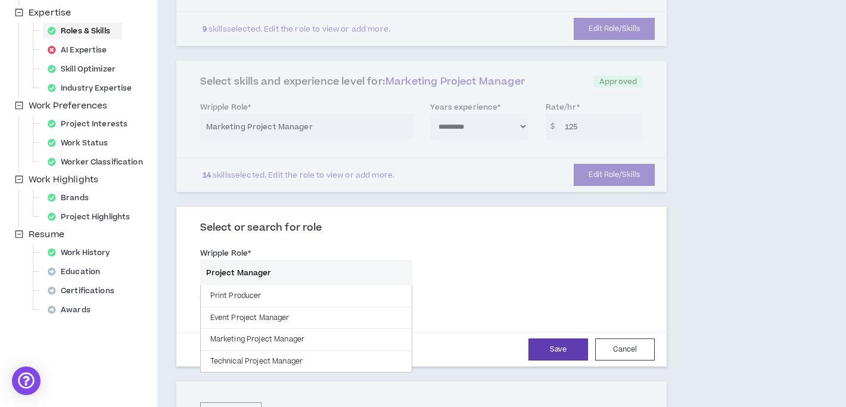
scroll to position [246, 0]
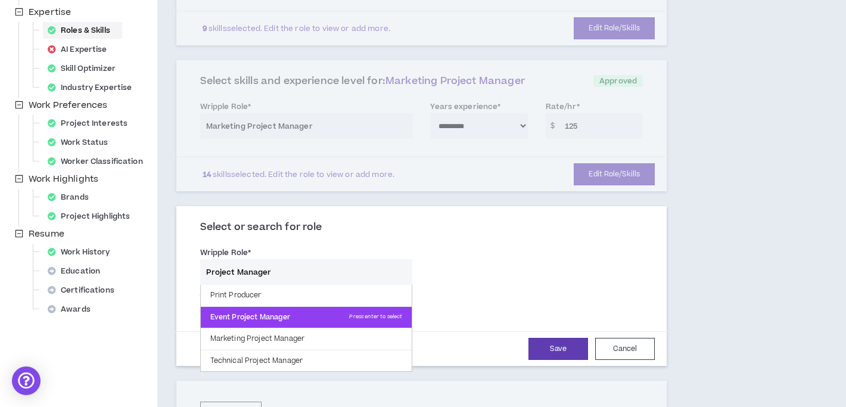
click at [351, 317] on span "Press enter to select" at bounding box center [375, 317] width 53 height 8
type input "Event Project Manager"
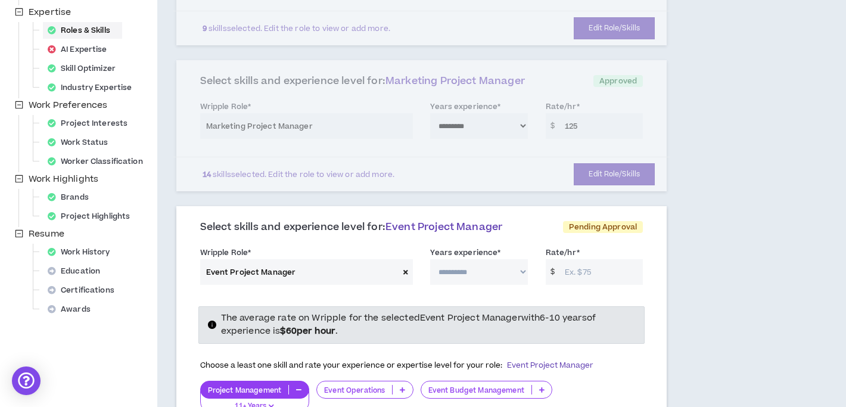
click at [522, 273] on select "**********" at bounding box center [478, 272] width 97 height 26
select select "**"
click at [575, 270] on input "Rate/hr *" at bounding box center [601, 272] width 84 height 26
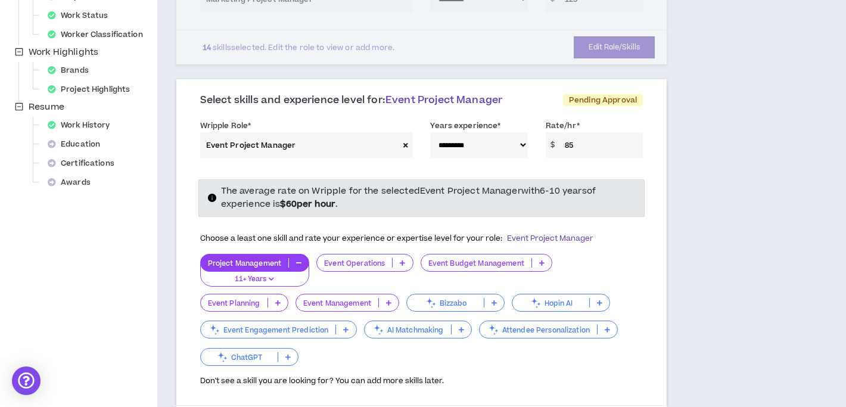
scroll to position [374, 0]
type input "85"
click at [422, 353] on div "Project Management 11+ Years Event Operations Event Budget Management Event Pla…" at bounding box center [421, 309] width 443 height 114
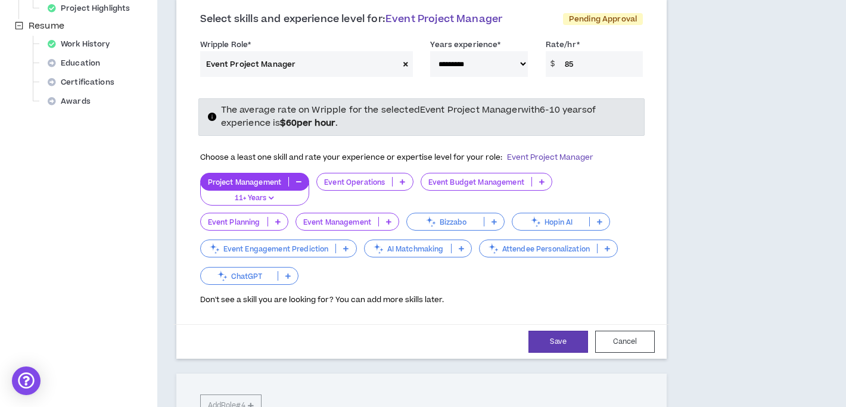
scroll to position [457, 0]
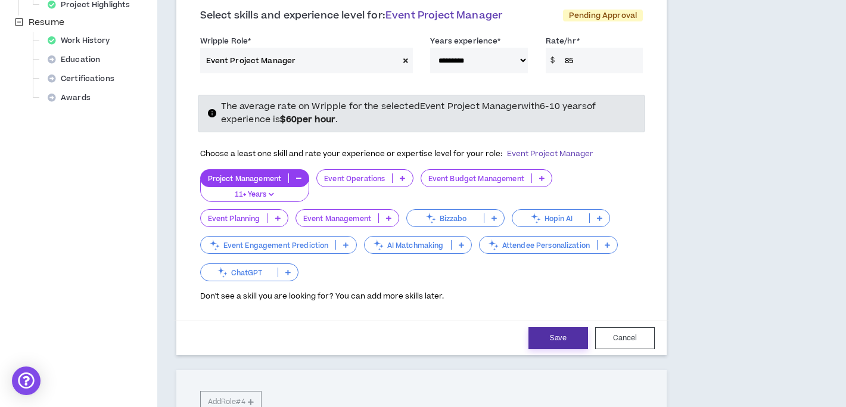
click at [567, 337] on button "Save" at bounding box center [558, 338] width 60 height 22
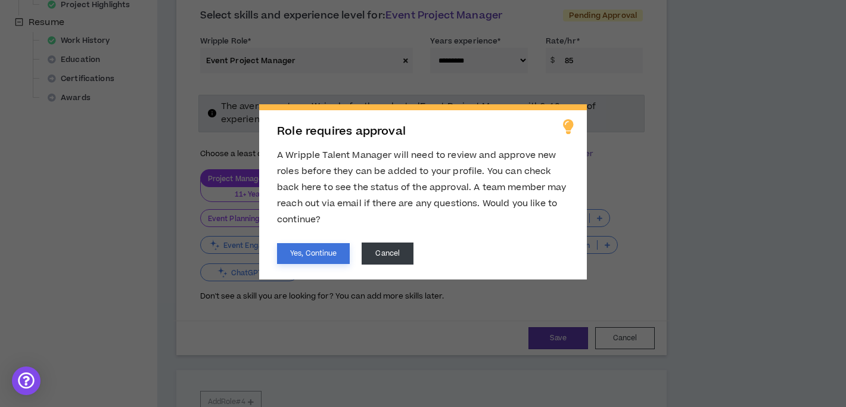
drag, startPoint x: 328, startPoint y: 251, endPoint x: 394, endPoint y: 267, distance: 68.0
click at [395, 267] on div "Role requires approval A Wripple Talent Manager will need to review and approve…" at bounding box center [422, 191] width 327 height 175
click at [391, 256] on button "Cancel" at bounding box center [387, 253] width 52 height 22
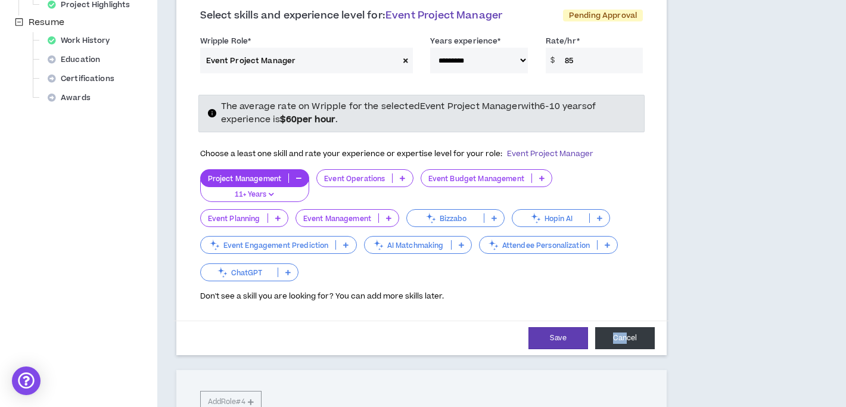
drag, startPoint x: 625, startPoint y: 326, endPoint x: 626, endPoint y: 336, distance: 10.2
click at [626, 336] on div "Save Cancel" at bounding box center [421, 337] width 497 height 35
click at [626, 336] on button "Cancel" at bounding box center [625, 338] width 60 height 22
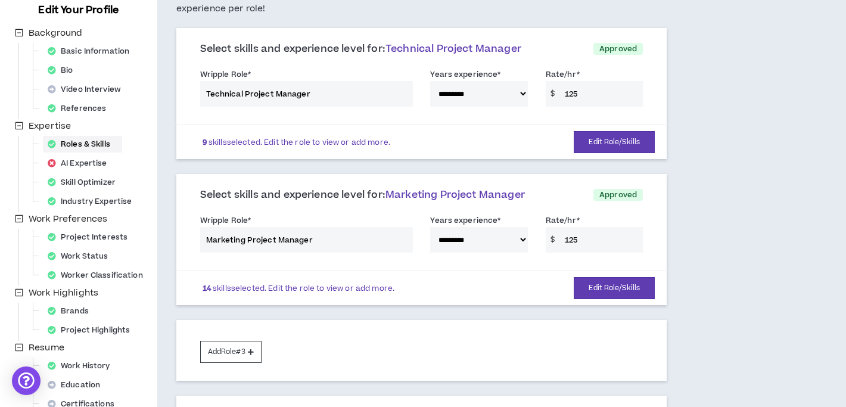
scroll to position [133, 0]
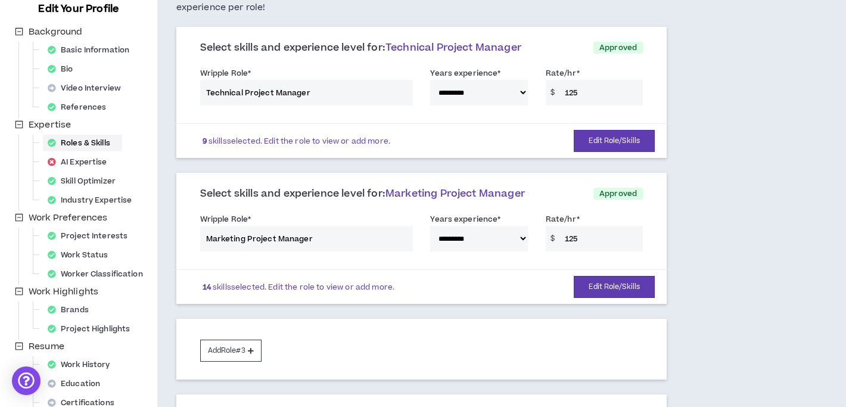
click at [559, 236] on div "**********" at bounding box center [421, 235] width 461 height 51
click at [586, 285] on button "Edit Role/Skills" at bounding box center [613, 287] width 81 height 22
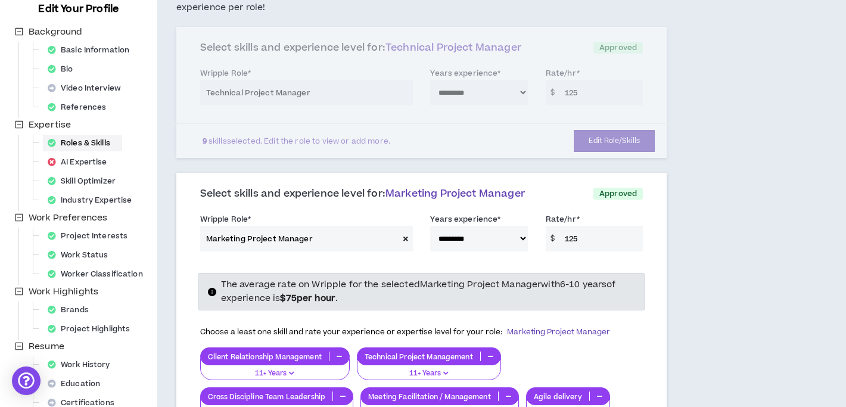
drag, startPoint x: 565, startPoint y: 239, endPoint x: 578, endPoint y: 240, distance: 13.2
click at [578, 240] on input "125" at bounding box center [601, 239] width 84 height 26
type input "100"
click at [639, 333] on div "Choose a least one skill and rate your experience or expertise level for your r…" at bounding box center [421, 332] width 443 height 25
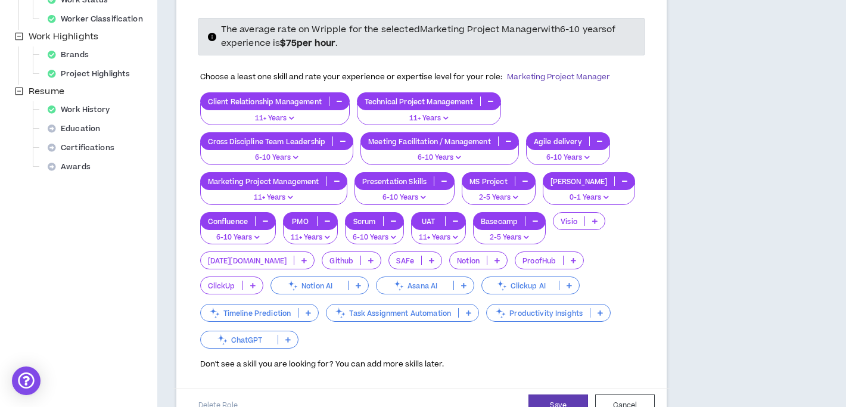
scroll to position [395, 0]
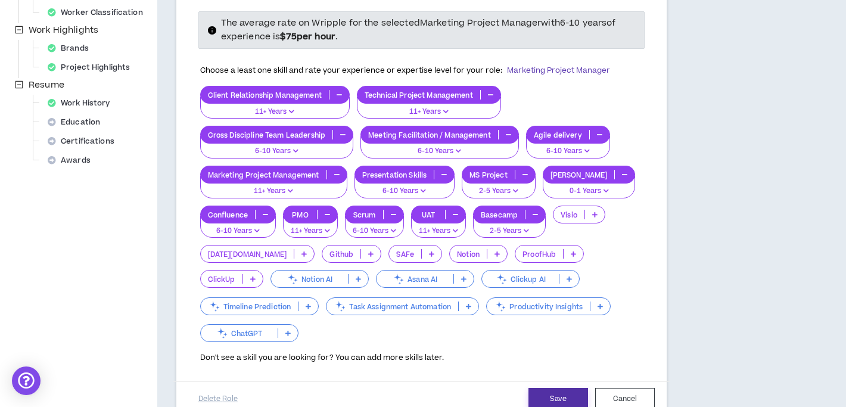
click at [548, 388] on button "Save" at bounding box center [558, 399] width 60 height 22
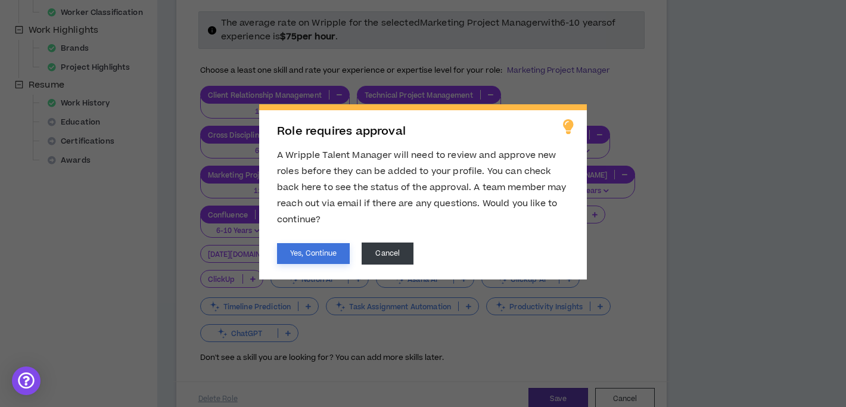
click at [310, 249] on button "Yes, Continue" at bounding box center [313, 253] width 73 height 21
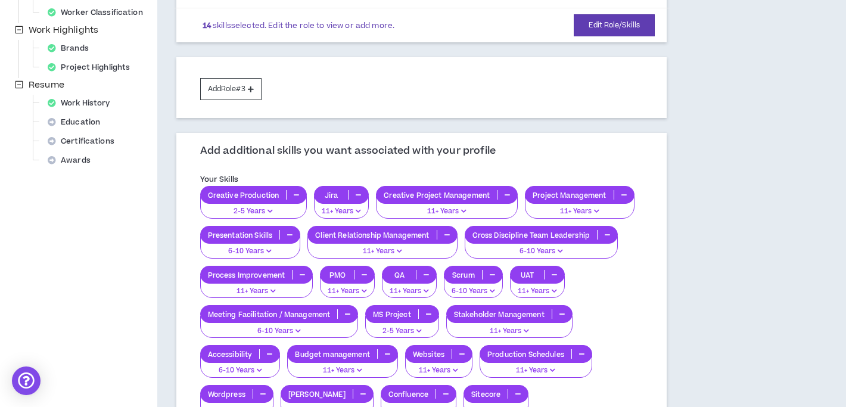
click at [713, 235] on div "**********" at bounding box center [474, 175] width 634 height 1033
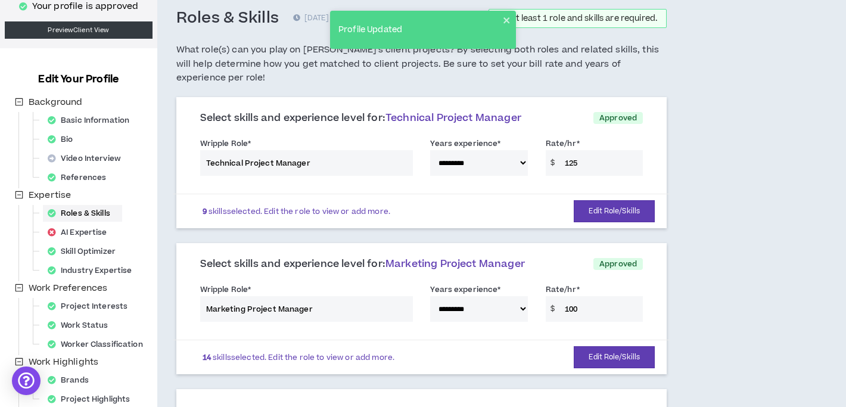
scroll to position [0, 0]
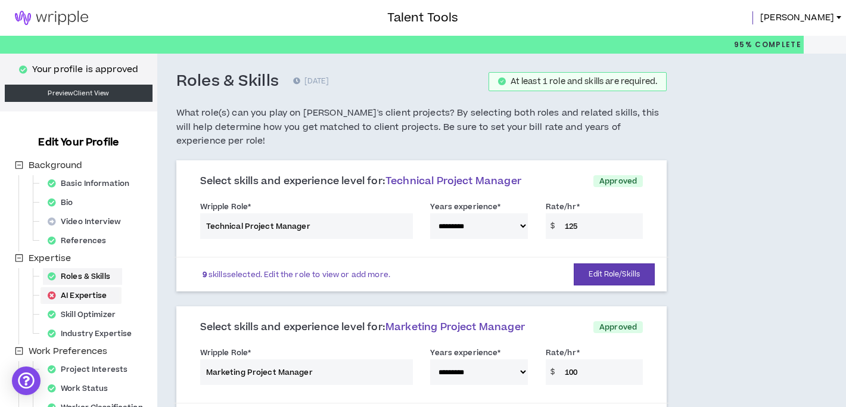
click at [76, 294] on div "AI Expertise" at bounding box center [81, 295] width 76 height 17
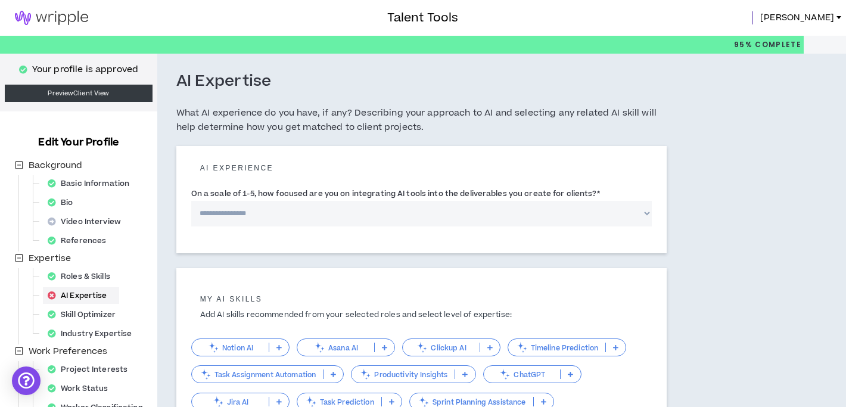
click at [266, 216] on select "**********" at bounding box center [421, 214] width 461 height 26
select select "*"
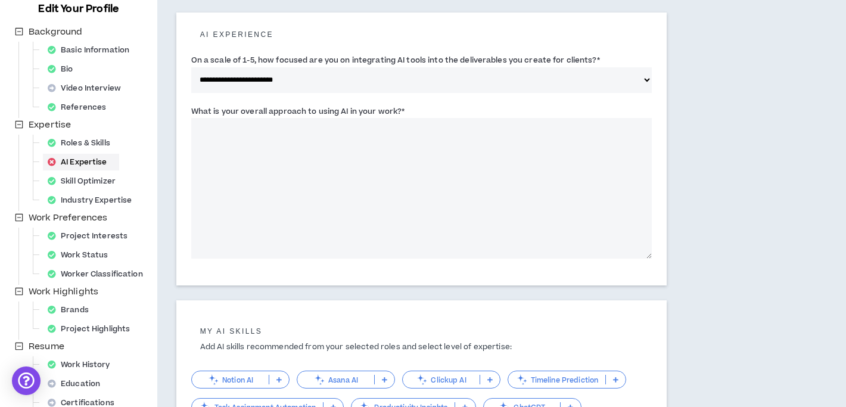
scroll to position [120, 0]
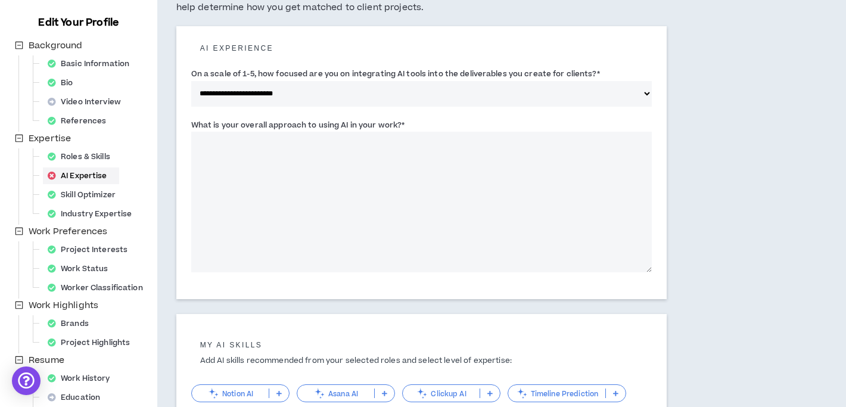
click at [219, 146] on textarea "What is your overall approach to using AI in your work? *" at bounding box center [421, 202] width 461 height 141
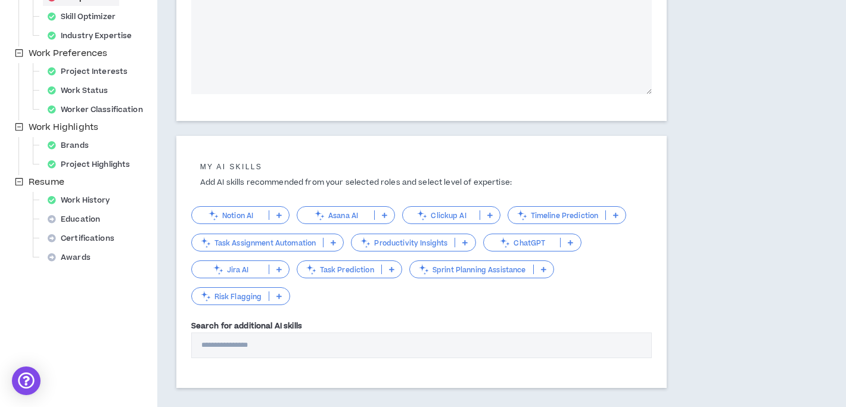
scroll to position [365, 0]
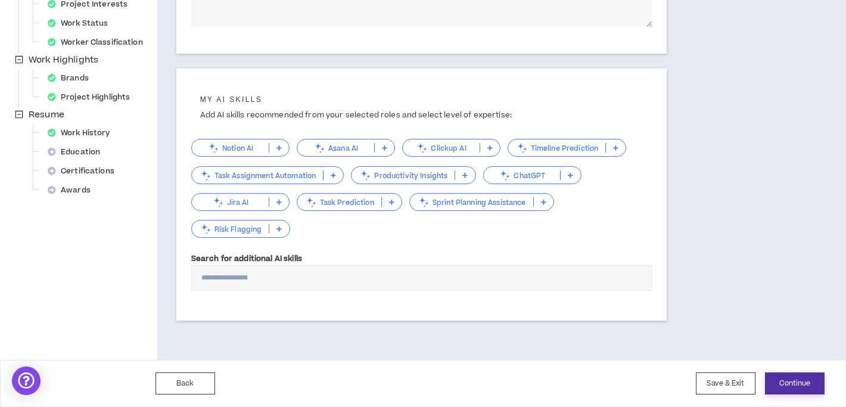
type textarea "**********"
click at [796, 380] on button "Continue" at bounding box center [795, 383] width 60 height 22
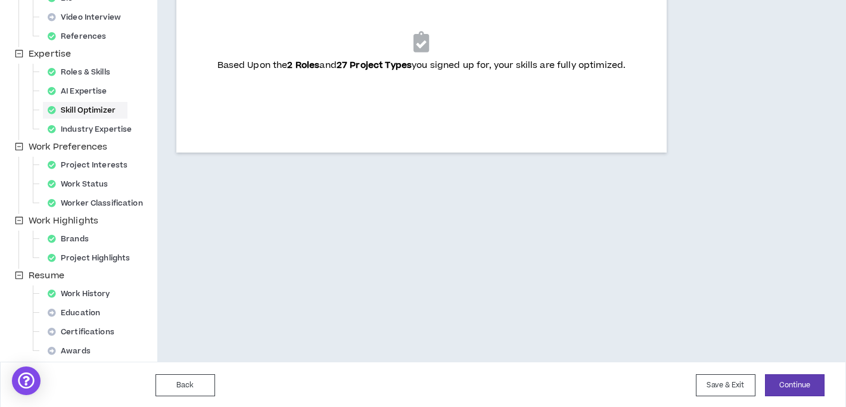
scroll to position [206, 0]
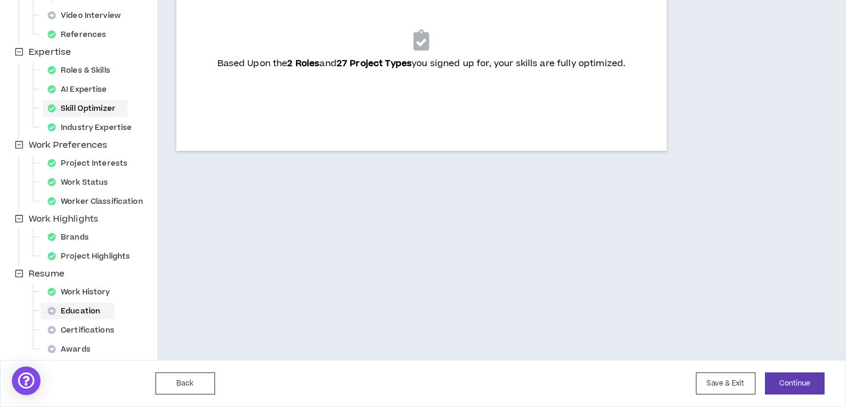
click at [89, 313] on div "Education" at bounding box center [77, 310] width 69 height 17
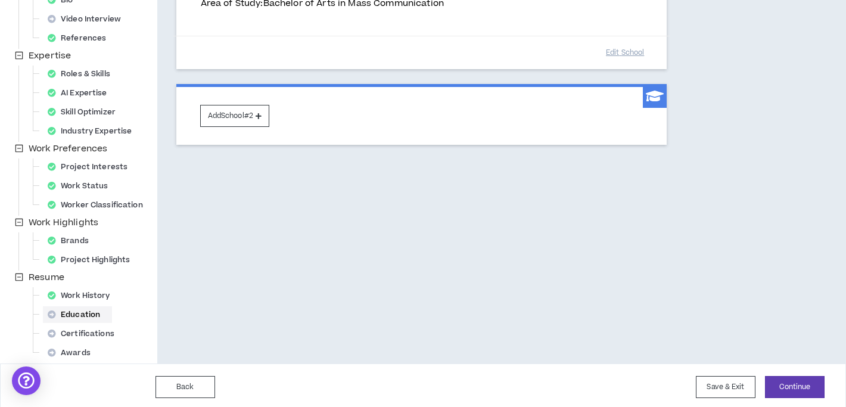
scroll to position [203, 0]
click at [811, 383] on button "Continue" at bounding box center [795, 386] width 60 height 22
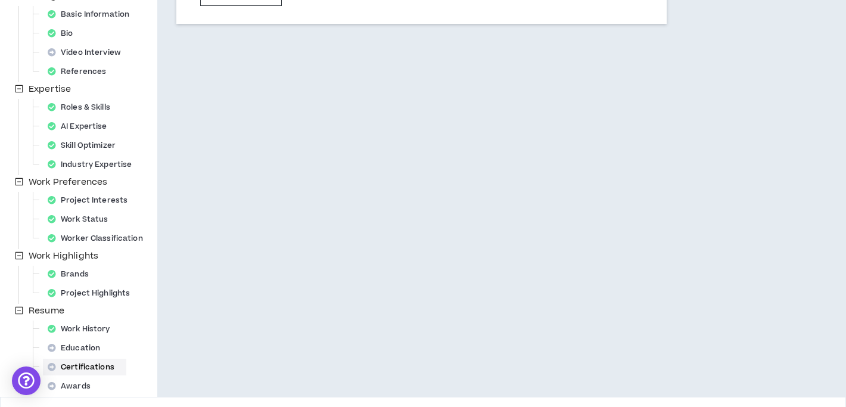
scroll to position [206, 0]
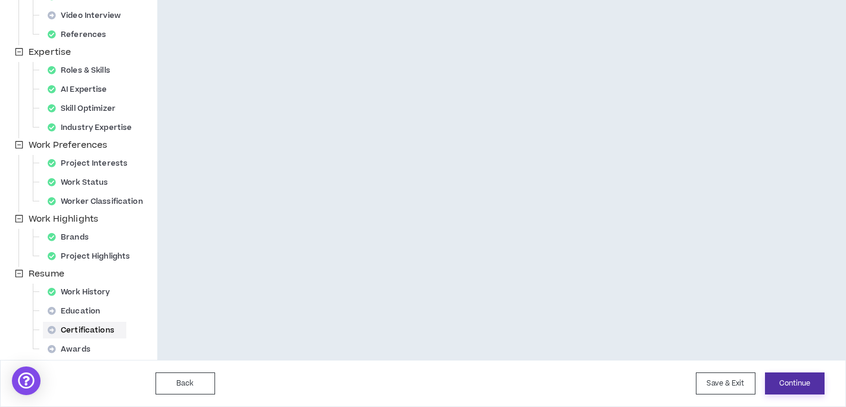
click at [802, 384] on button "Continue" at bounding box center [795, 383] width 60 height 22
